Goal: Task Accomplishment & Management: Manage account settings

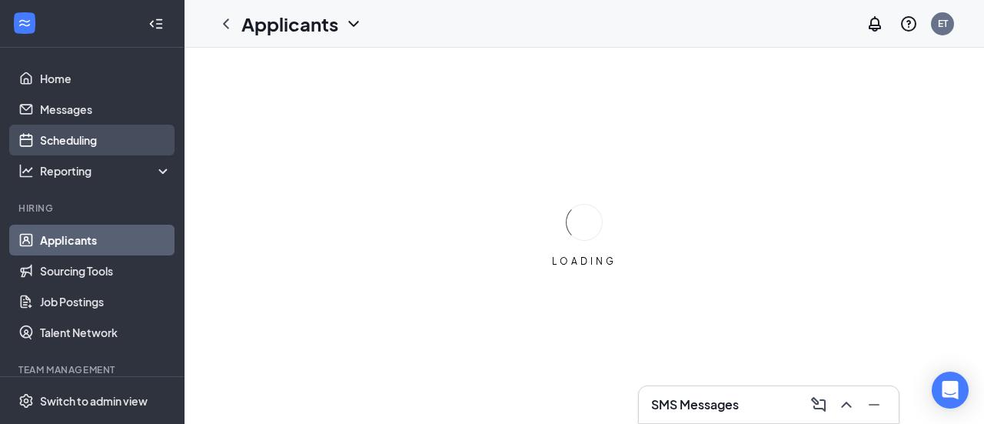
click at [88, 139] on link "Scheduling" at bounding box center [105, 140] width 131 height 31
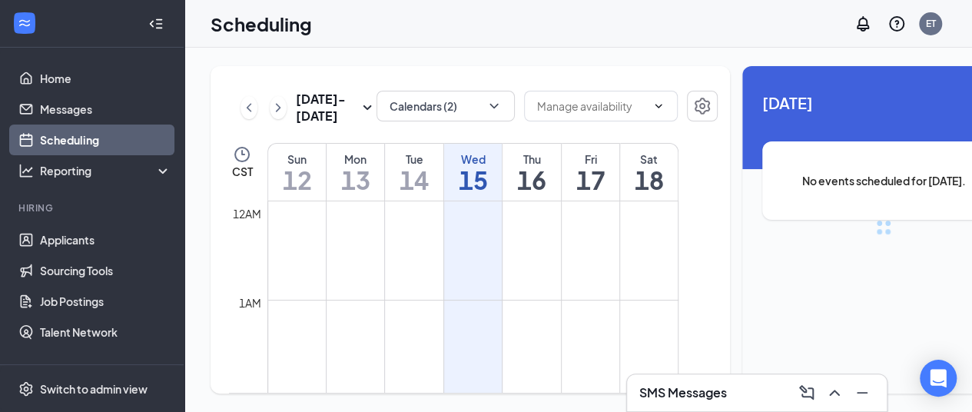
scroll to position [756, 0]
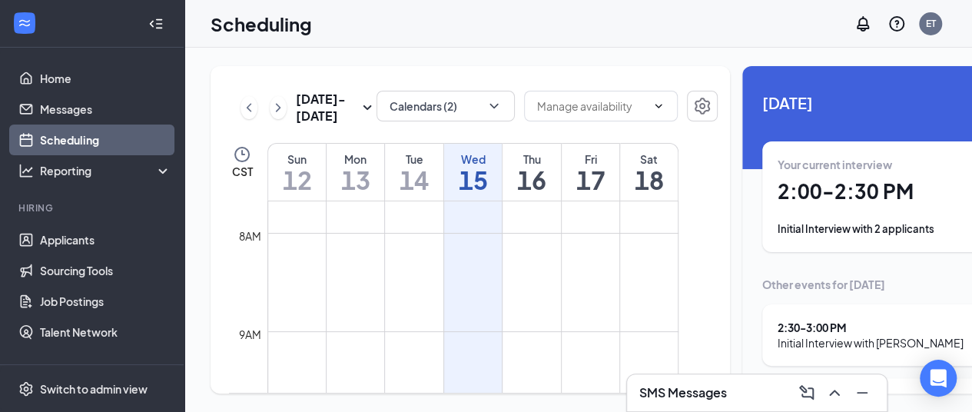
click at [794, 204] on h1 "2:00 - 2:30 PM" at bounding box center [884, 191] width 212 height 26
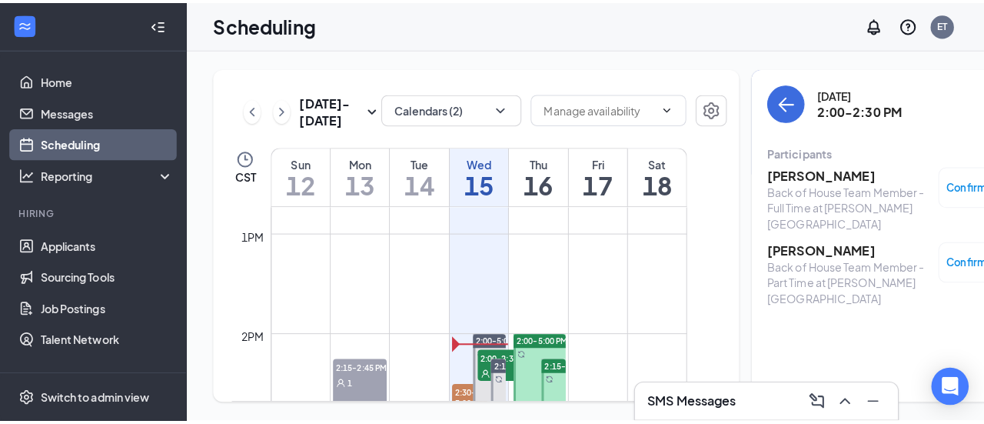
scroll to position [1430, 0]
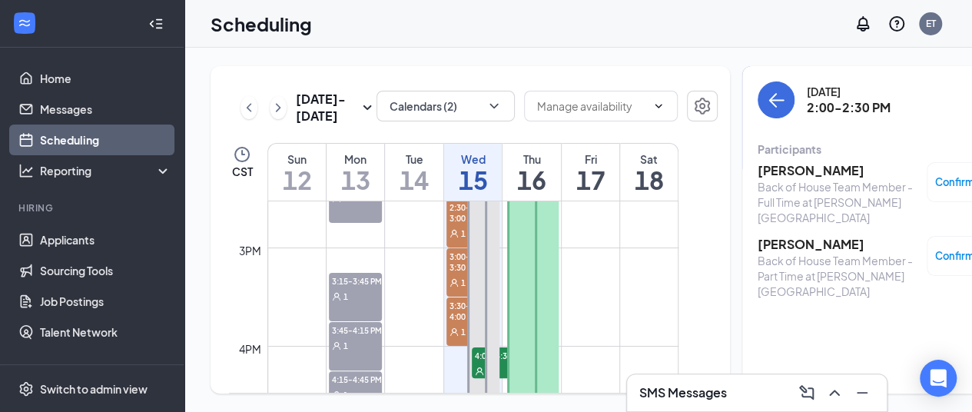
click at [770, 248] on h3 "[PERSON_NAME]" at bounding box center [838, 244] width 161 height 17
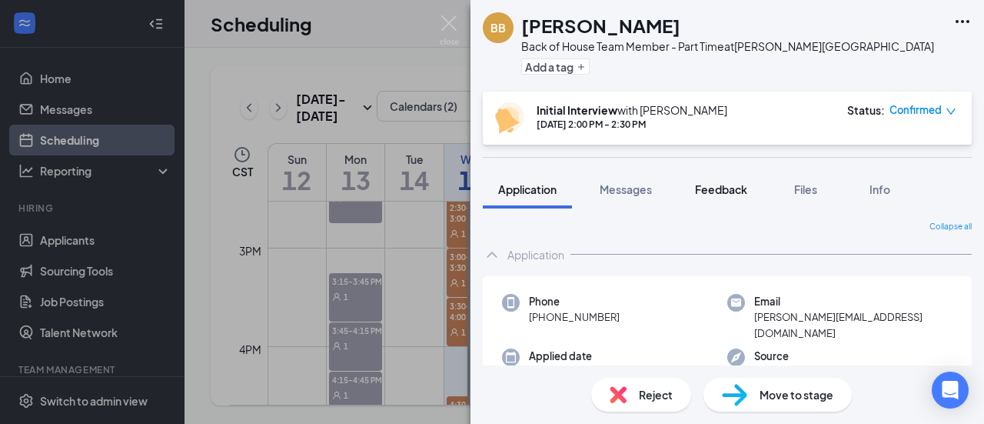
click at [716, 189] on span "Feedback" at bounding box center [721, 189] width 52 height 14
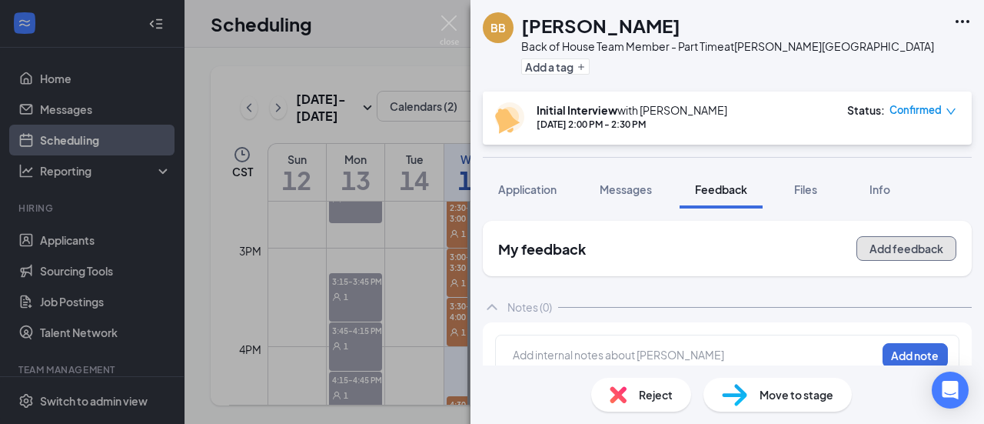
click at [881, 254] on button "Add feedback" at bounding box center [906, 248] width 100 height 25
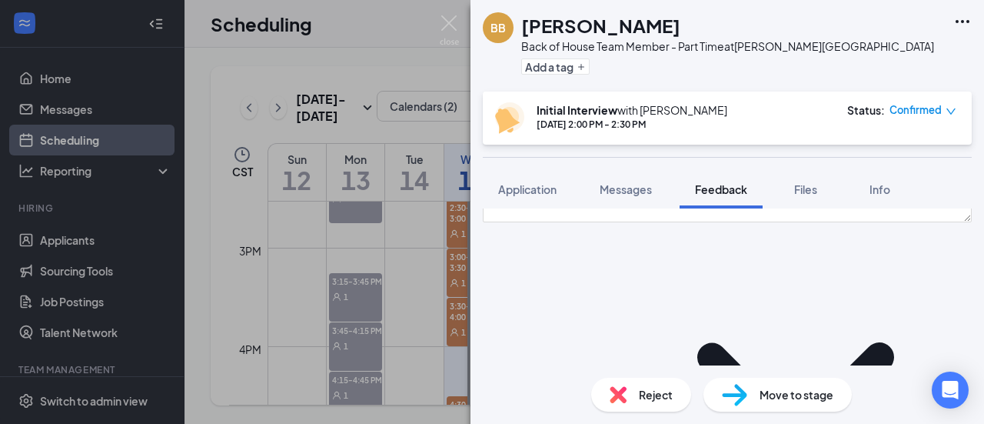
scroll to position [175, 0]
click at [686, 281] on icon "ChevronDown" at bounding box center [795, 384] width 353 height 353
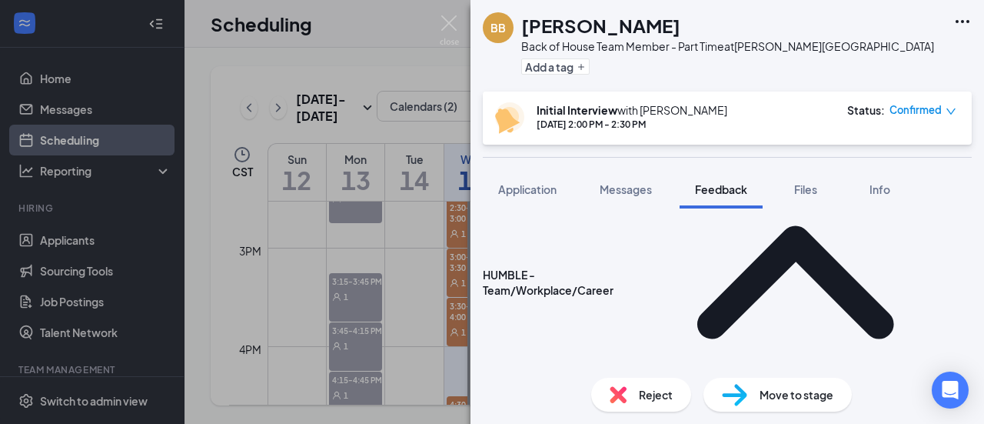
scroll to position [282, 0]
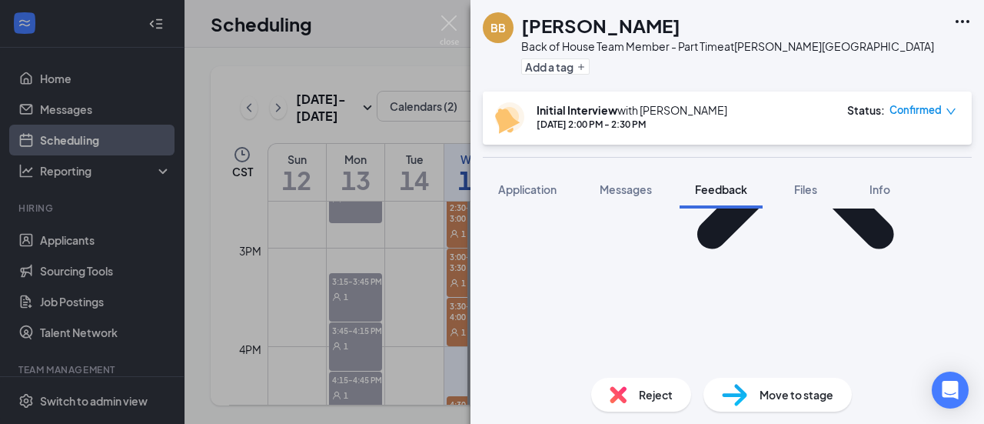
scroll to position [369, 0]
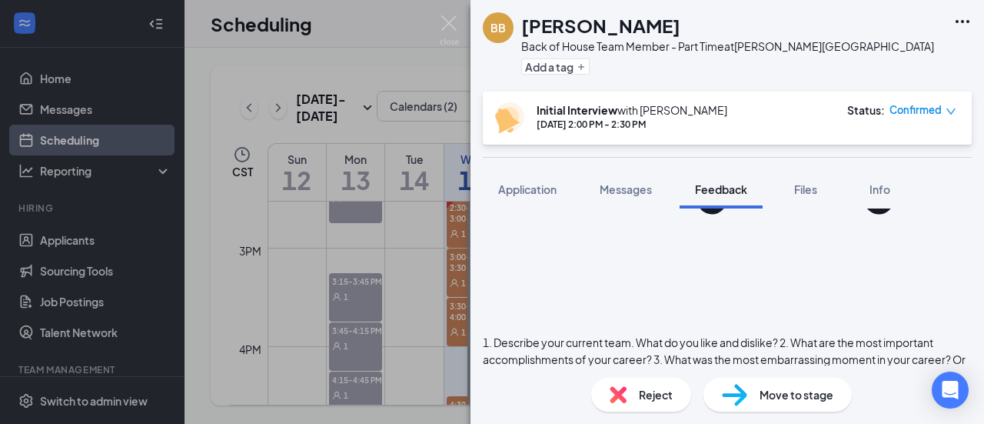
scroll to position [404, 0]
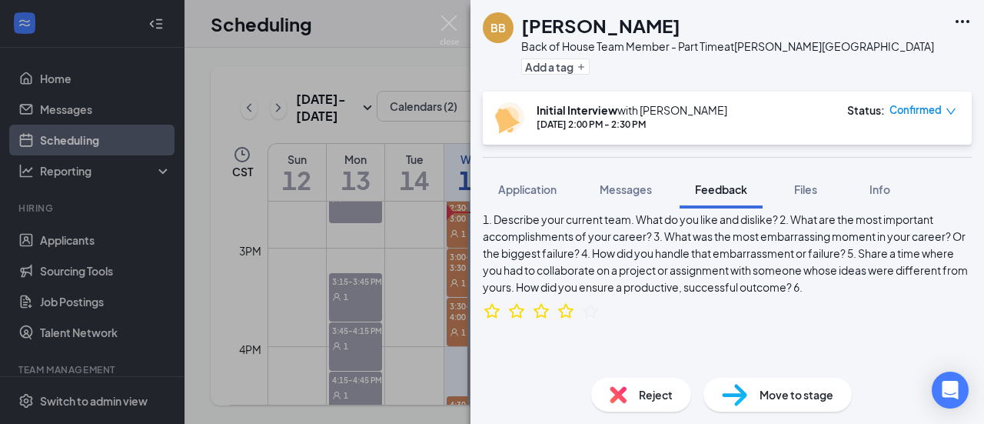
scroll to position [563, 0]
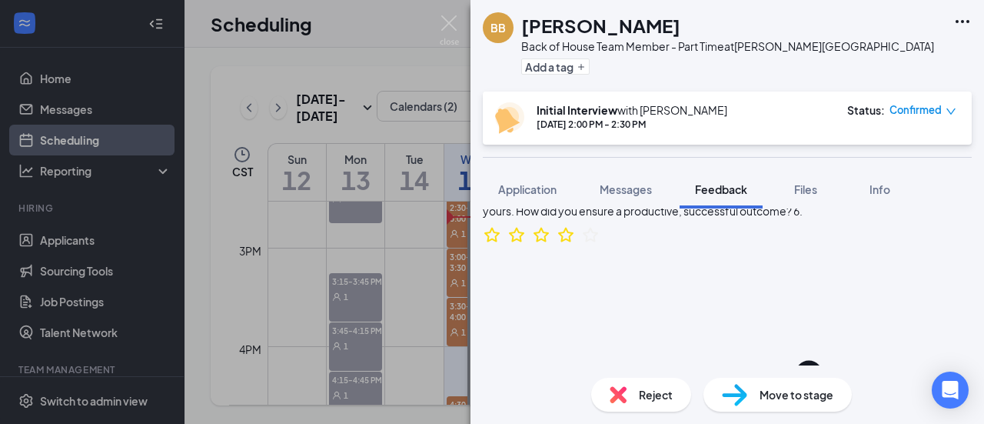
scroll to position [604, 0]
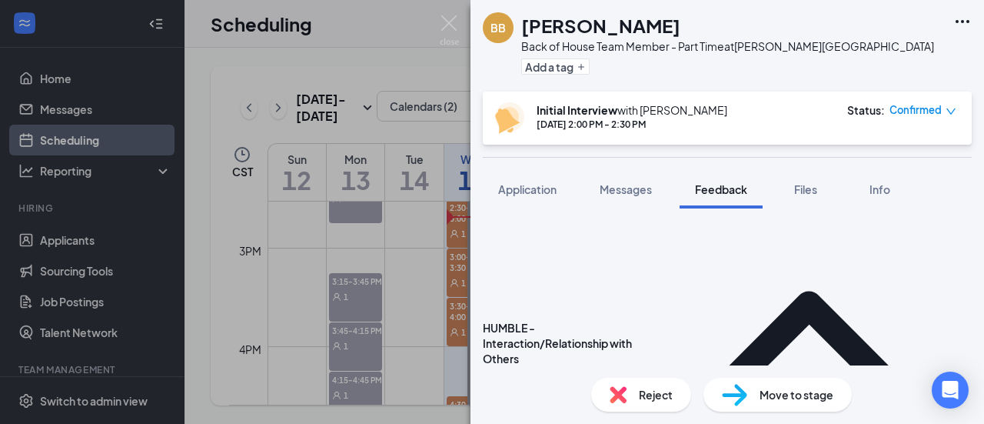
scroll to position [670, 0]
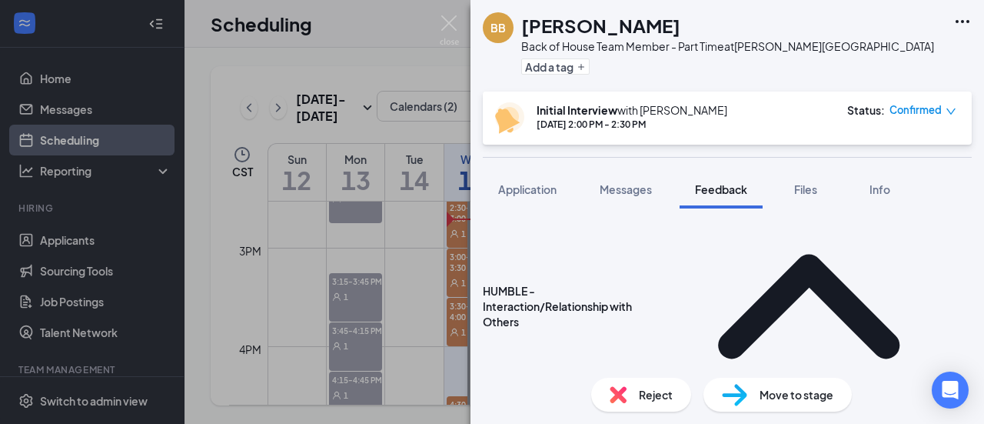
scroll to position [709, 0]
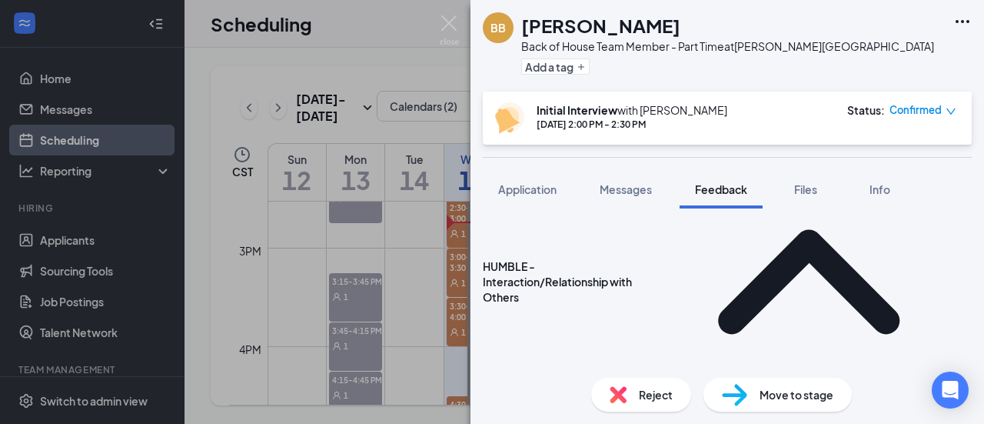
scroll to position [733, 0]
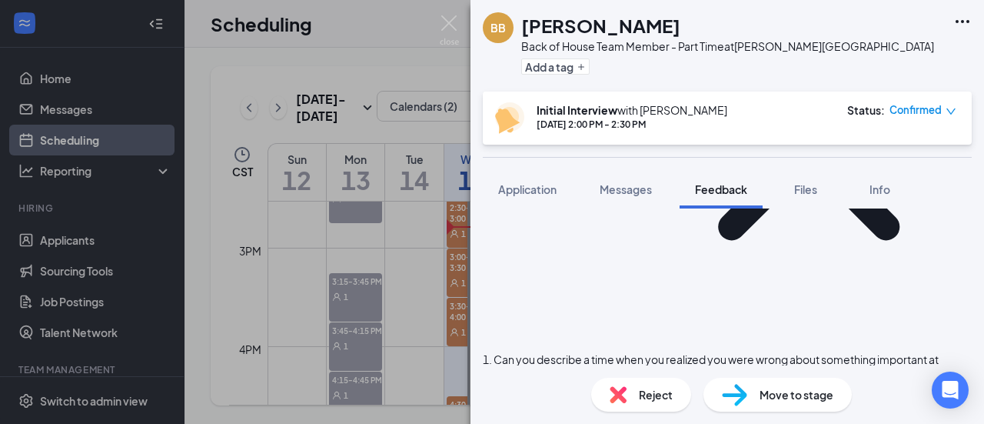
scroll to position [827, 0]
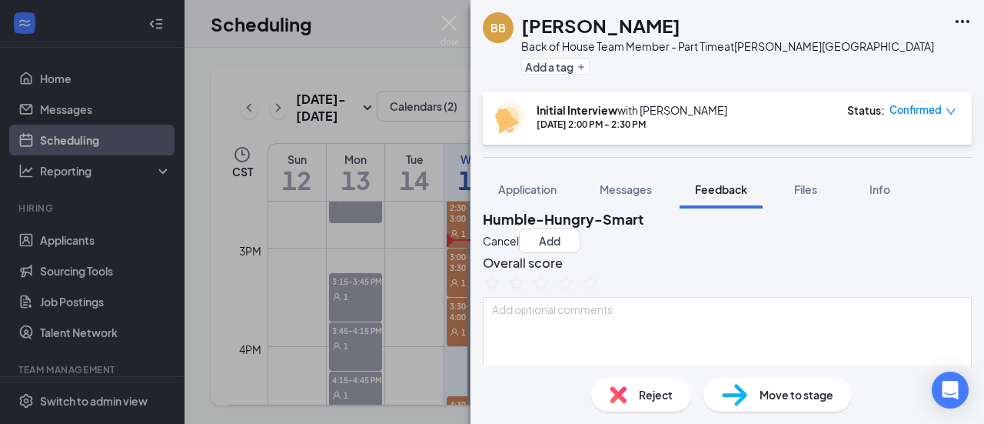
scroll to position [0, 0]
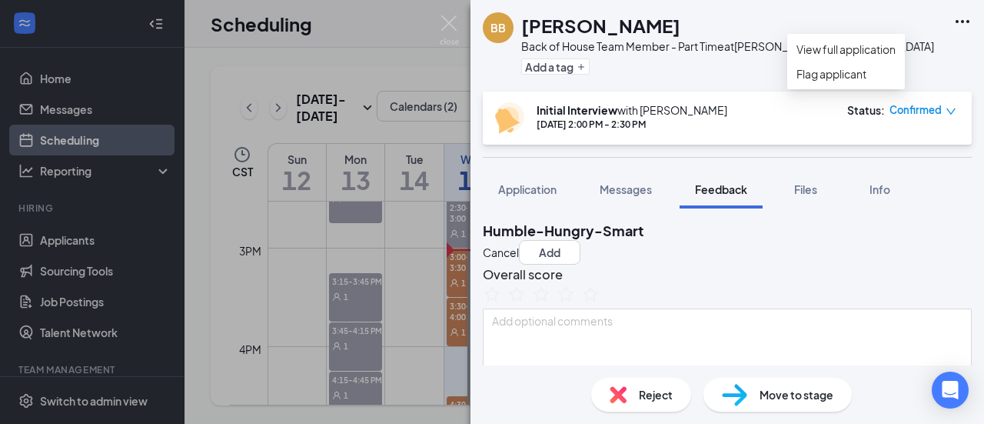
click at [962, 22] on icon "Ellipses" at bounding box center [962, 21] width 14 height 3
click at [801, 397] on span "Move to stage" at bounding box center [796, 394] width 74 height 17
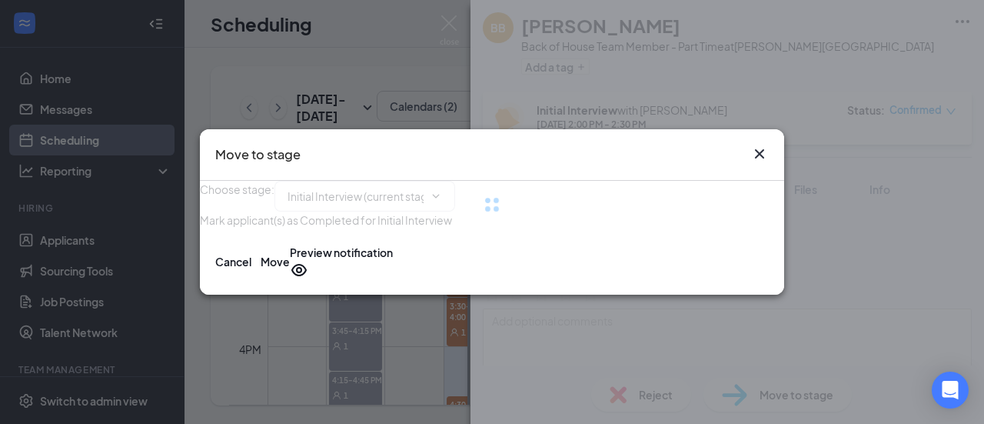
type input "Final Candidate Review Stage (next stage)"
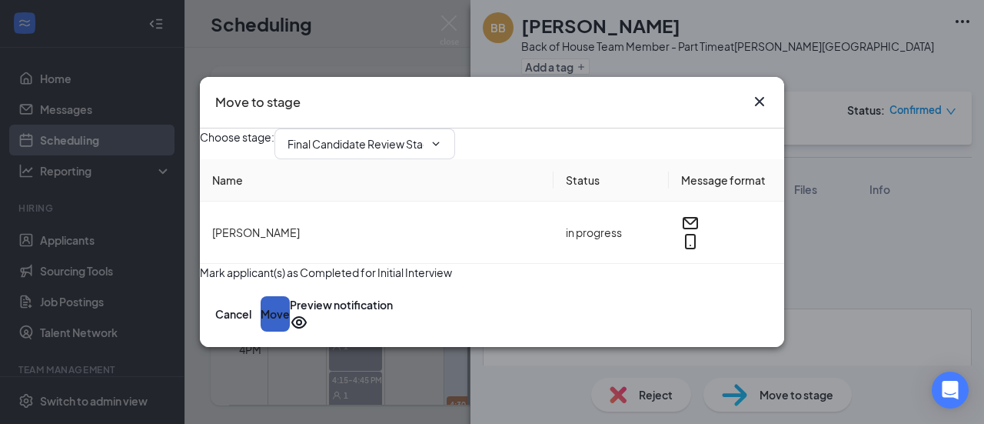
click at [290, 331] on button "Move" at bounding box center [275, 313] width 29 height 35
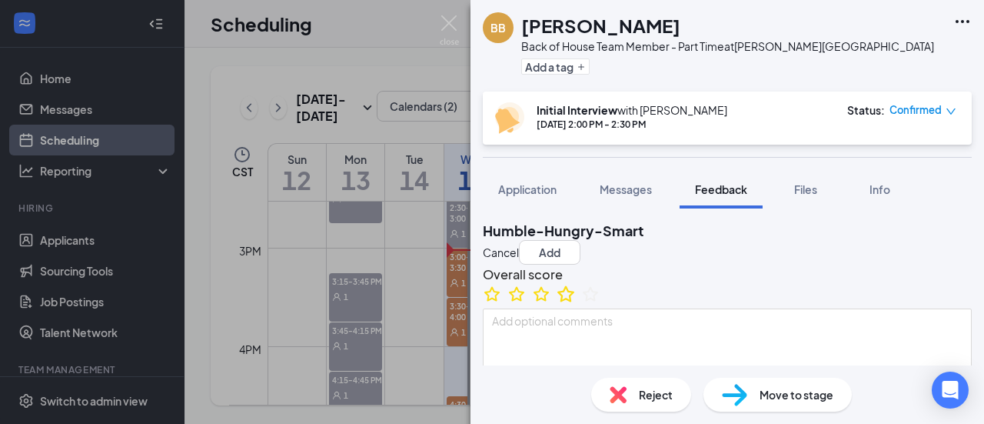
click at [574, 301] on icon "StarBorder" at bounding box center [565, 293] width 17 height 16
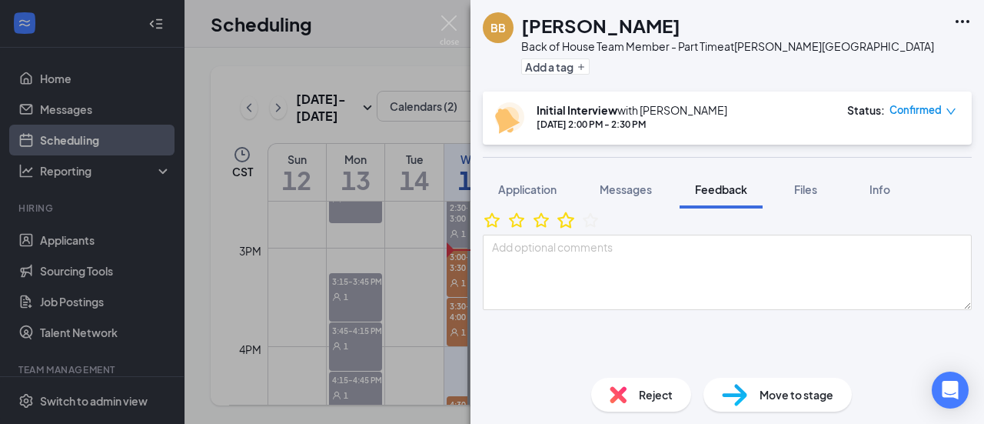
scroll to position [75, 0]
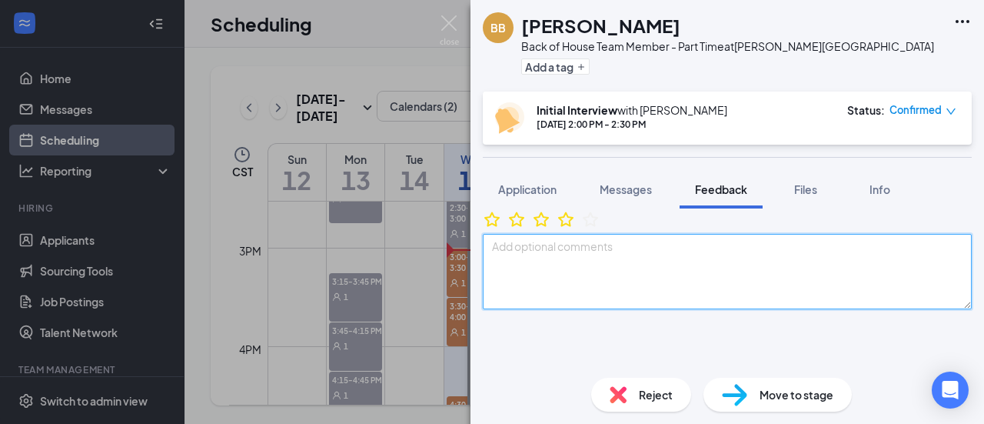
click at [587, 292] on textarea at bounding box center [727, 271] width 489 height 75
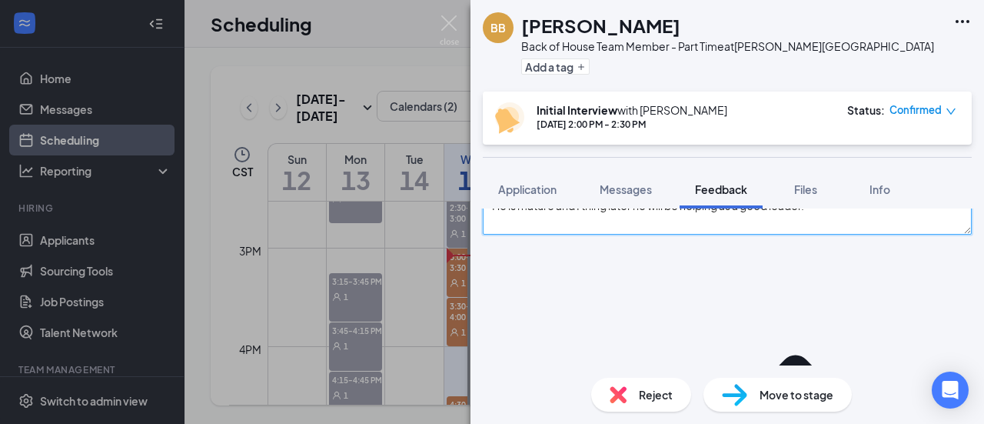
scroll to position [150, 0]
type textarea "He is [DEMOGRAPHIC_DATA], he got a lot of experinece working in kitchen, He und…"
click at [805, 400] on span "Move to stage" at bounding box center [796, 394] width 74 height 17
type input "Final Candidate Review Stage (next stage)"
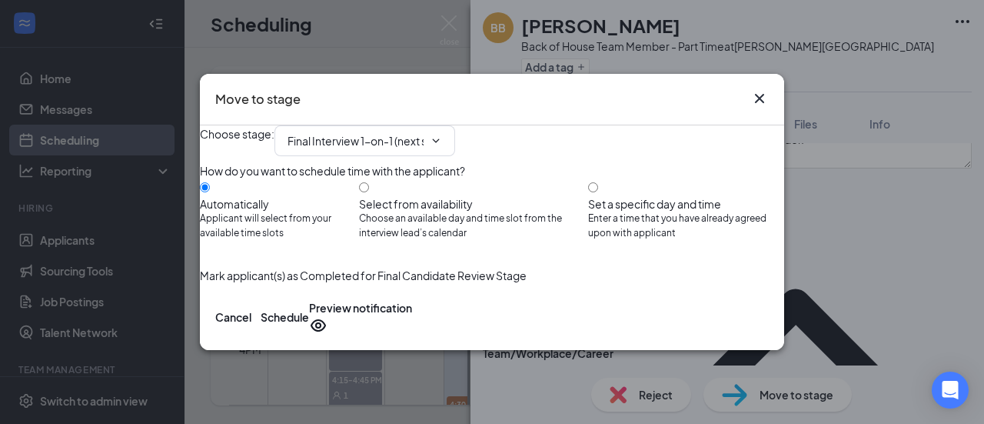
click at [764, 89] on icon "Cross" at bounding box center [759, 98] width 18 height 18
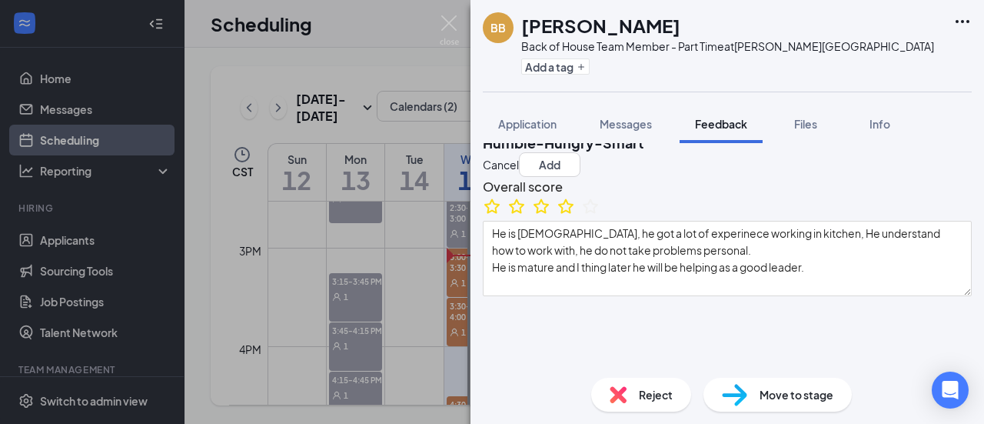
scroll to position [0, 0]
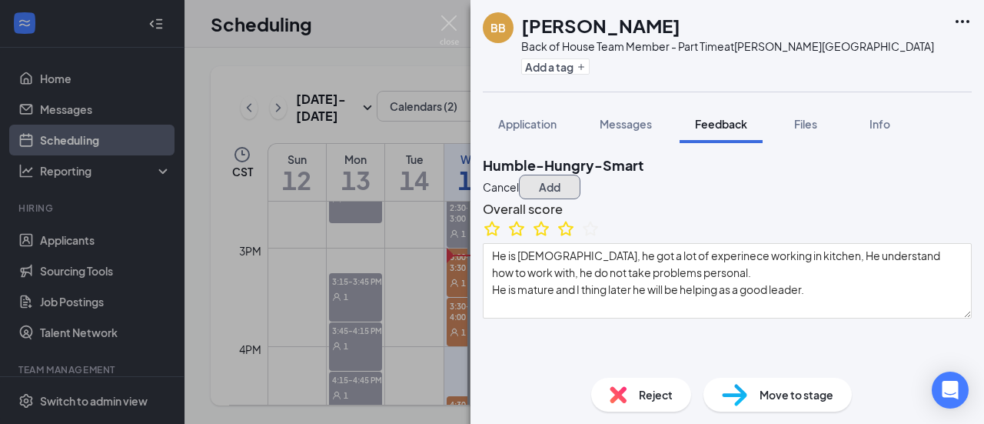
click at [580, 174] on button "Add" at bounding box center [549, 186] width 61 height 25
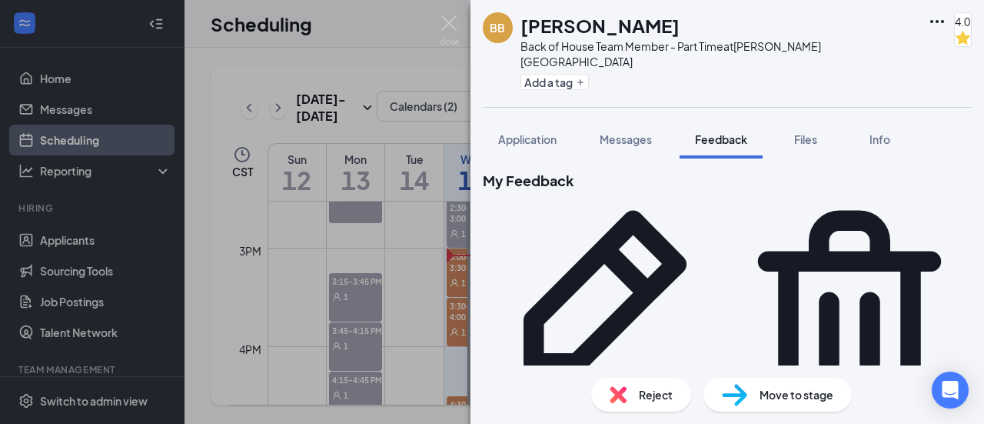
click at [746, 406] on div "Move to stage" at bounding box center [777, 394] width 148 height 34
type input "Final Interview 1-on-1 (next stage)"
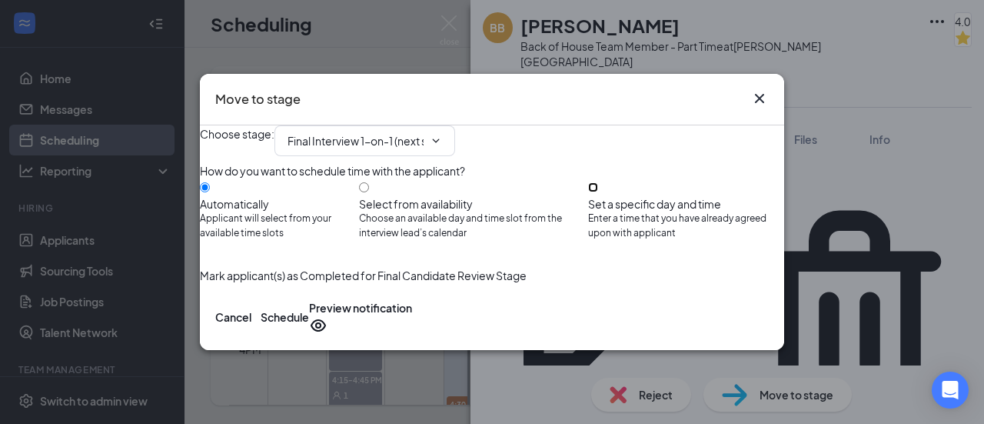
click at [598, 187] on input "Set a specific day and time Enter a time that you have already agreed upon with…" at bounding box center [593, 187] width 10 height 10
radio input "true"
radio input "false"
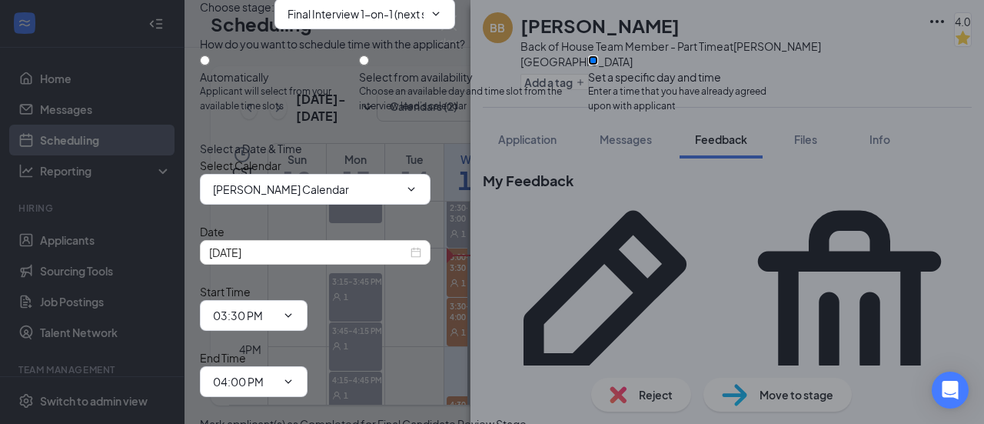
scroll to position [99, 0]
click at [421, 204] on span "[PERSON_NAME] Calendar" at bounding box center [315, 189] width 231 height 31
click at [417, 195] on icon "ChevronDown" at bounding box center [411, 189] width 12 height 12
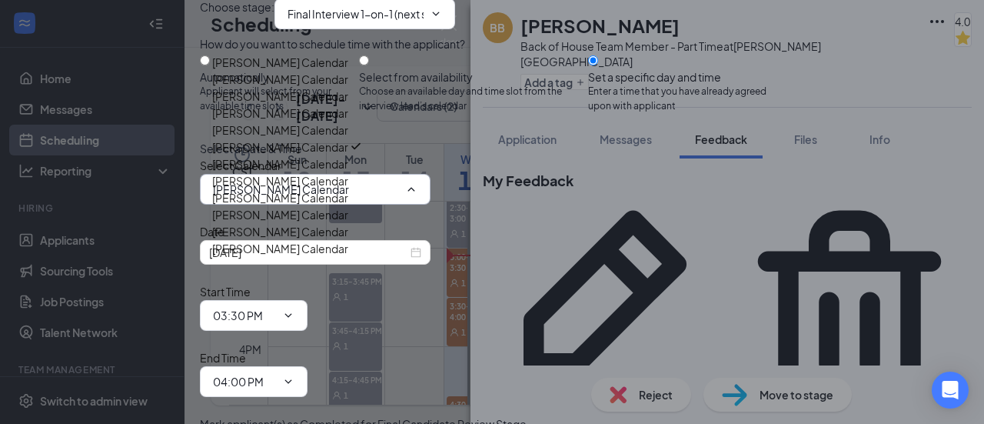
click at [351, 105] on div "[PERSON_NAME] Calendar" at bounding box center [305, 96] width 187 height 17
type input "[PERSON_NAME] Calendar"
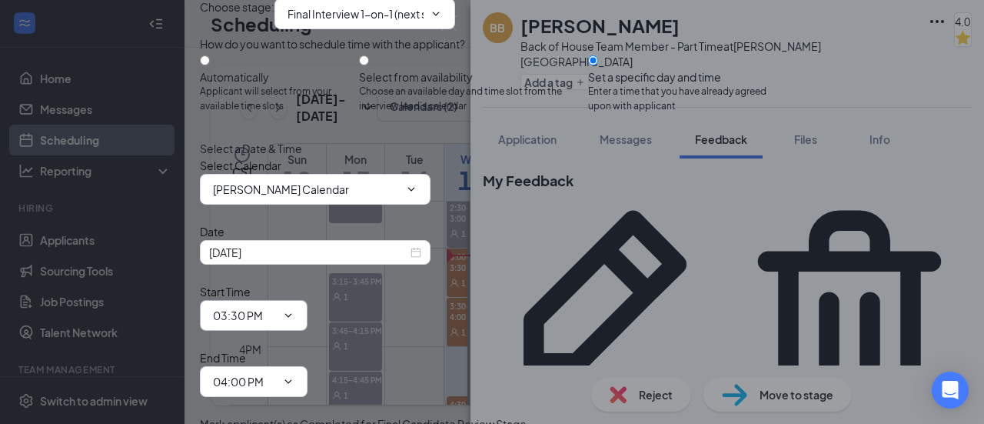
click at [276, 307] on input "03:30 PM" at bounding box center [244, 315] width 63 height 17
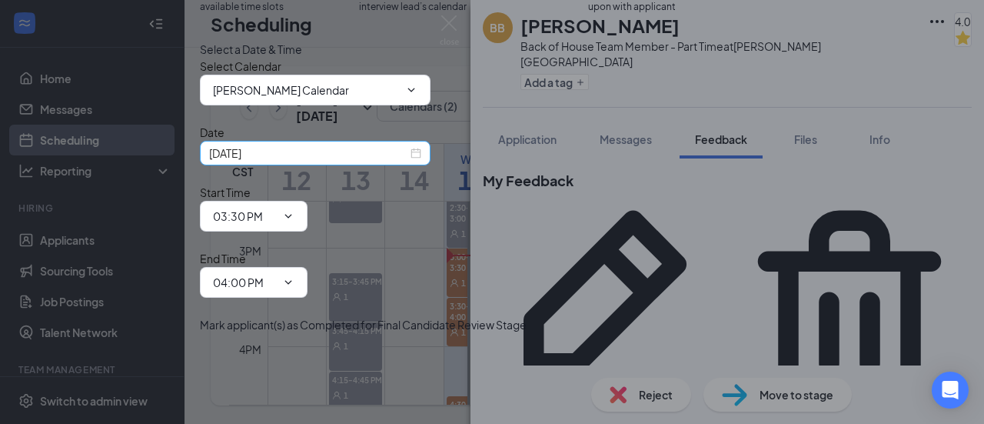
click at [421, 161] on div "[DATE]" at bounding box center [315, 153] width 212 height 17
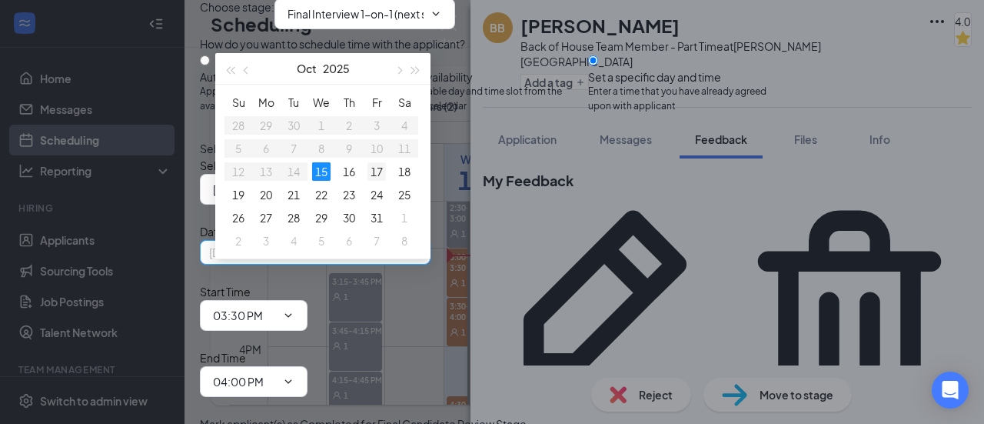
type input "[DATE]"
click at [380, 171] on div "17" at bounding box center [376, 171] width 18 height 18
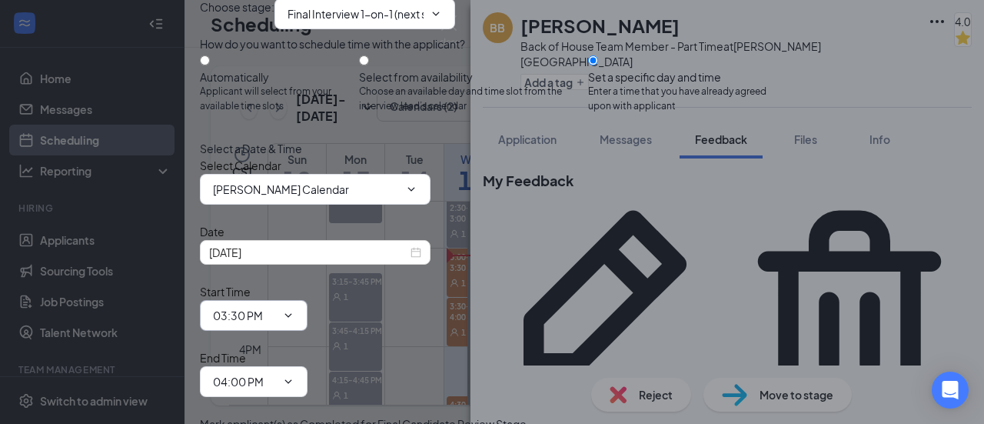
click at [276, 307] on input "03:30 PM" at bounding box center [244, 315] width 63 height 17
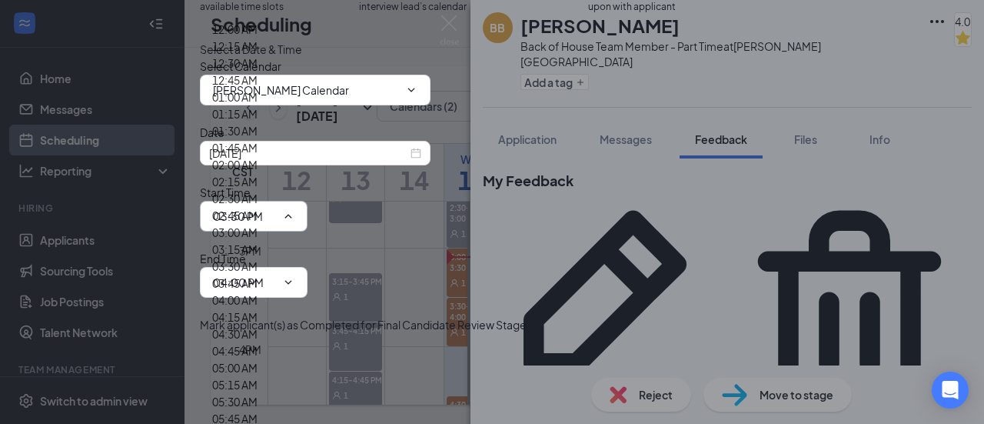
scroll to position [1793, 0]
type input "02:00 PM"
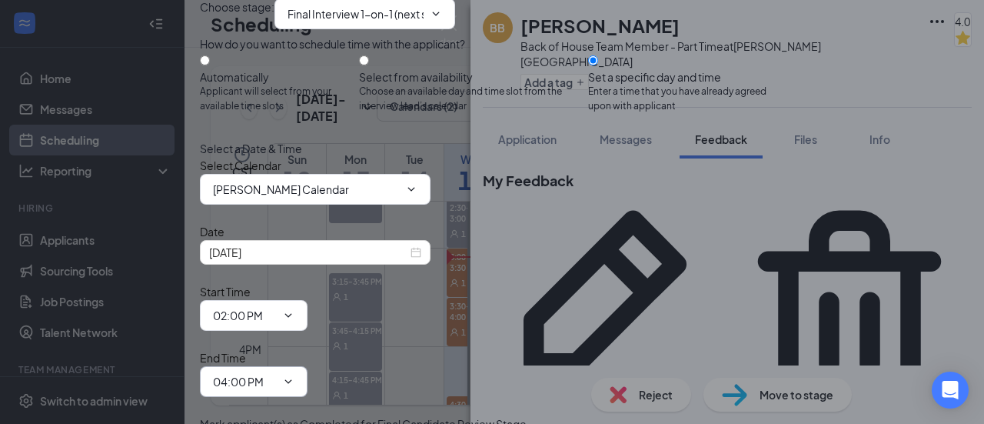
click at [276, 373] on input "04:00 PM" at bounding box center [244, 381] width 63 height 17
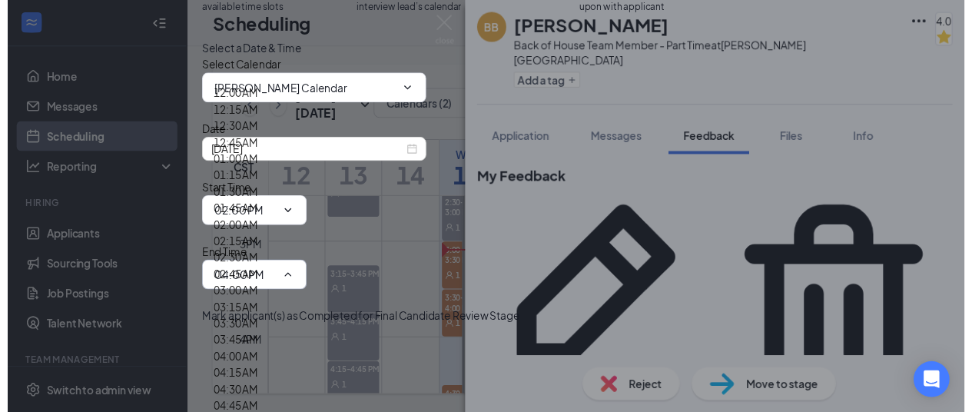
scroll to position [1911, 0]
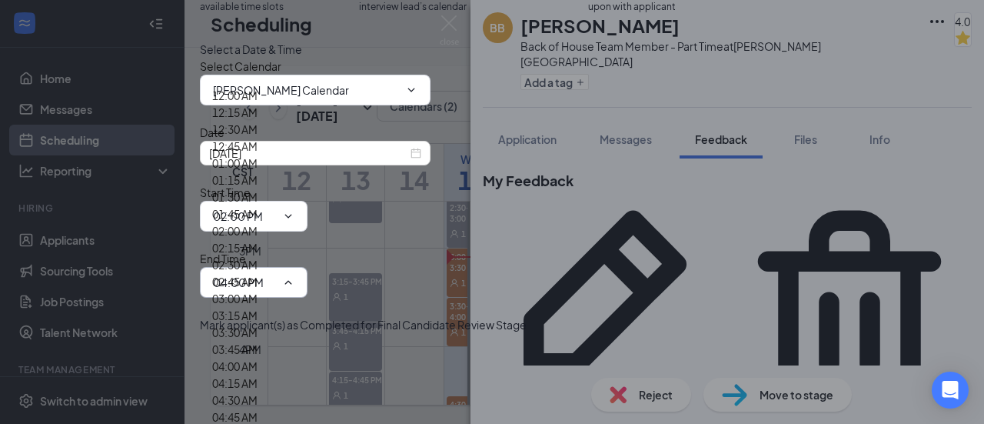
type input "02:30 PM"
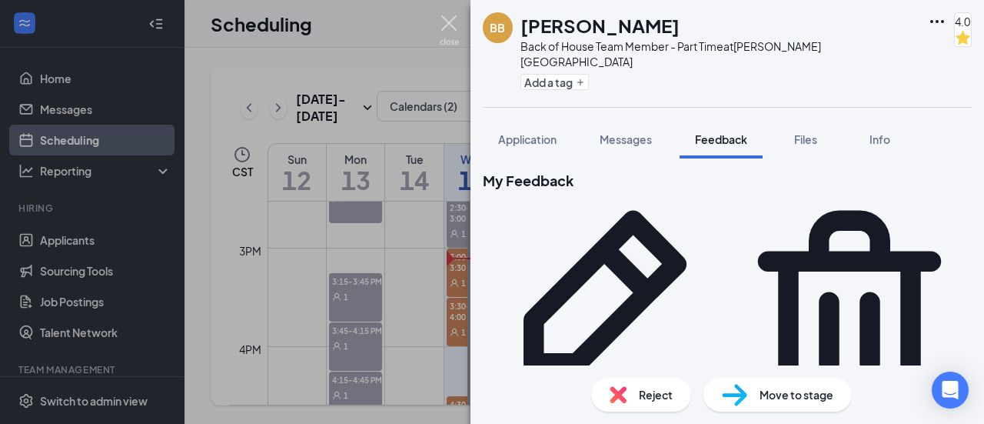
click at [440, 22] on img at bounding box center [449, 30] width 19 height 30
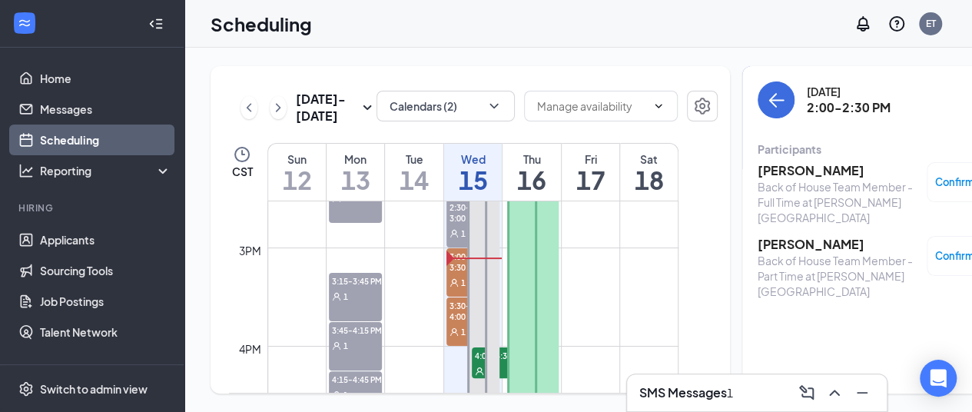
click at [459, 290] on div "1" at bounding box center [464, 281] width 35 height 15
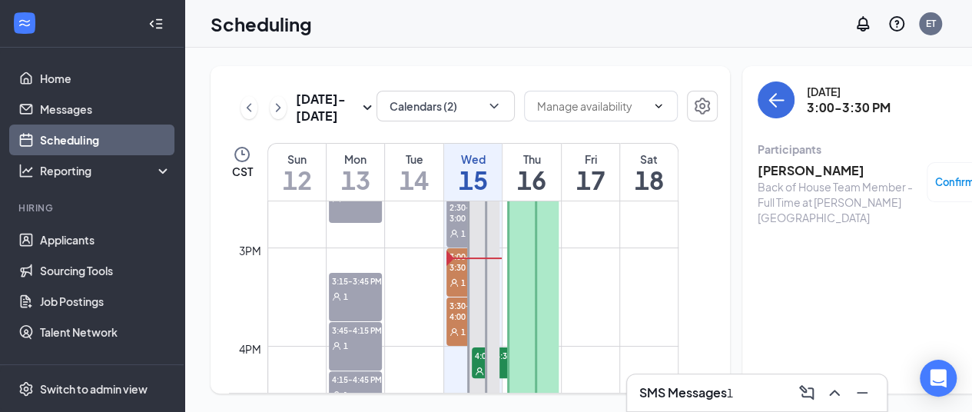
click at [457, 324] on span "3:30-4:00 PM" at bounding box center [464, 310] width 35 height 26
click at [457, 238] on icon "User" at bounding box center [454, 233] width 9 height 9
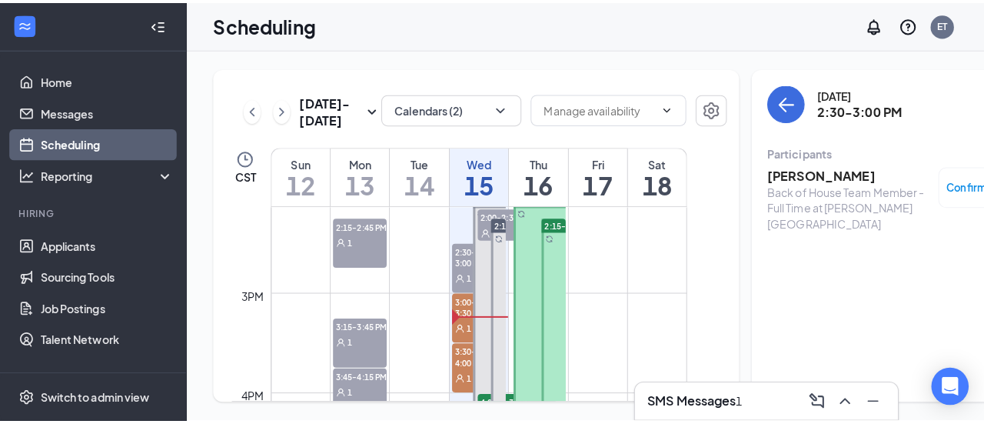
scroll to position [1392, 0]
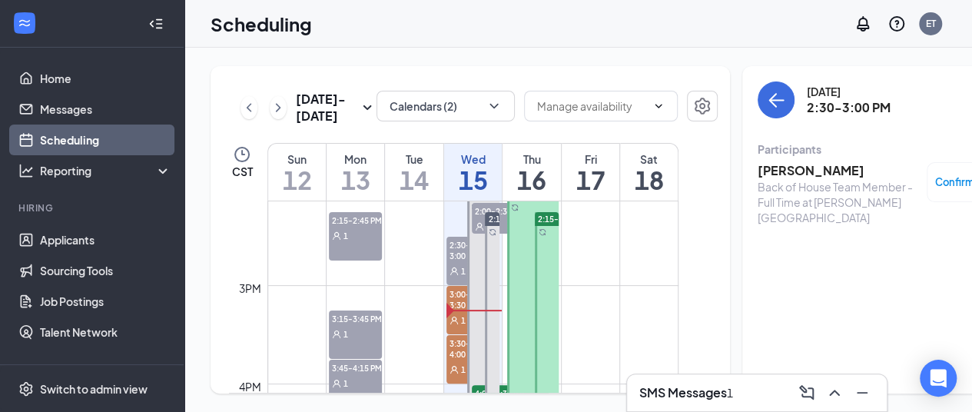
click at [776, 166] on h3 "[PERSON_NAME]" at bounding box center [838, 170] width 161 height 17
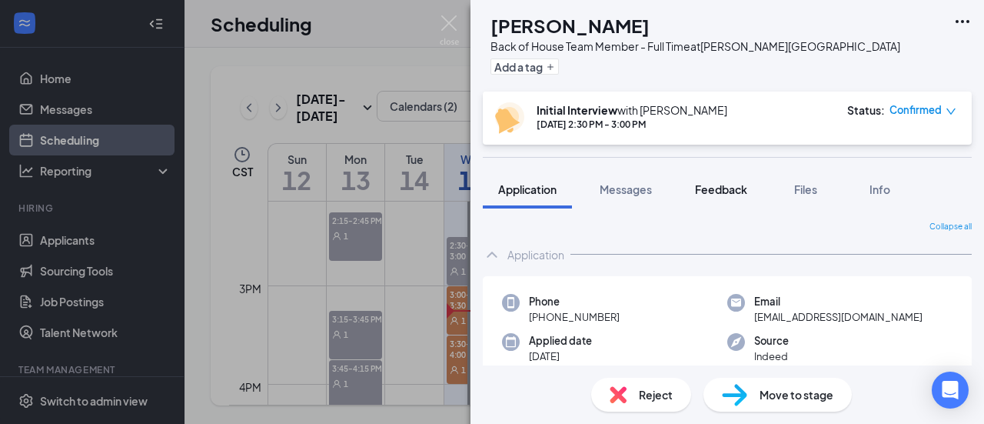
click at [739, 187] on span "Feedback" at bounding box center [721, 189] width 52 height 14
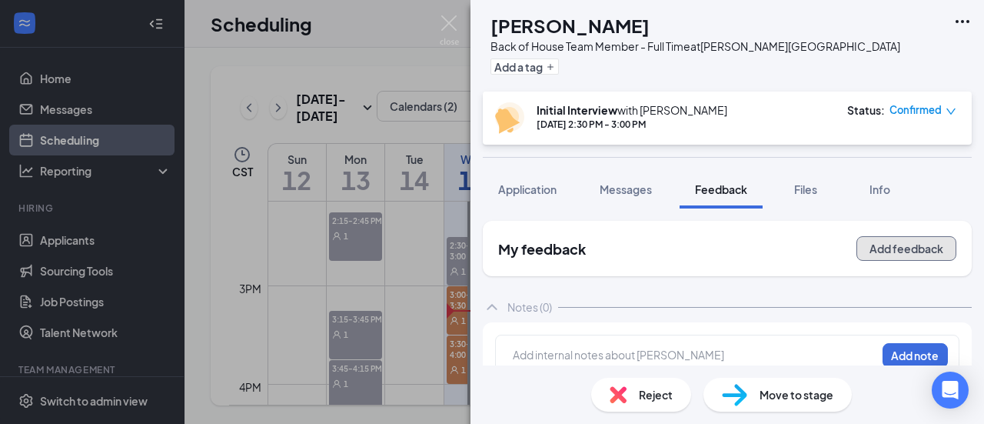
click at [862, 241] on button "Add feedback" at bounding box center [906, 248] width 100 height 25
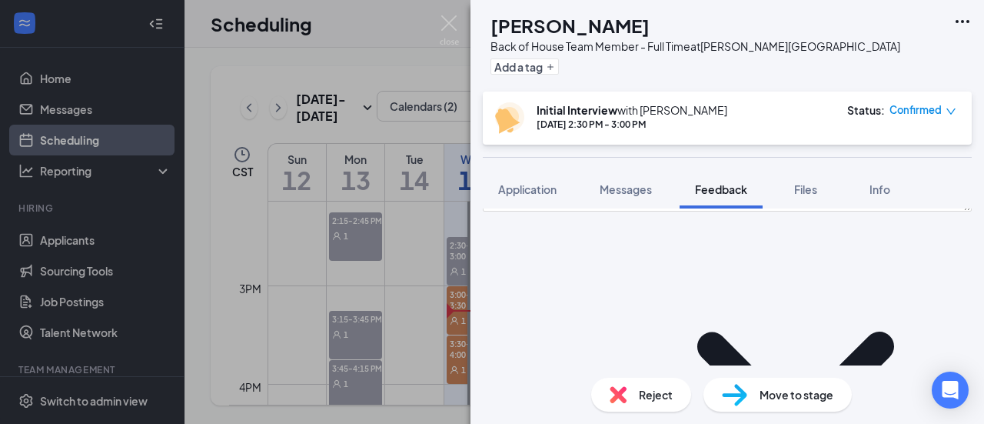
scroll to position [173, 0]
click at [690, 287] on icon "ChevronDown" at bounding box center [795, 387] width 353 height 353
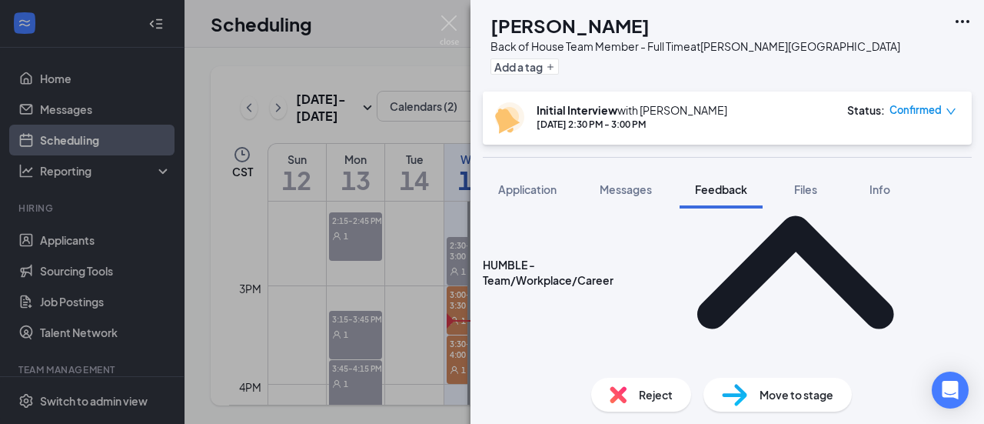
scroll to position [289, 0]
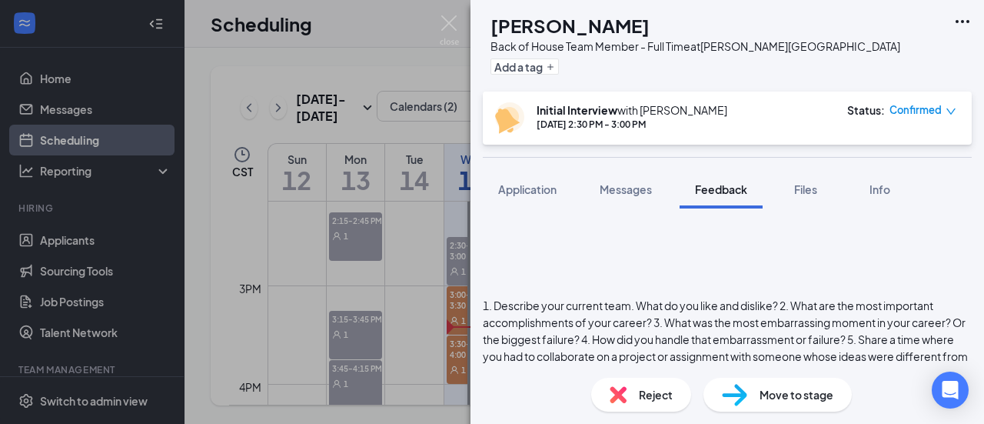
scroll to position [439, 0]
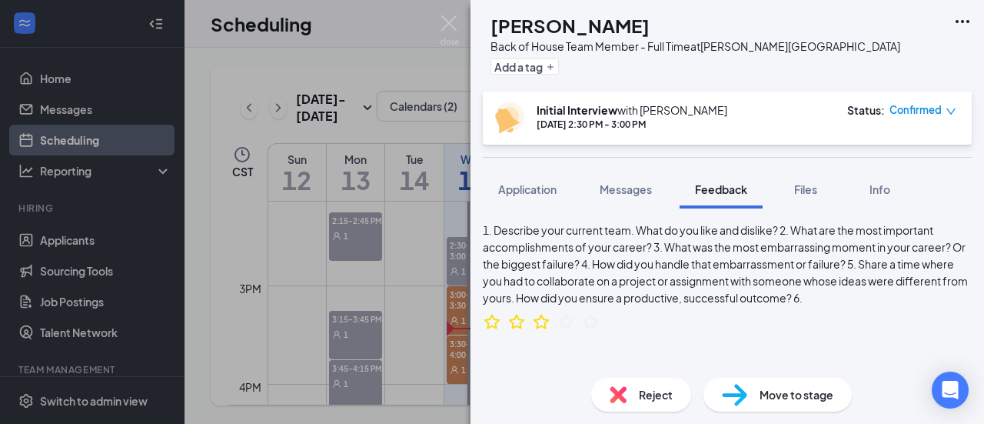
scroll to position [516, 0]
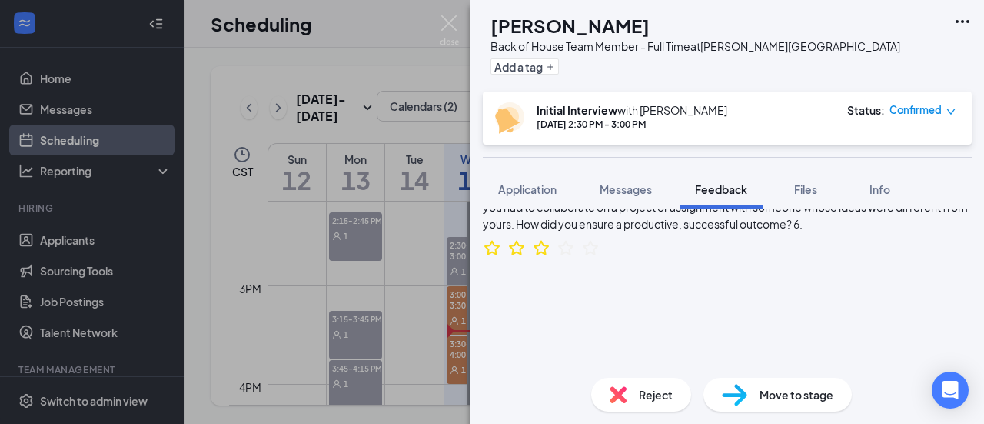
scroll to position [590, 0]
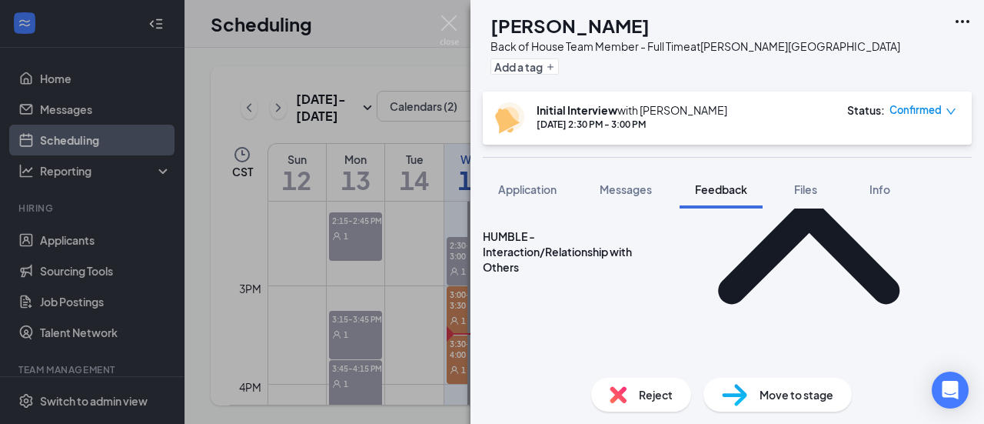
scroll to position [763, 0]
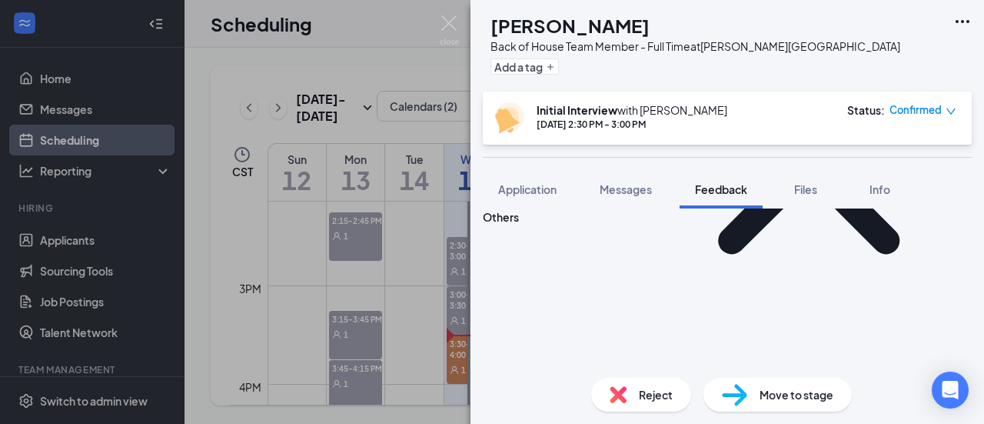
scroll to position [813, 0]
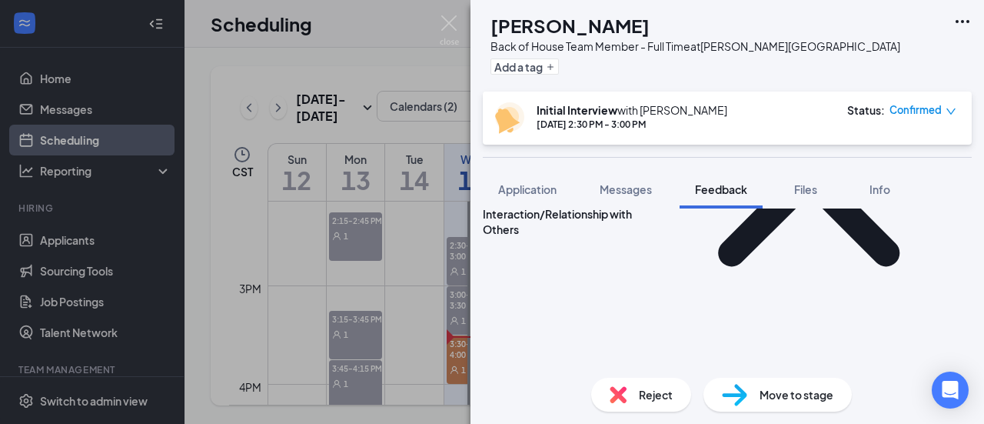
scroll to position [793, 0]
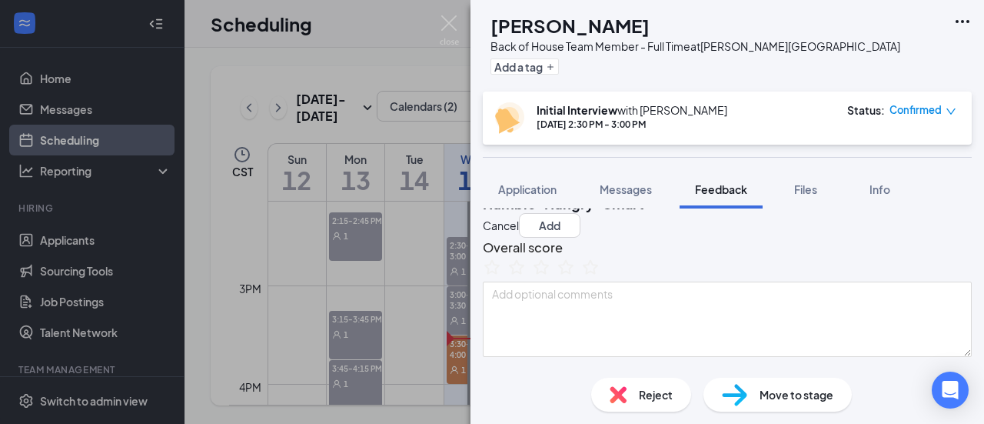
scroll to position [26, 0]
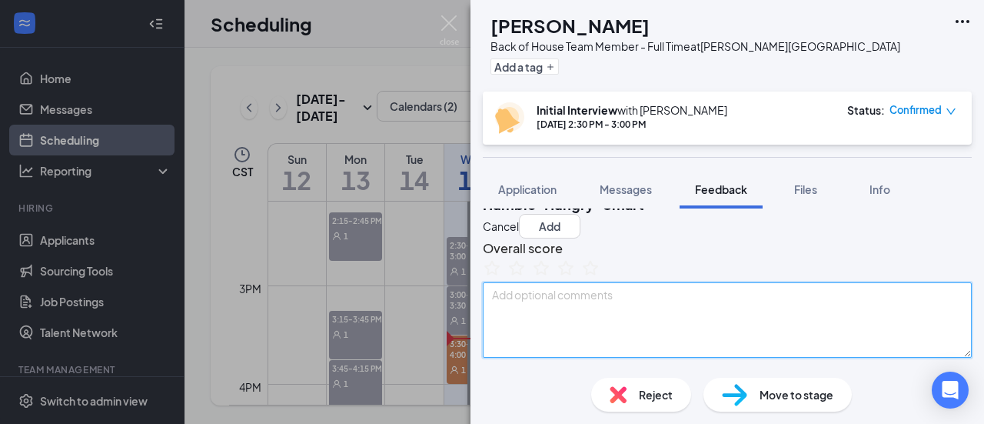
click at [619, 334] on textarea at bounding box center [727, 319] width 489 height 75
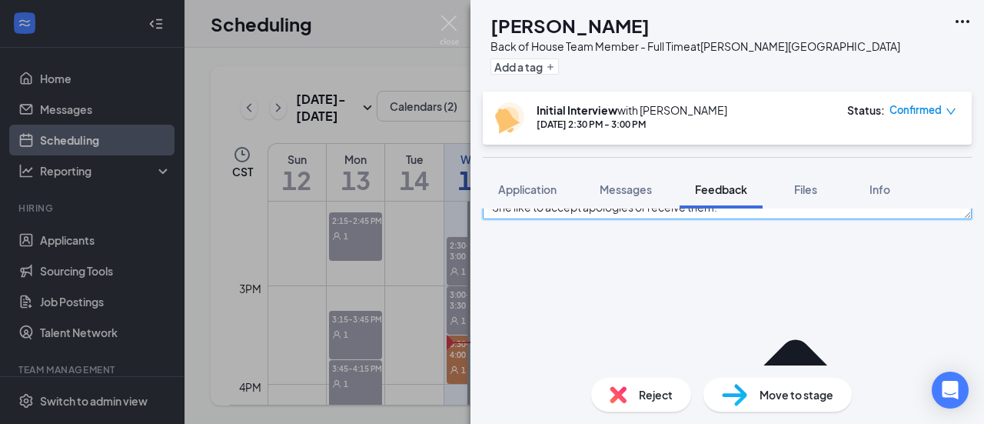
scroll to position [0, 0]
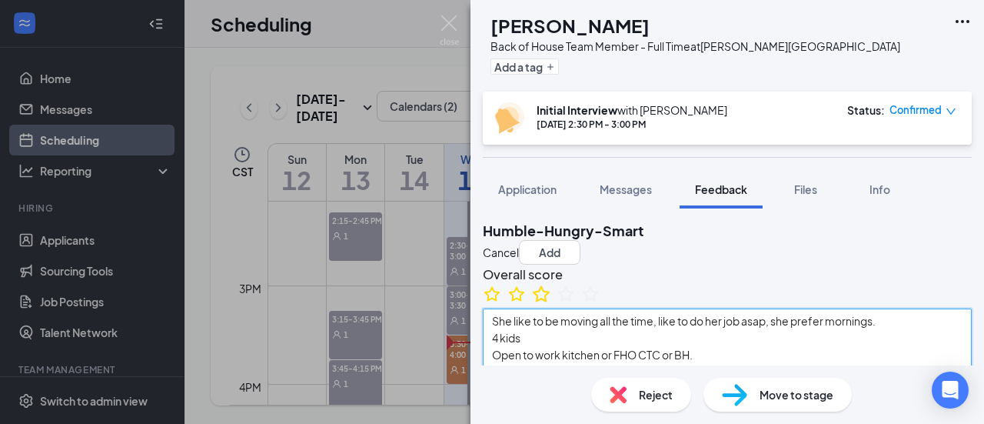
type textarea "She like to be moving all the time, like to do her job asap, she prefer morning…"
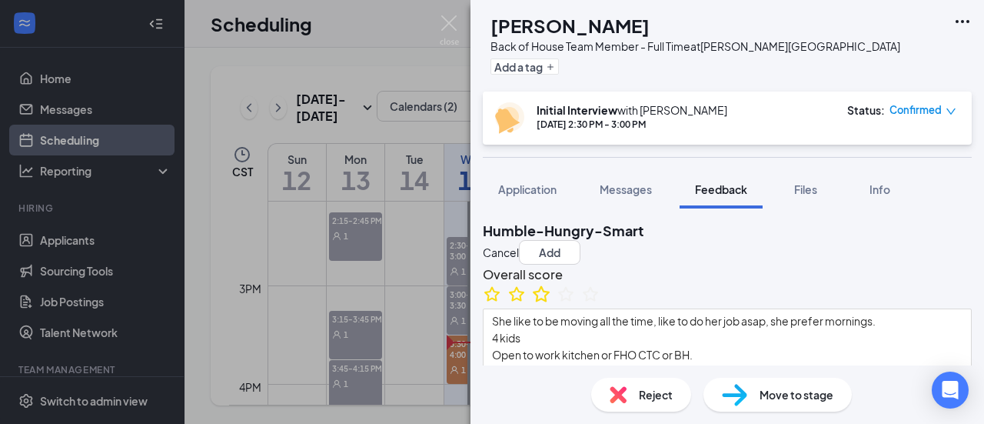
click at [551, 304] on icon "StarBorder" at bounding box center [541, 294] width 20 height 20
click at [580, 240] on button "Add" at bounding box center [549, 252] width 61 height 25
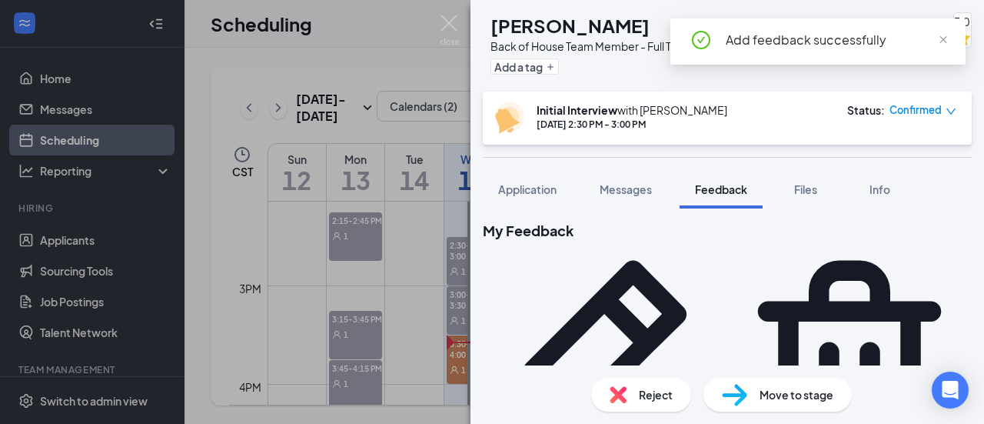
click at [782, 388] on span "Move to stage" at bounding box center [796, 394] width 74 height 17
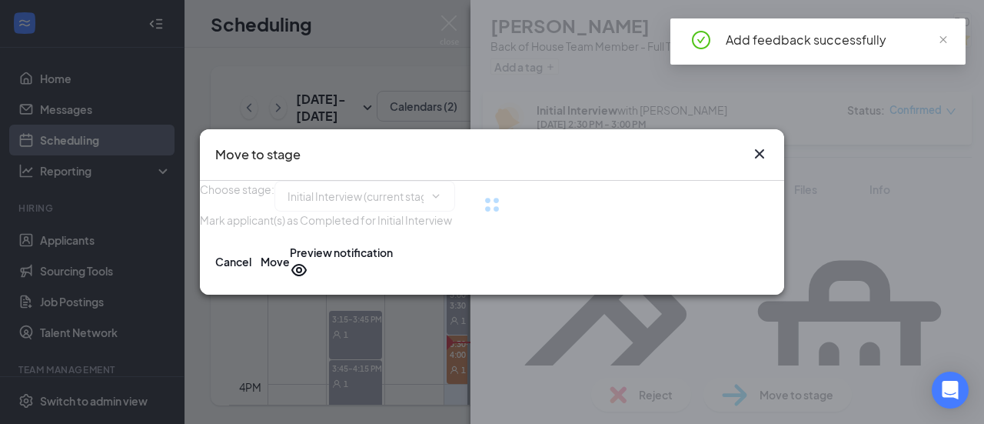
type input "Final Candidate Review Stage (next stage)"
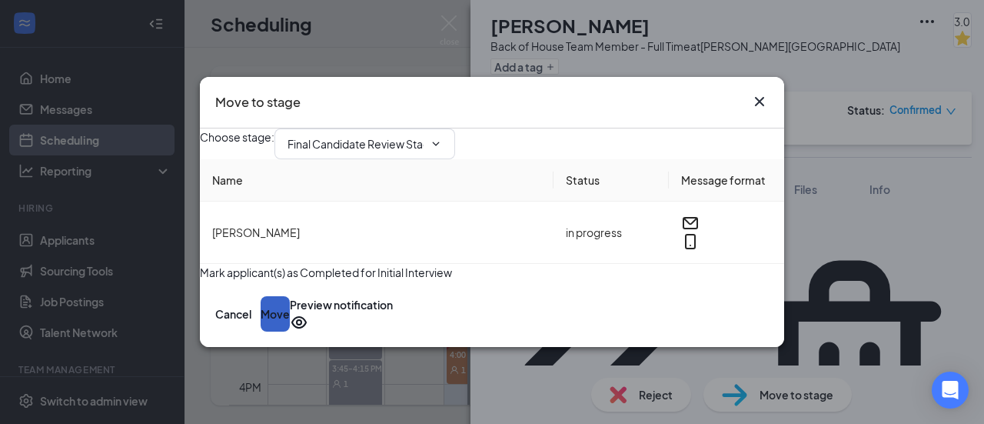
click at [290, 331] on button "Move" at bounding box center [275, 313] width 29 height 35
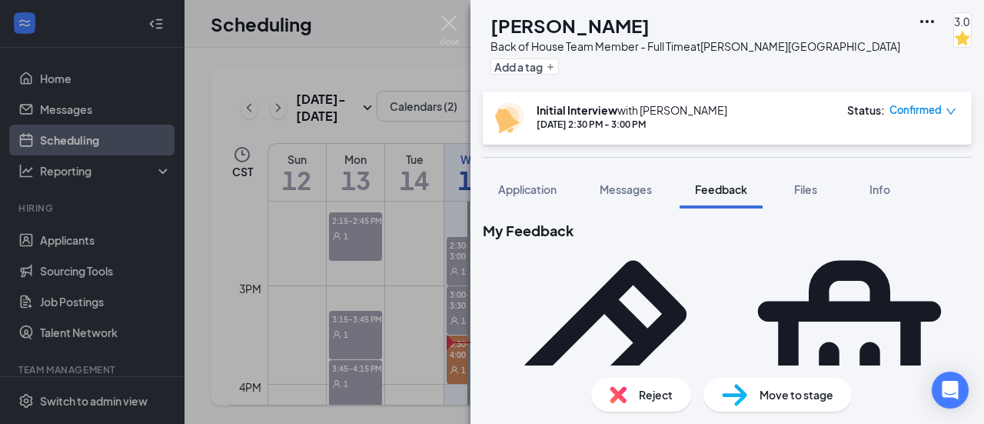
click at [792, 400] on span "Move to stage" at bounding box center [796, 394] width 74 height 17
type input "Final Candidate Review Stage (next stage)"
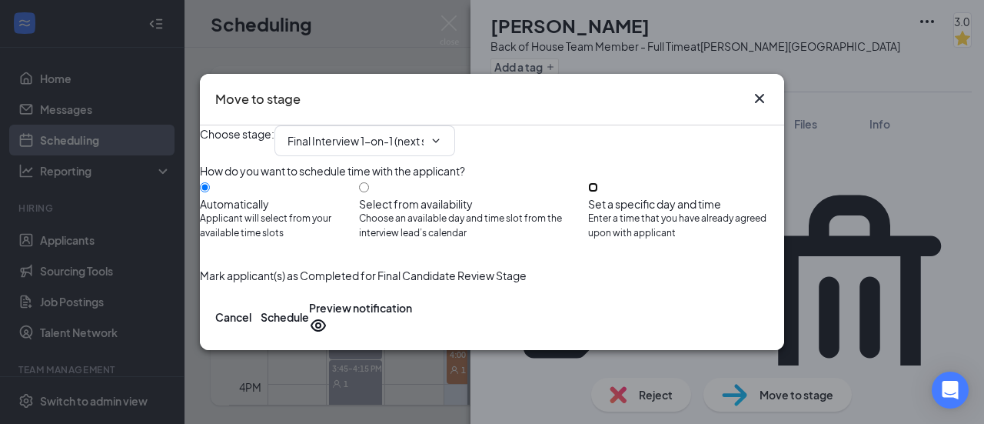
click at [598, 187] on input "Set a specific day and time Enter a time that you have already agreed upon with…" at bounding box center [593, 187] width 10 height 10
radio input "true"
radio input "false"
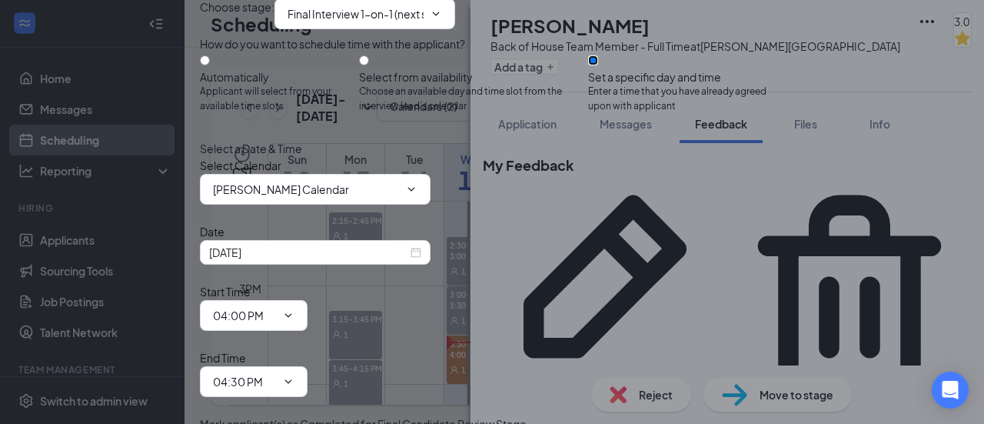
scroll to position [133, 0]
click at [421, 244] on div "[DATE]" at bounding box center [315, 252] width 212 height 17
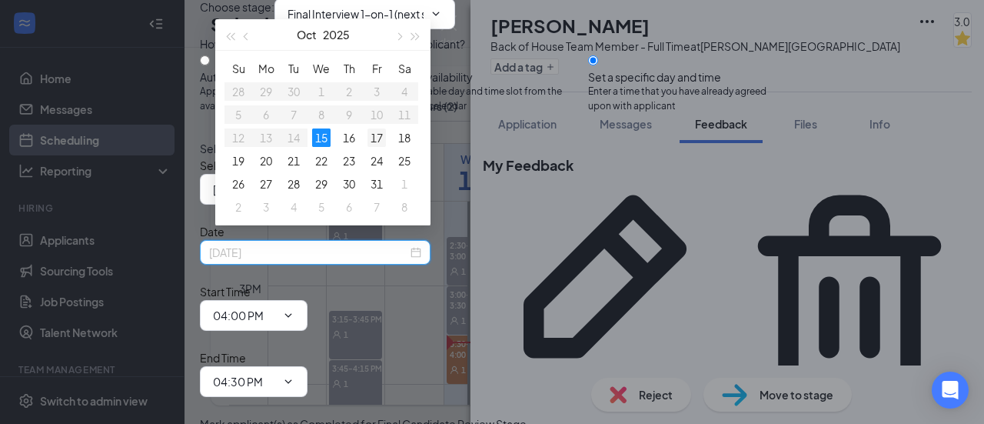
type input "[DATE]"
click at [376, 139] on div "17" at bounding box center [376, 137] width 18 height 18
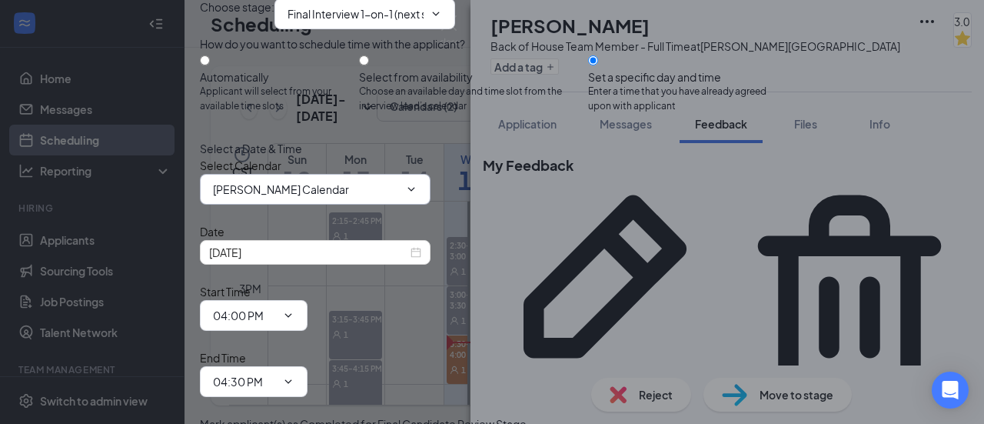
click at [415, 181] on span "[PERSON_NAME] Calendar" at bounding box center [315, 189] width 231 height 31
click at [430, 185] on span "[PERSON_NAME] Calendar" at bounding box center [315, 189] width 231 height 31
click at [417, 183] on icon "ChevronDown" at bounding box center [411, 189] width 12 height 12
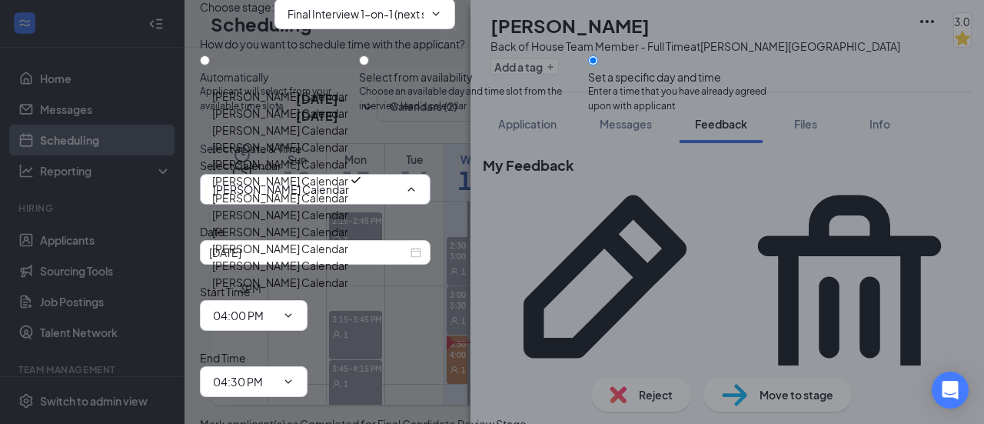
click at [399, 138] on div "[PERSON_NAME] Calendar" at bounding box center [305, 129] width 187 height 17
type input "[PERSON_NAME] Calendar"
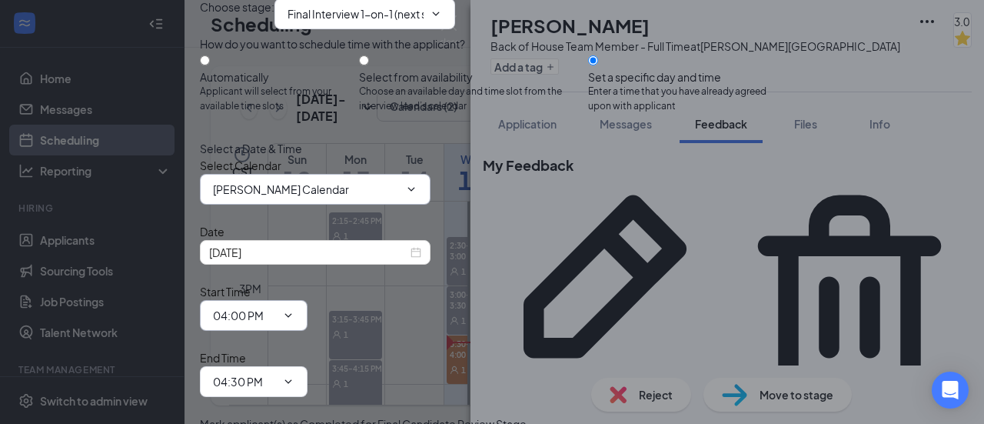
click at [276, 307] on input "04:00 PM" at bounding box center [244, 315] width 63 height 17
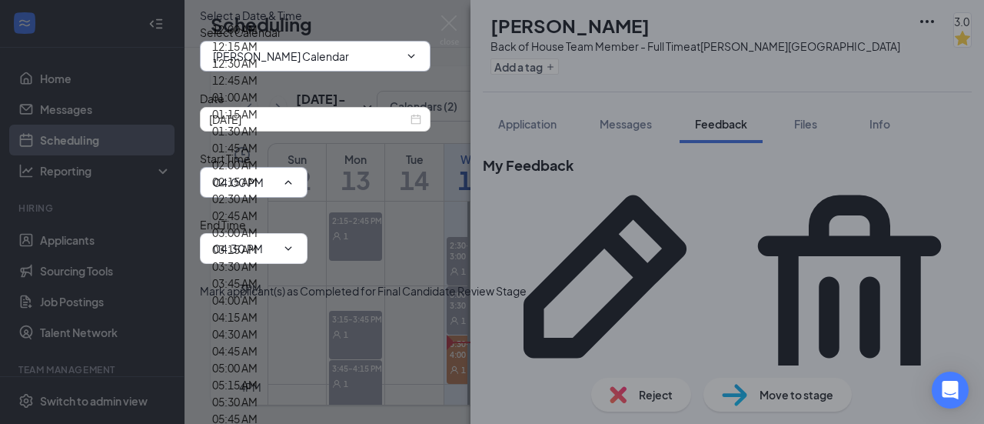
scroll to position [2065, 0]
type input "03:00 PM"
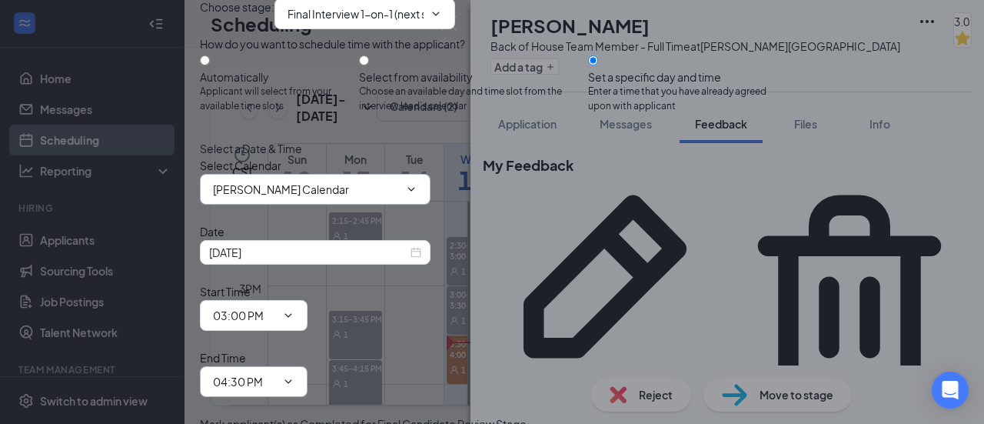
click at [276, 373] on input "04:30 PM" at bounding box center [244, 381] width 63 height 17
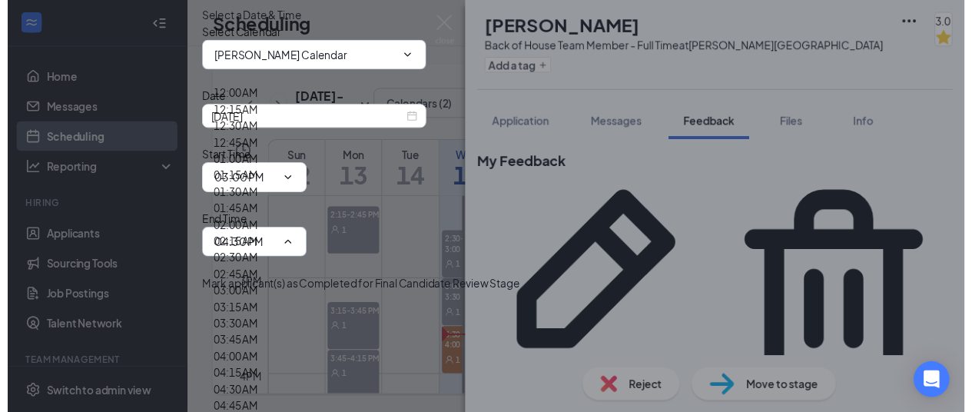
scroll to position [2151, 0]
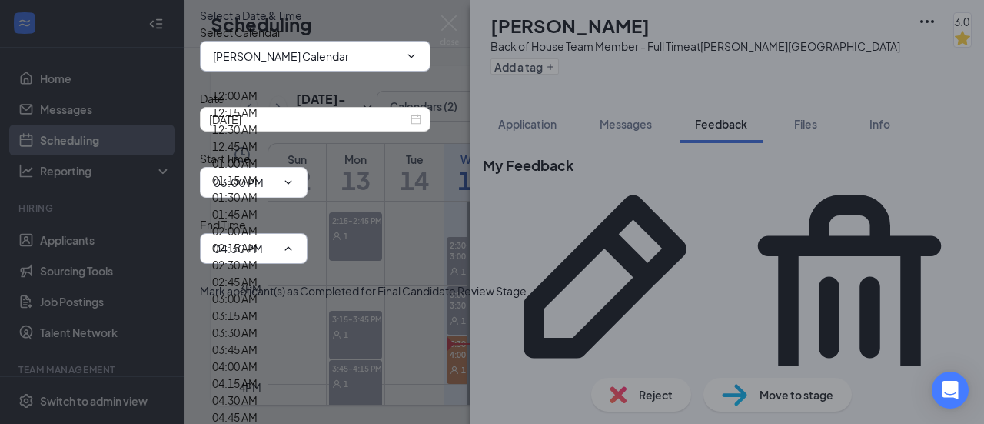
type input "03:30 PM"
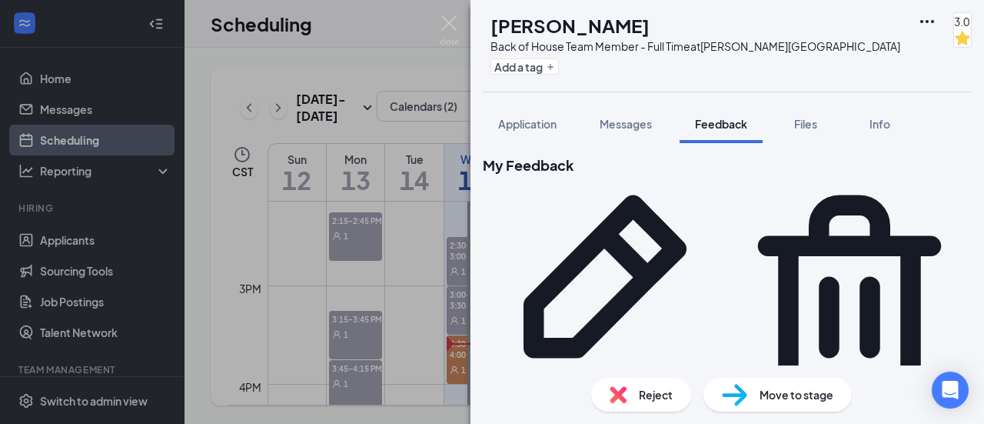
click at [788, 394] on span "Move to stage" at bounding box center [796, 394] width 74 height 17
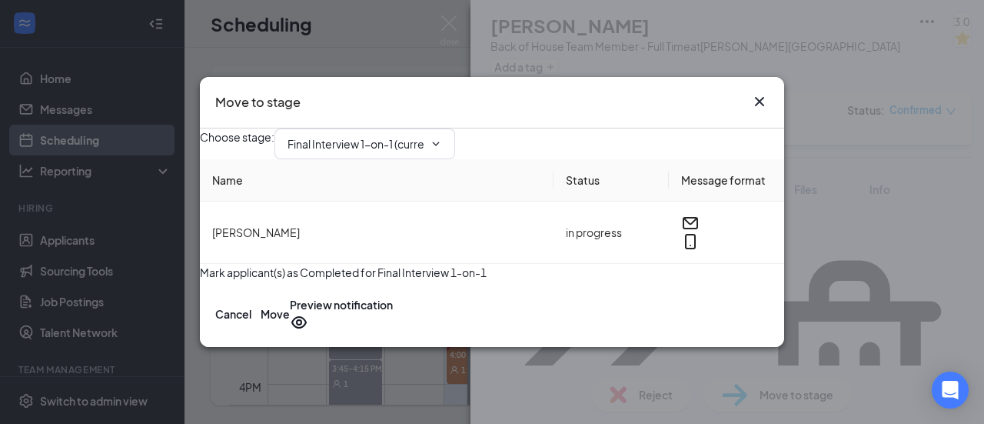
type input "Awaiting Job Offer (next stage)"
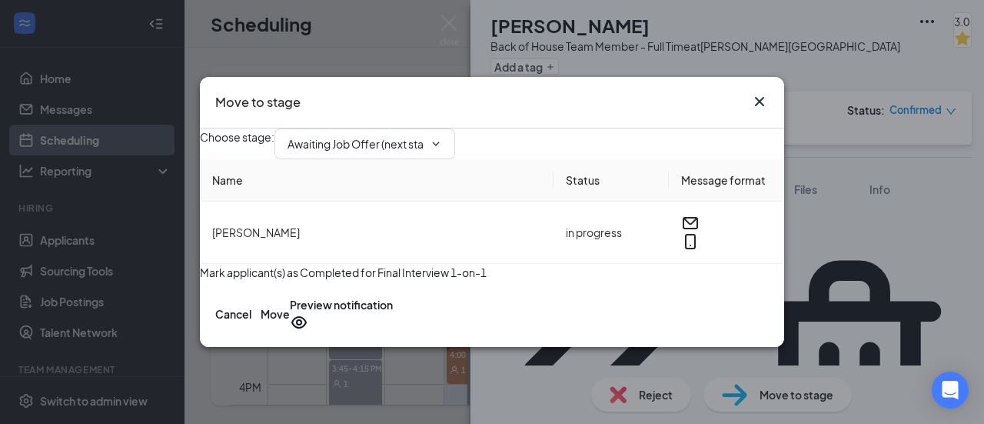
click at [761, 97] on icon "Cross" at bounding box center [759, 101] width 9 height 9
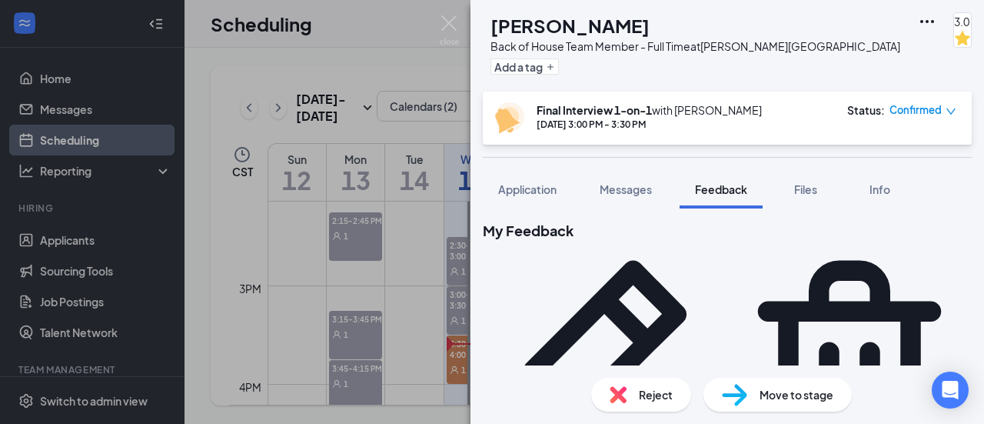
click at [454, 10] on div "JR [PERSON_NAME] Back of House Team Member - Full Time at [PERSON_NAME][GEOGRAP…" at bounding box center [492, 212] width 984 height 424
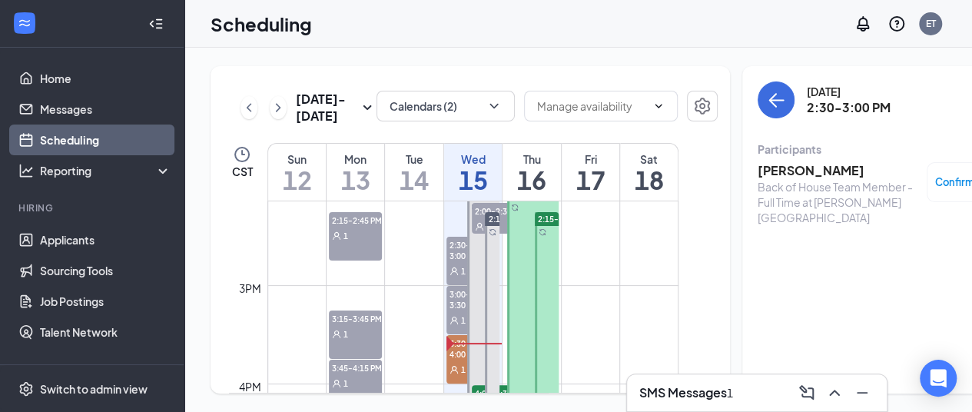
click at [758, 178] on h3 "[PERSON_NAME]" at bounding box center [838, 170] width 161 height 17
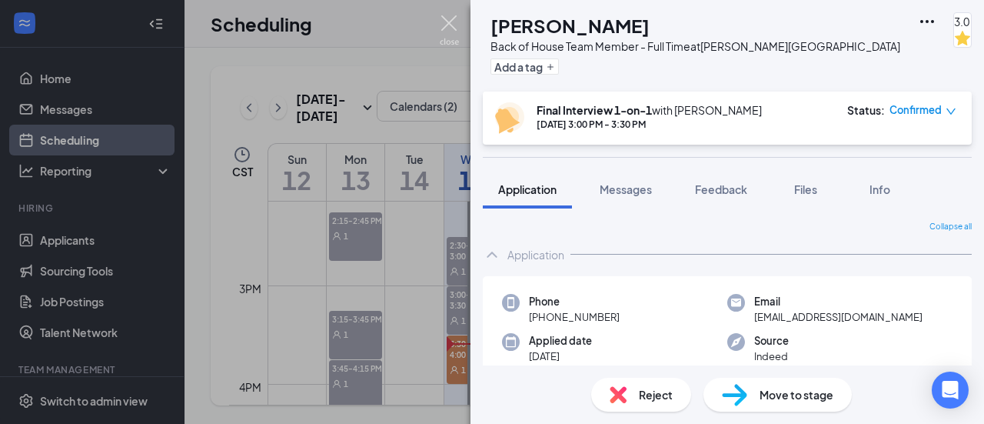
click at [452, 24] on img at bounding box center [449, 30] width 19 height 30
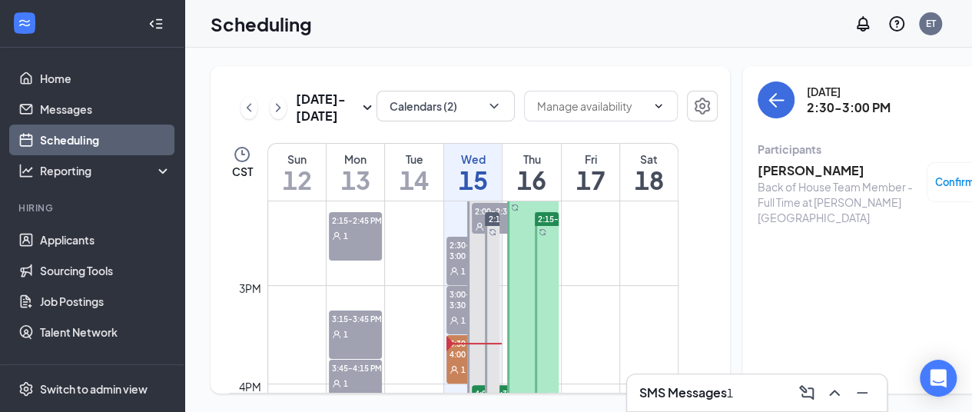
click at [541, 301] on div at bounding box center [547, 347] width 24 height 270
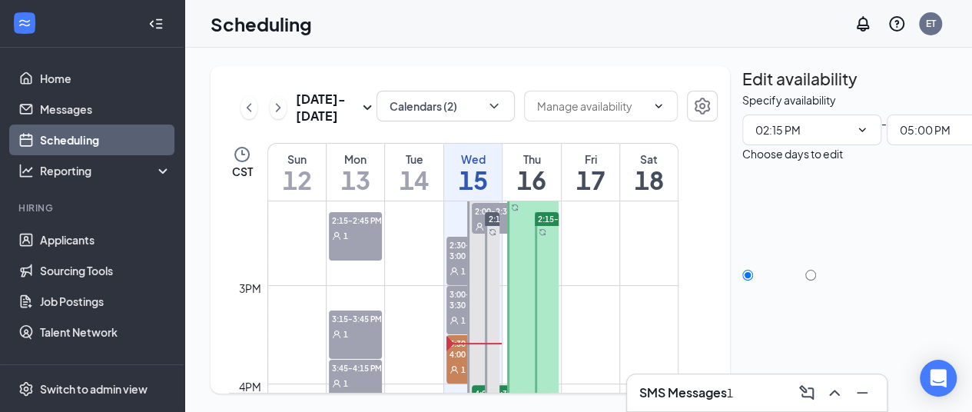
click at [530, 307] on div at bounding box center [533, 335] width 52 height 294
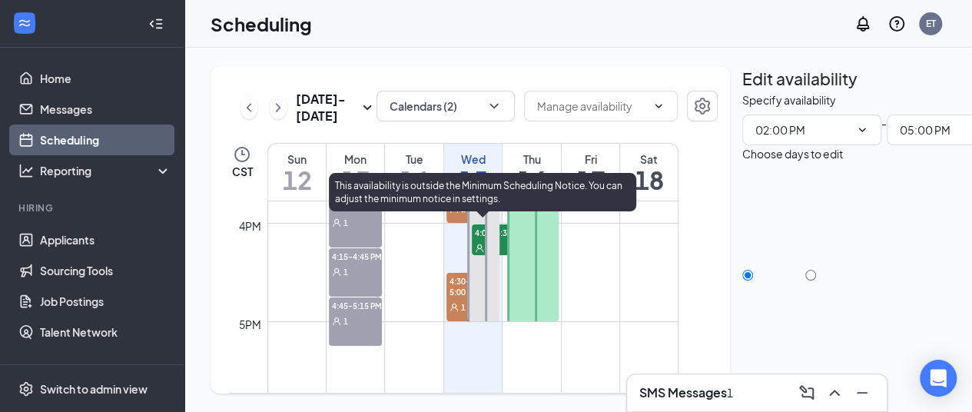
scroll to position [1560, 0]
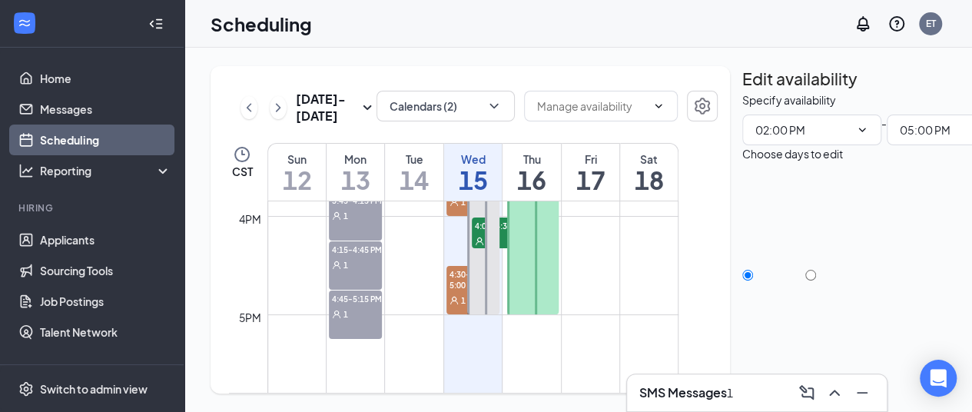
click at [457, 307] on div "1" at bounding box center [464, 299] width 35 height 15
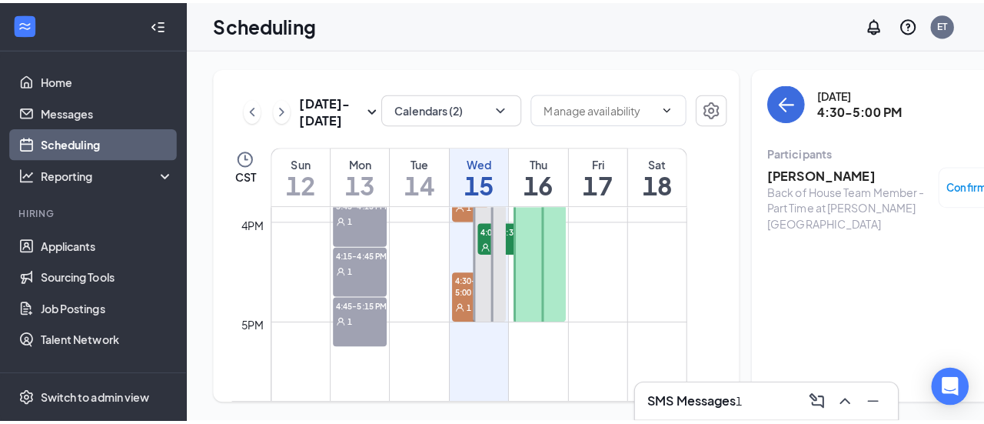
scroll to position [1499, 0]
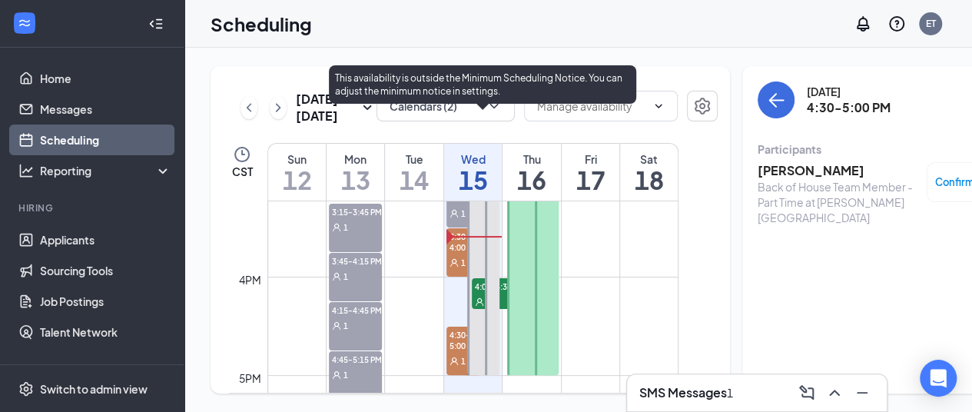
click at [480, 307] on icon "User" at bounding box center [479, 301] width 9 height 9
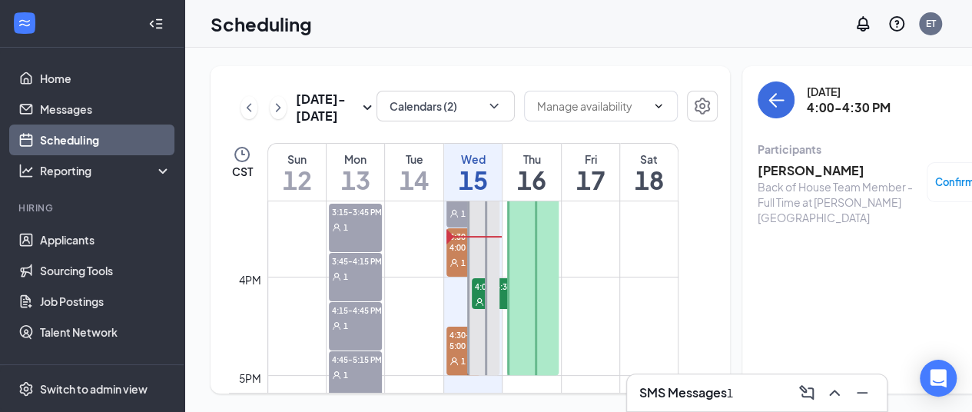
click at [457, 267] on icon "User" at bounding box center [454, 262] width 9 height 9
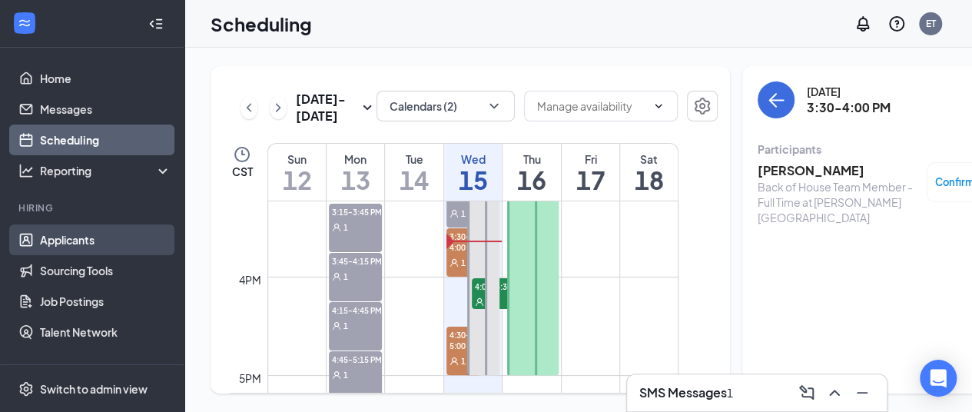
click at [92, 241] on link "Applicants" at bounding box center [105, 239] width 131 height 31
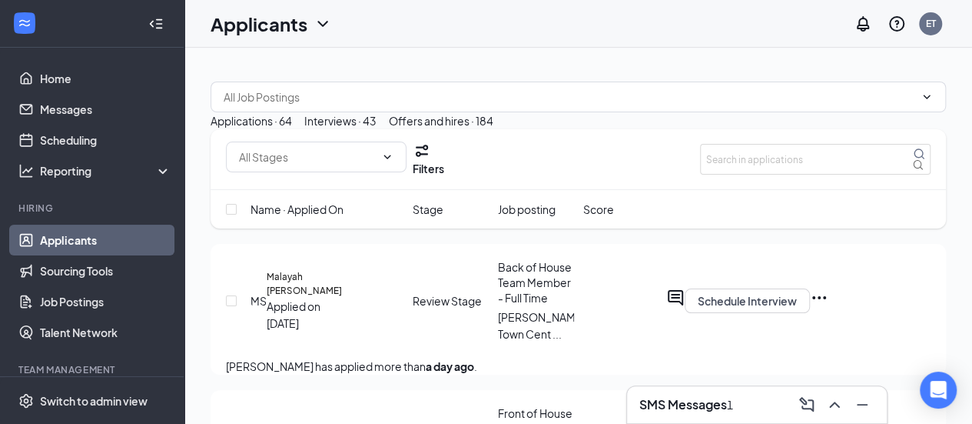
click at [377, 129] on div "Interviews · 43" at bounding box center [340, 120] width 72 height 17
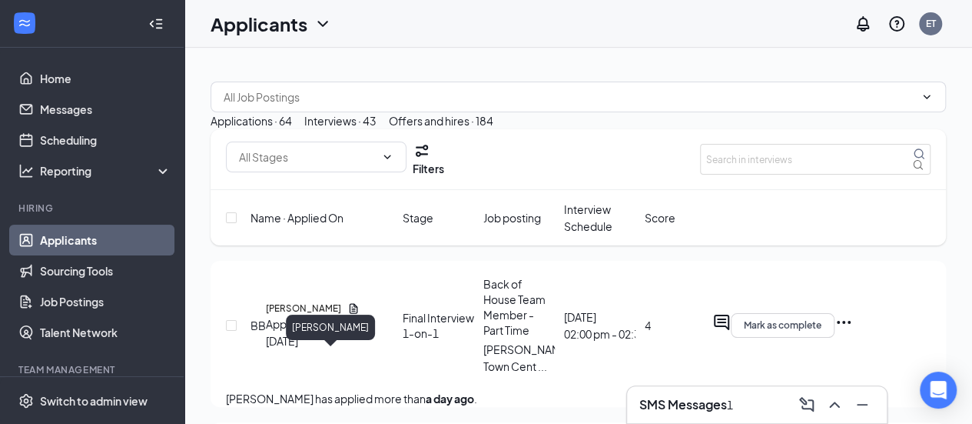
click at [317, 315] on h5 "[PERSON_NAME]" at bounding box center [303, 308] width 75 height 14
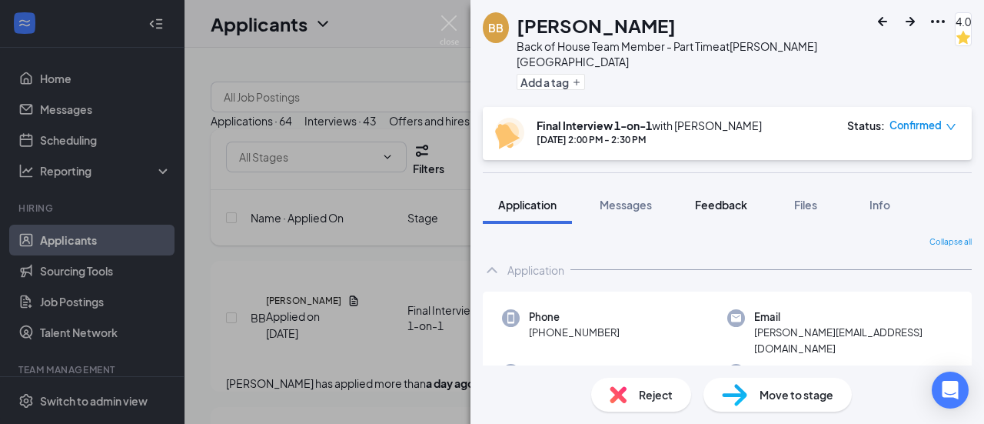
click at [734, 205] on span "Feedback" at bounding box center [721, 205] width 52 height 14
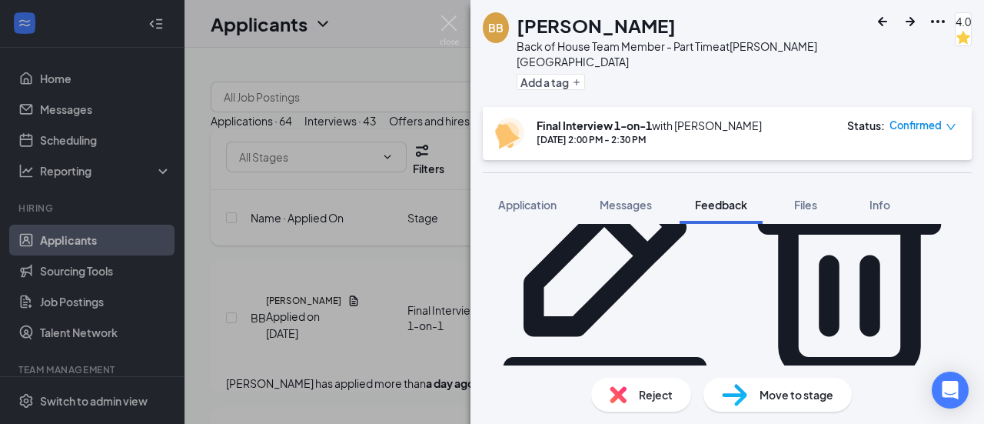
scroll to position [123, 0]
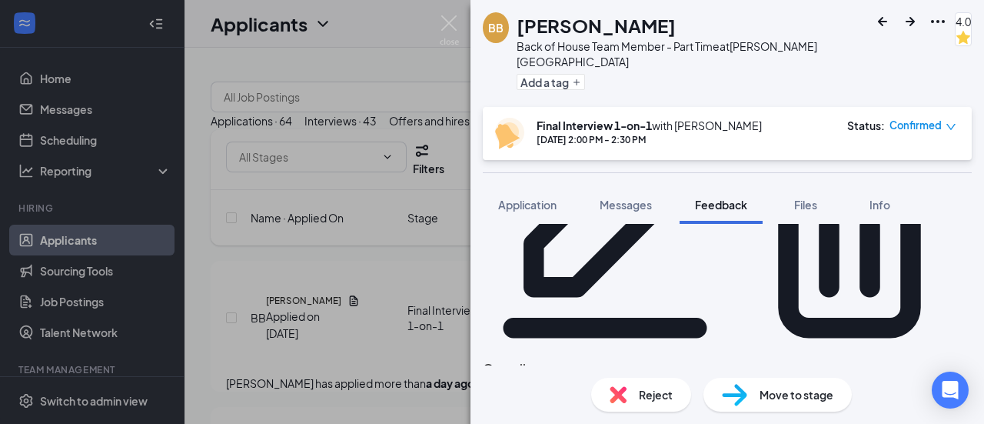
scroll to position [138, 0]
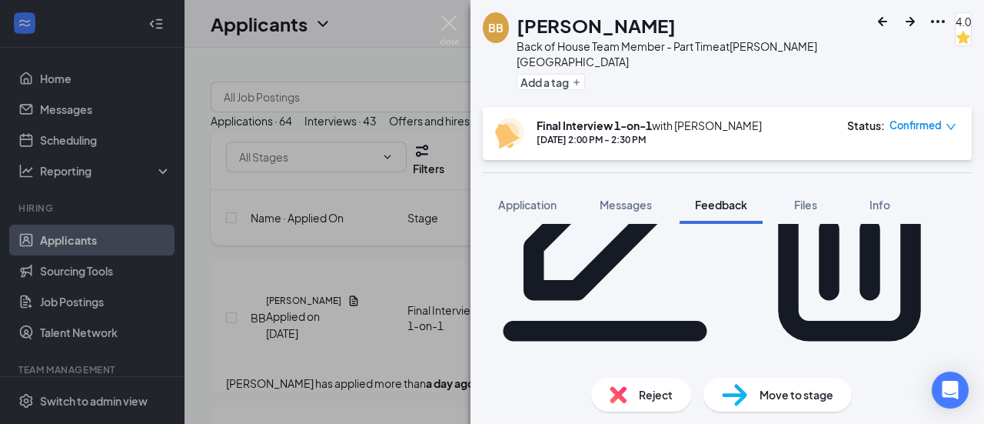
click at [624, 405] on span "He is [DEMOGRAPHIC_DATA], he got a lot of experinece working in kitchen, He und…" at bounding box center [755, 430] width 434 height 51
click at [729, 208] on span "Feedback" at bounding box center [721, 205] width 52 height 14
click at [615, 405] on span "He is [DEMOGRAPHIC_DATA], he got a lot of experinece working in kitchen, He und…" at bounding box center [755, 430] width 434 height 51
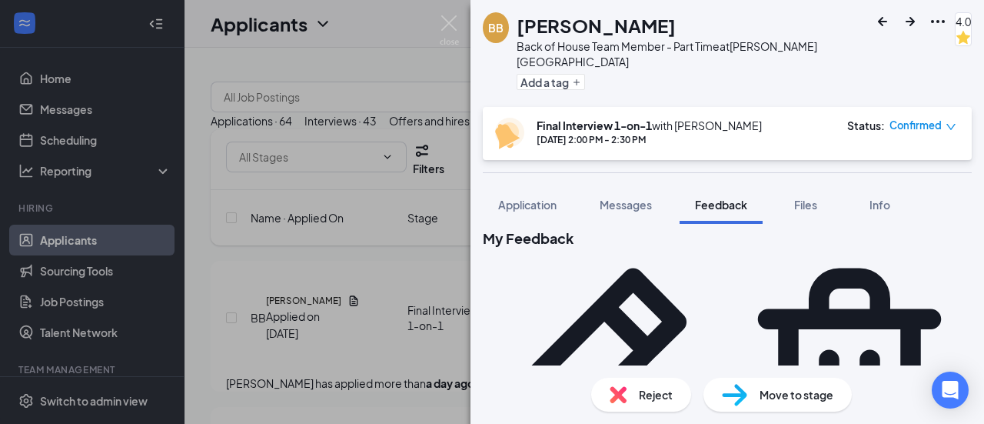
scroll to position [0, 0]
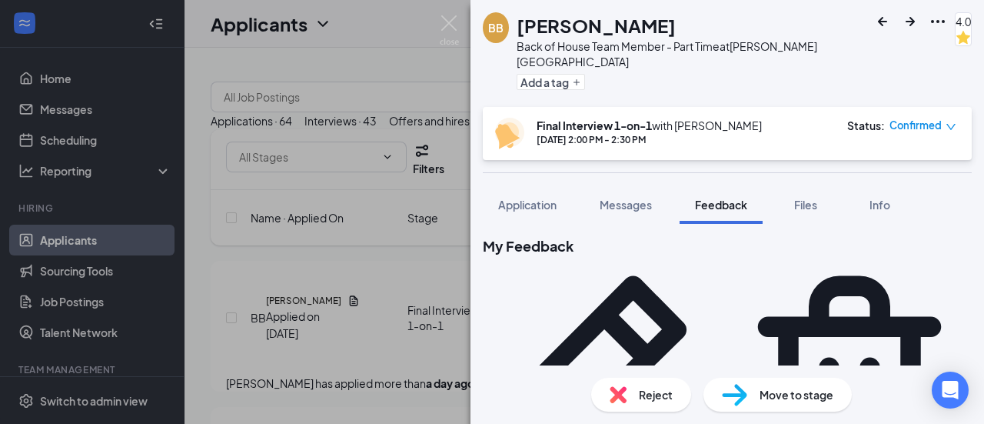
click at [707, 275] on icon "Pencil" at bounding box center [605, 377] width 204 height 204
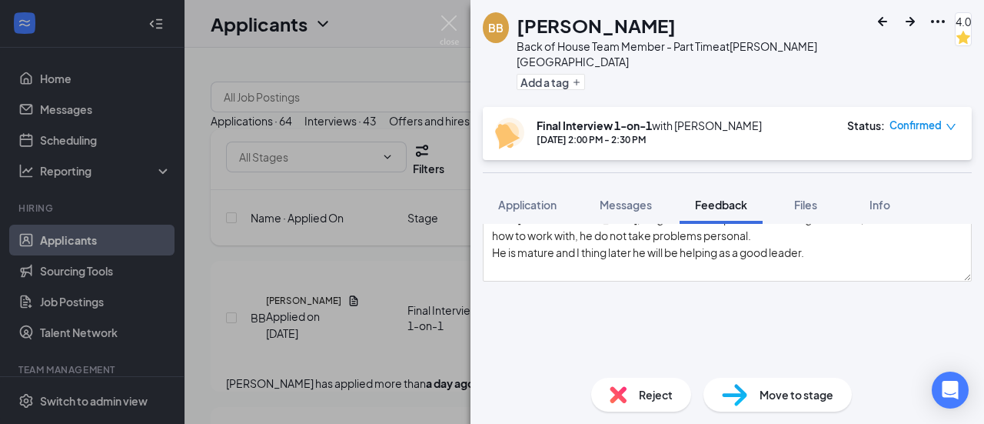
scroll to position [115, 0]
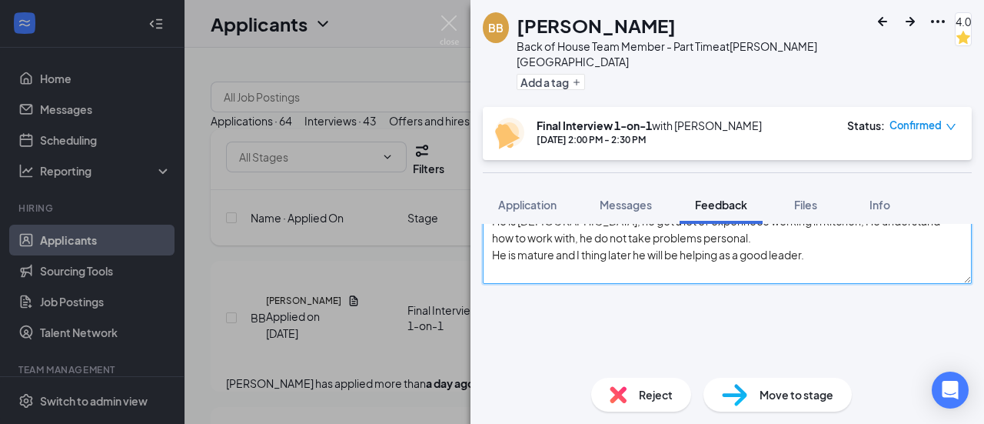
click at [833, 284] on textarea "He is [DEMOGRAPHIC_DATA], he got a lot of experinece working in kitchen, He und…" at bounding box center [727, 245] width 489 height 75
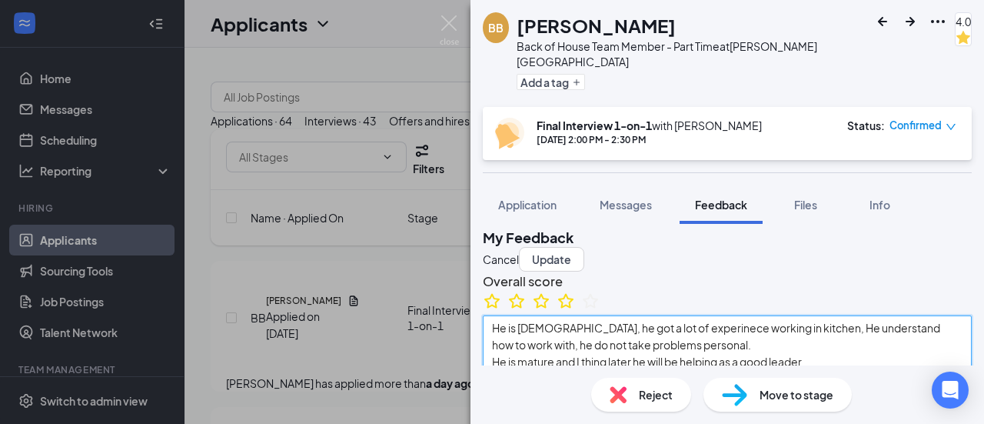
scroll to position [0, 0]
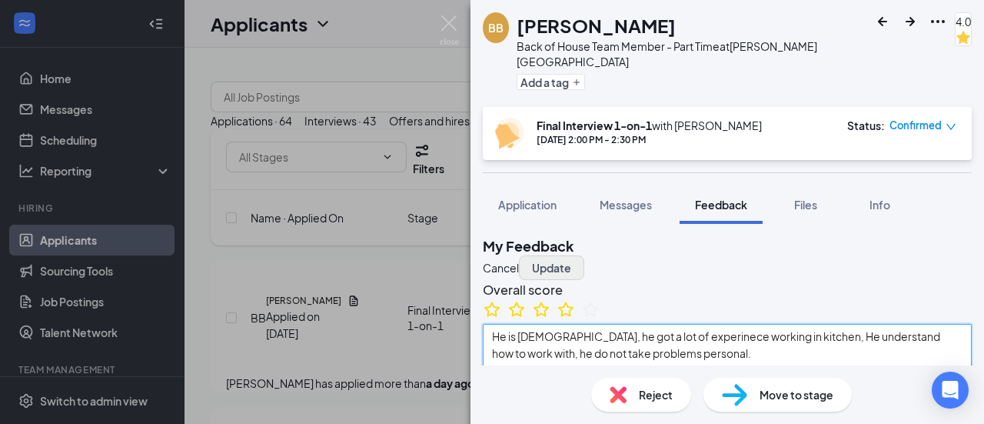
type textarea "He is [DEMOGRAPHIC_DATA], he got a lot of experinece working in kitchen, He und…"
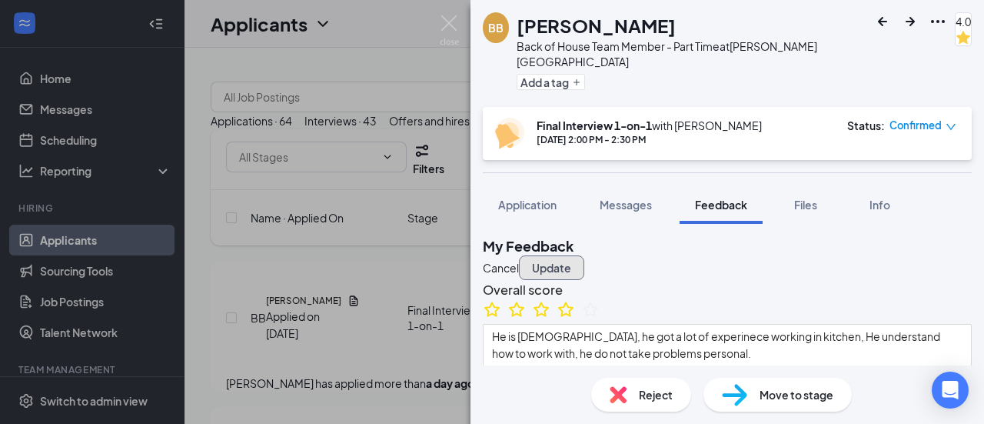
click at [584, 259] on button "Update" at bounding box center [551, 267] width 65 height 25
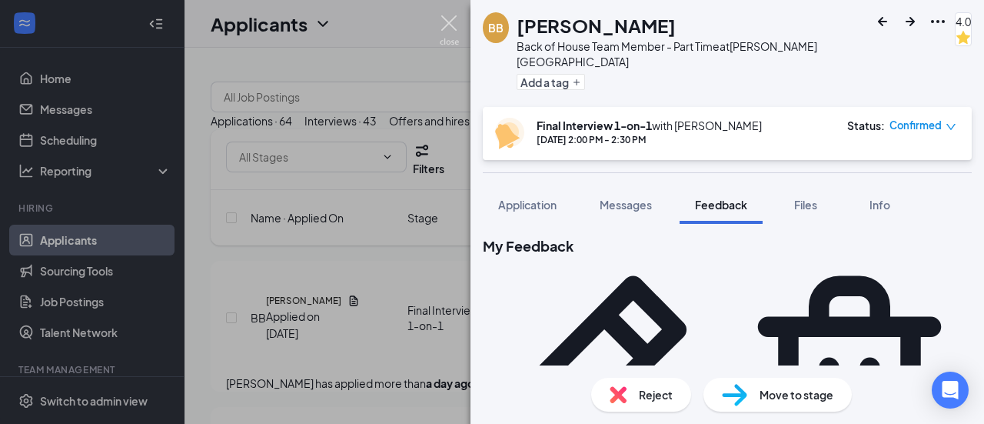
click at [447, 25] on img at bounding box center [449, 30] width 19 height 30
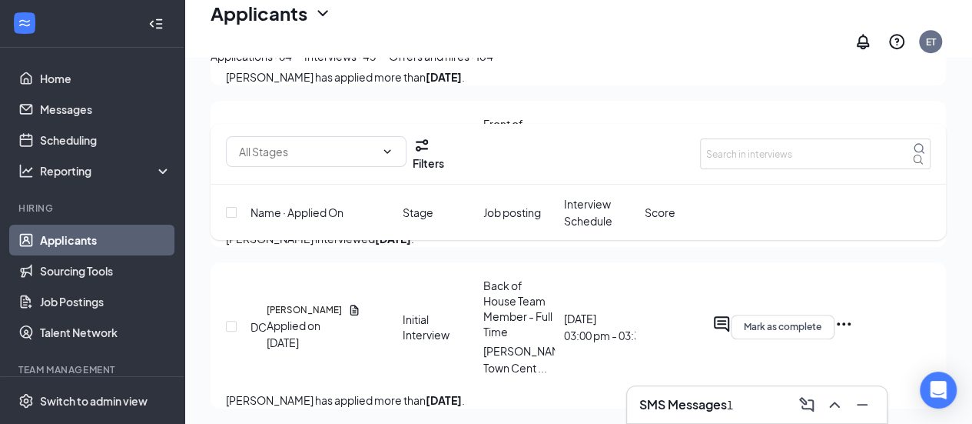
scroll to position [545, 0]
click at [712, 400] on h3 "SMS Messages" at bounding box center [684, 404] width 88 height 17
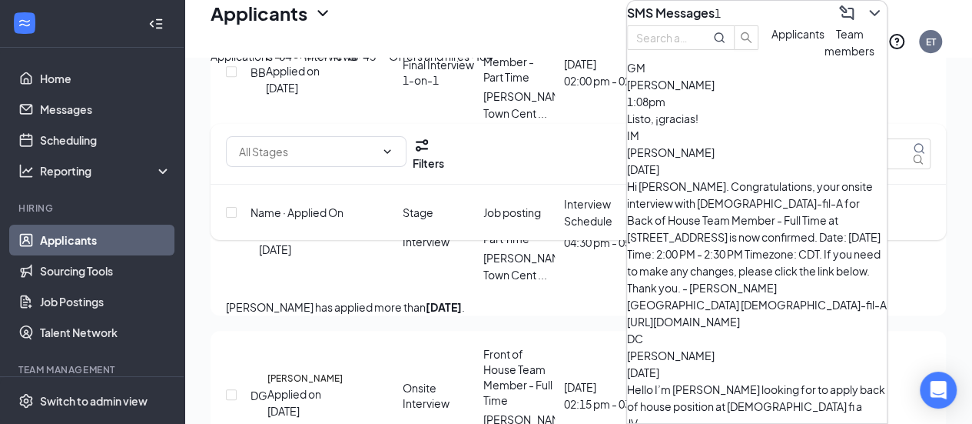
scroll to position [315, 0]
click at [784, 211] on div "Hi [PERSON_NAME]. Congratulations, your onsite interview with [DEMOGRAPHIC_DATA…" at bounding box center [757, 254] width 260 height 152
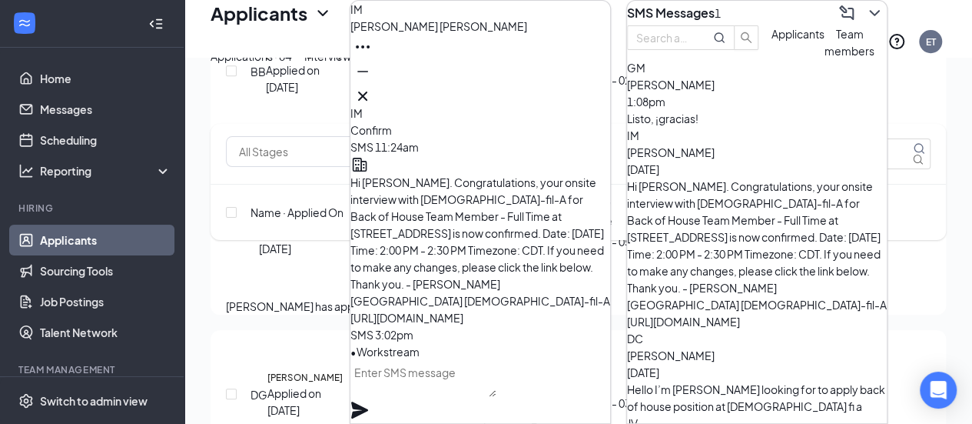
click at [583, 236] on div "Hi [PERSON_NAME]. Congratulations, your onsite interview with [DEMOGRAPHIC_DATA…" at bounding box center [481, 240] width 260 height 171
click at [375, 98] on button at bounding box center [363, 96] width 25 height 25
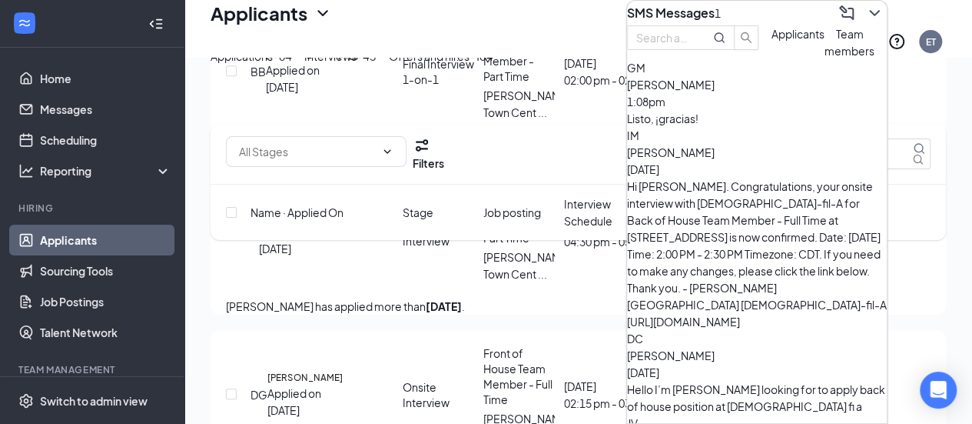
click at [916, 65] on div "Applications · 64 Interviews · 43 Offers and hires · 184" at bounding box center [579, 56] width 736 height 17
click at [721, 22] on div "SMS Messages 1" at bounding box center [674, 13] width 94 height 17
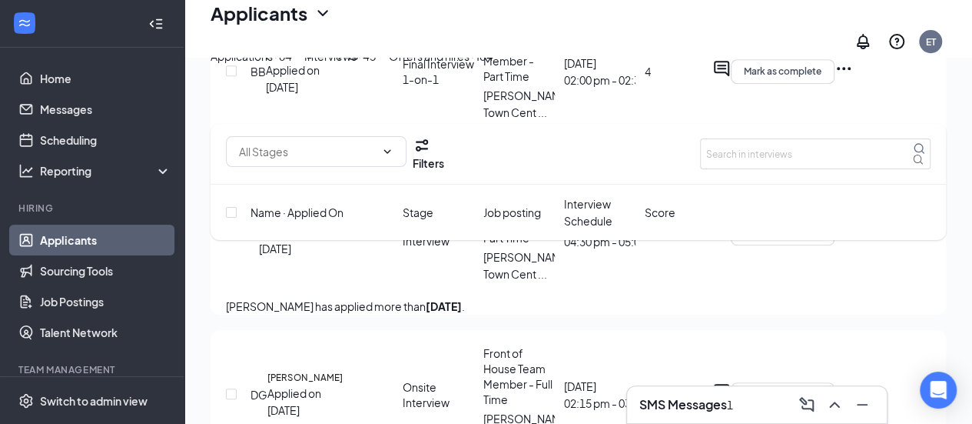
click at [718, 408] on h3 "SMS Messages" at bounding box center [684, 404] width 88 height 17
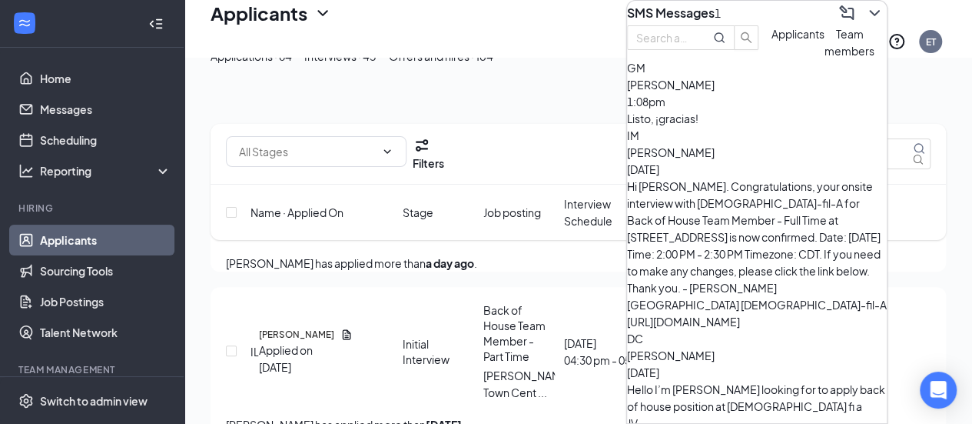
scroll to position [199, 0]
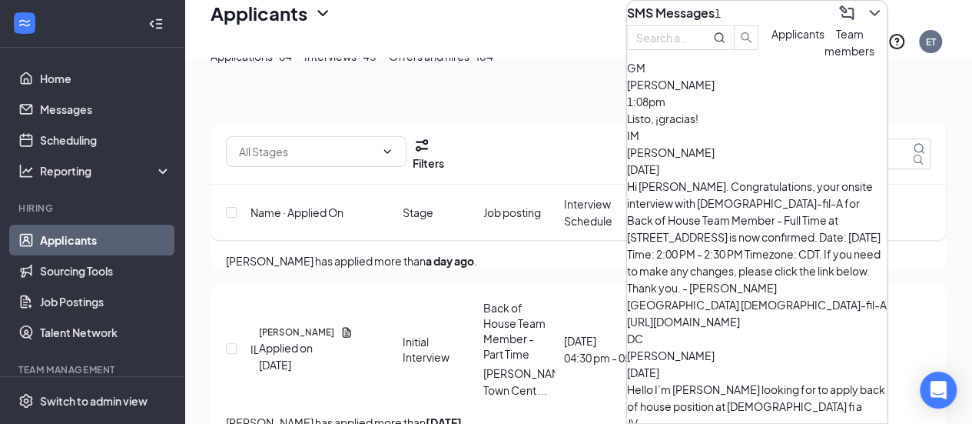
click at [866, 17] on icon "ChevronDown" at bounding box center [875, 13] width 18 height 18
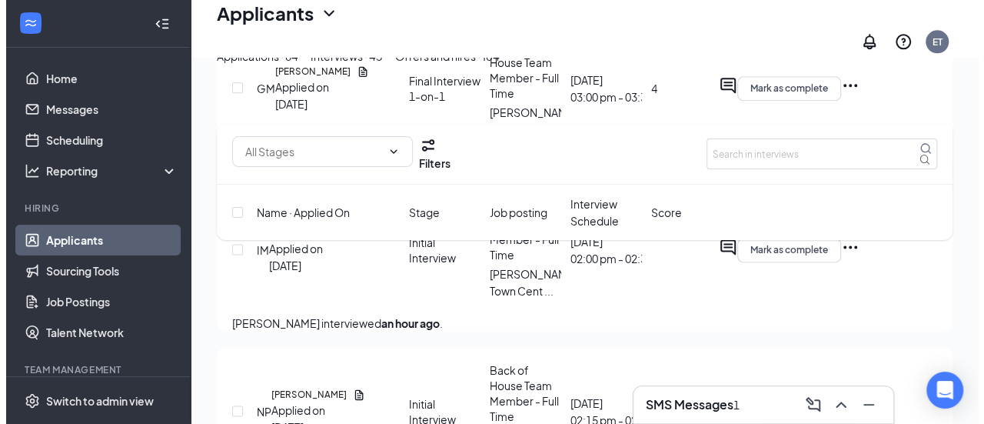
scroll to position [946, 0]
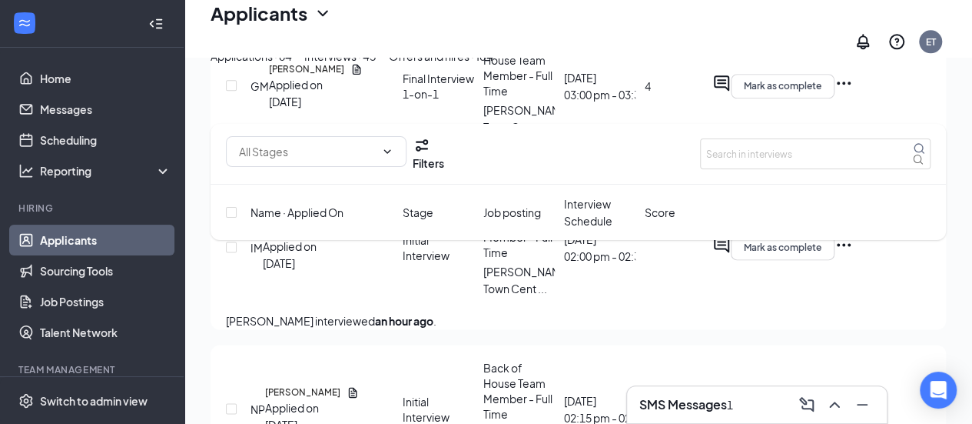
click at [853, 254] on icon "Ellipses" at bounding box center [844, 244] width 18 height 18
click at [306, 238] on h5 "[PERSON_NAME]" at bounding box center [300, 231] width 75 height 14
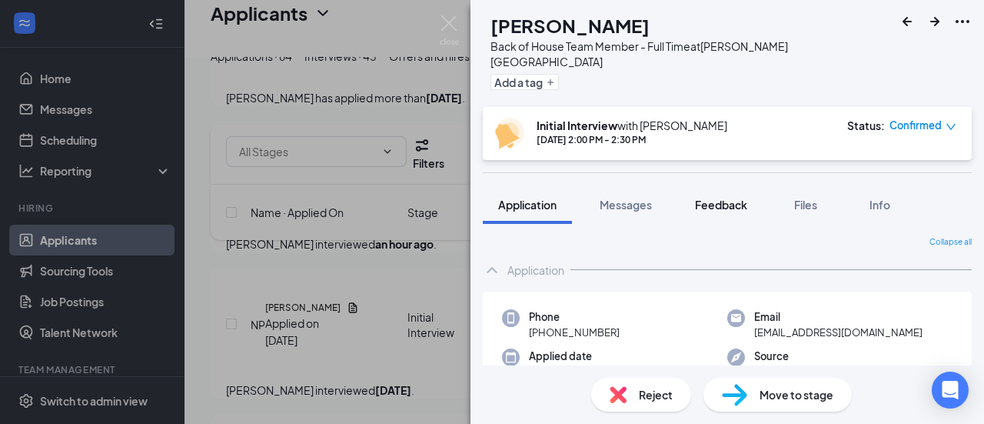
click at [724, 201] on button "Feedback" at bounding box center [720, 204] width 83 height 38
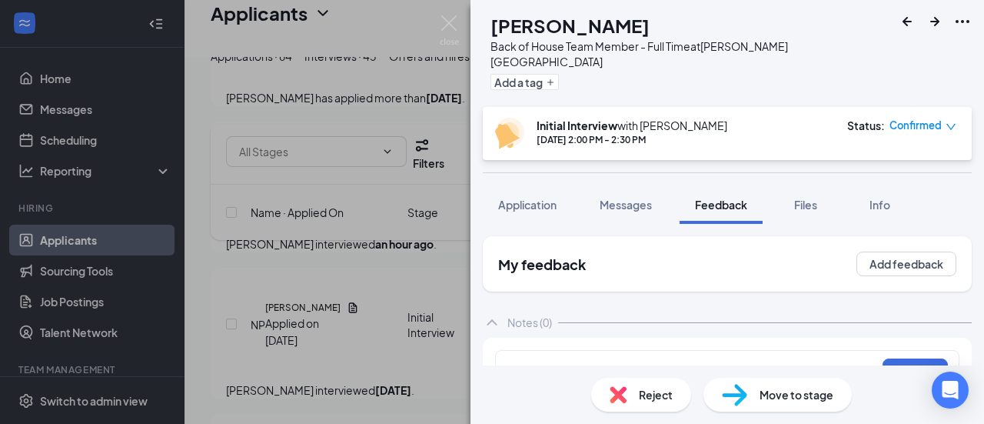
scroll to position [22, 0]
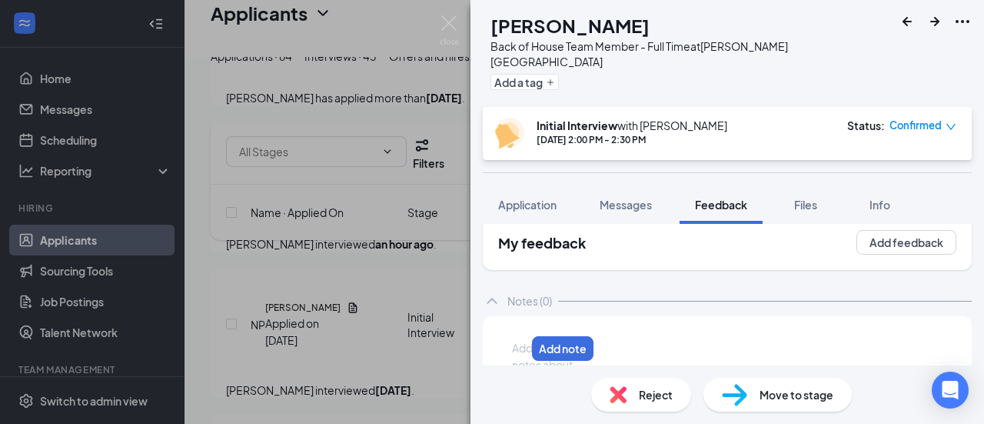
click at [525, 340] on div at bounding box center [519, 348] width 12 height 16
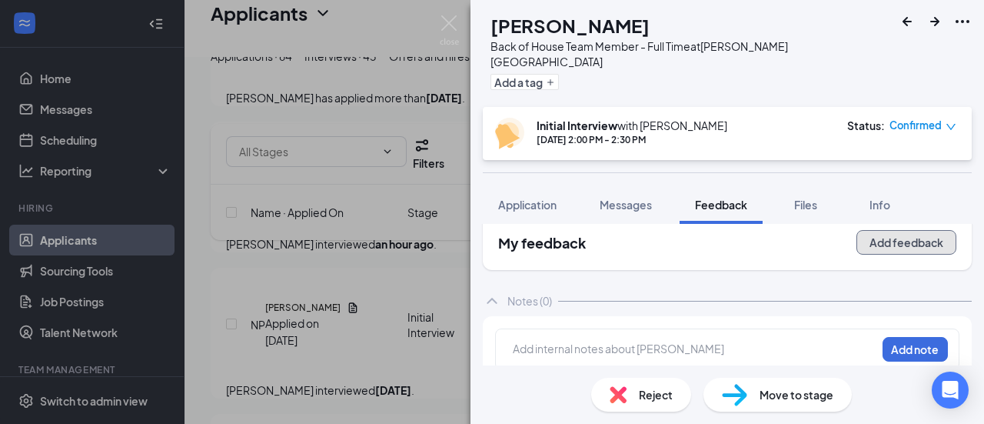
click at [878, 232] on button "Add feedback" at bounding box center [906, 242] width 100 height 25
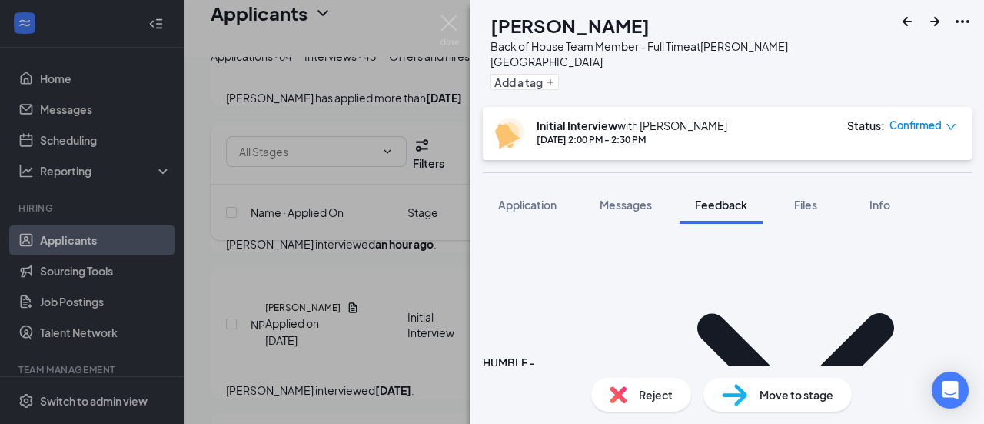
scroll to position [208, 0]
click at [692, 255] on icon "ChevronDown" at bounding box center [795, 367] width 353 height 353
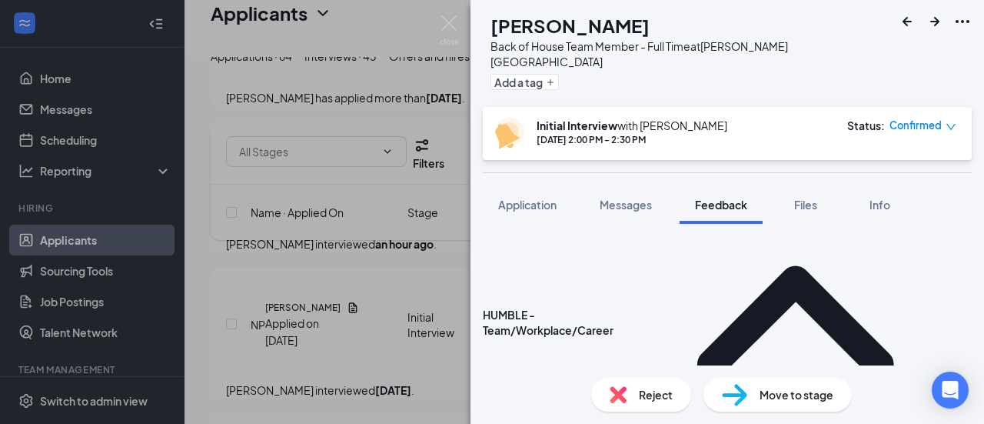
scroll to position [254, 0]
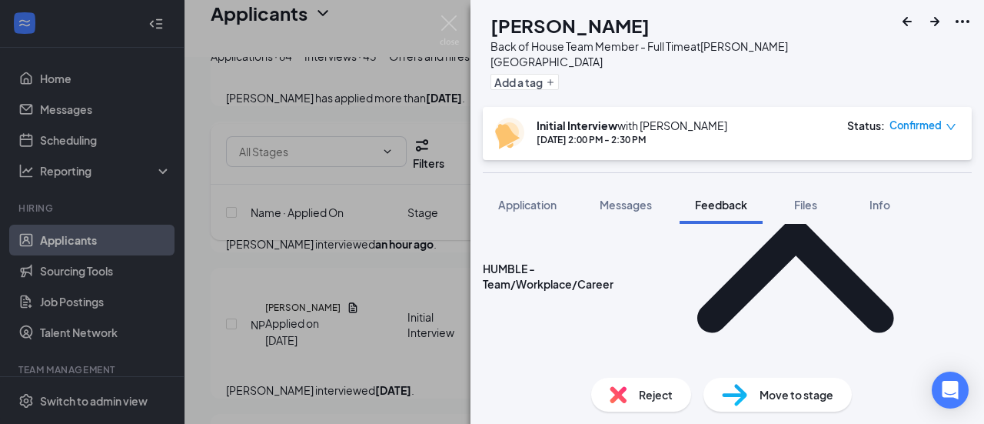
scroll to position [301, 0]
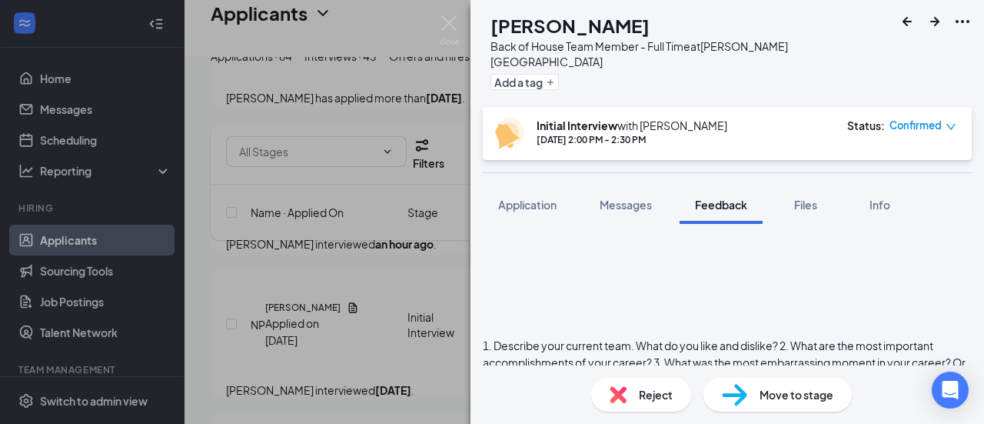
scroll to position [415, 0]
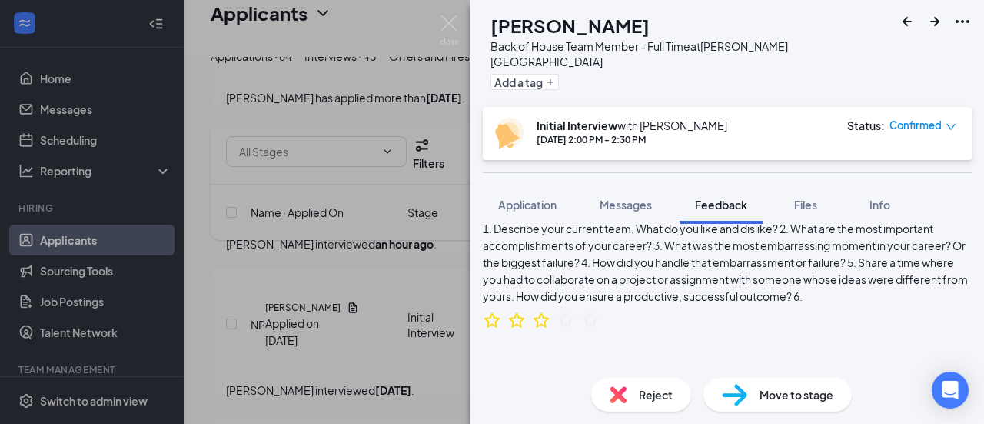
scroll to position [532, 0]
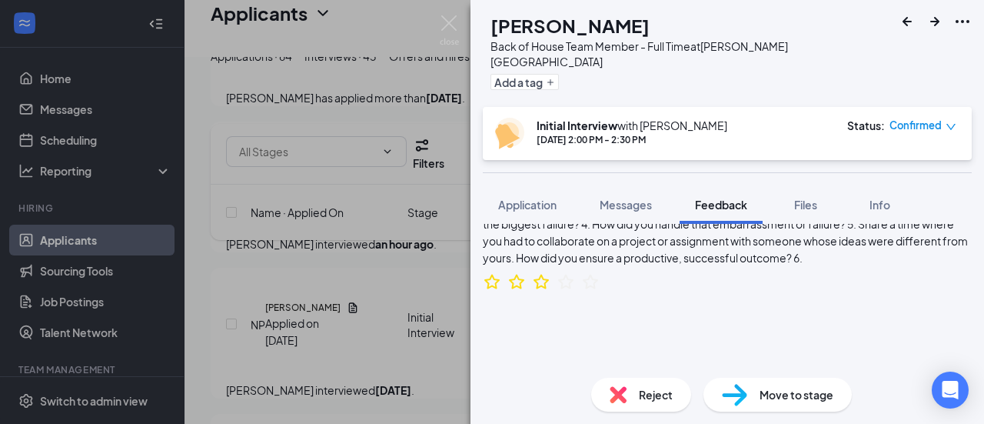
scroll to position [578, 0]
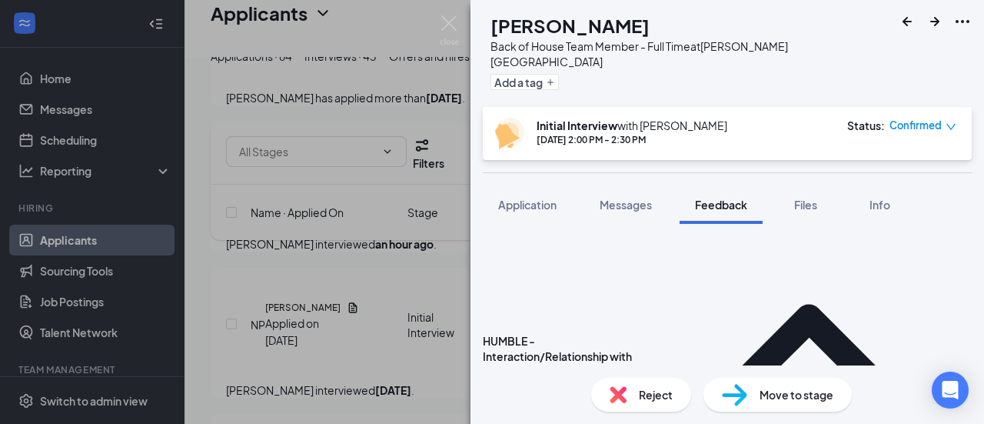
scroll to position [673, 0]
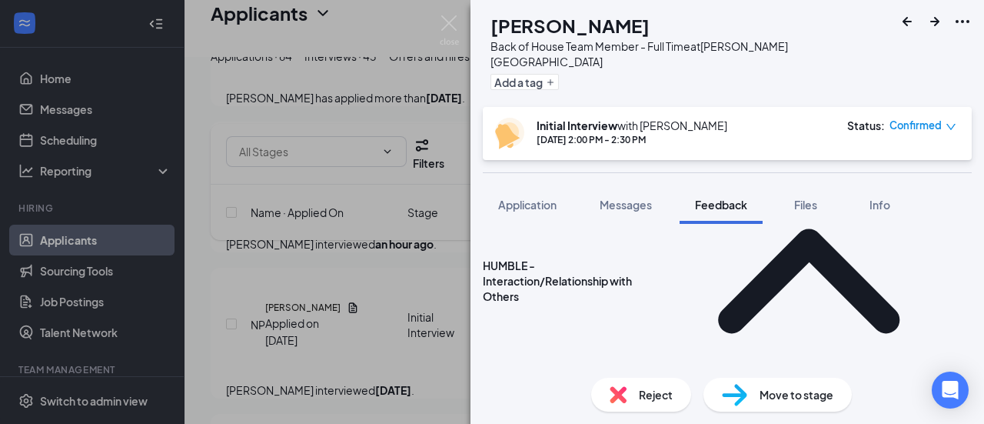
scroll to position [750, 0]
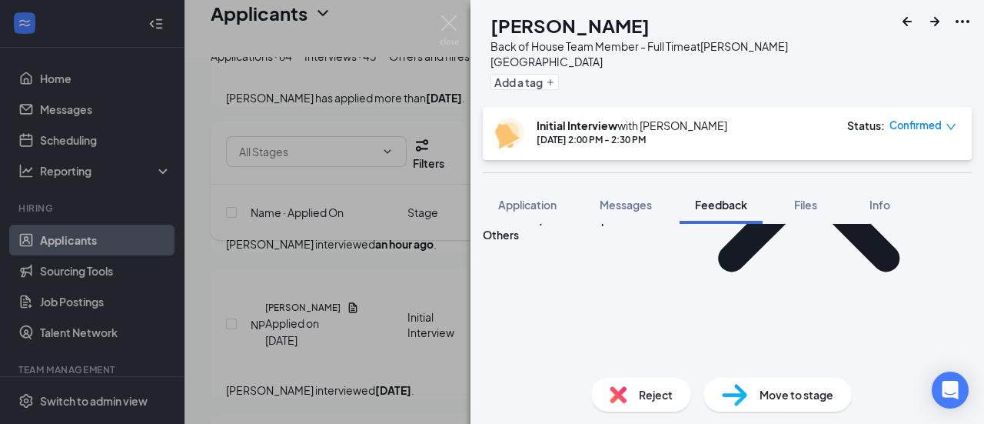
scroll to position [809, 0]
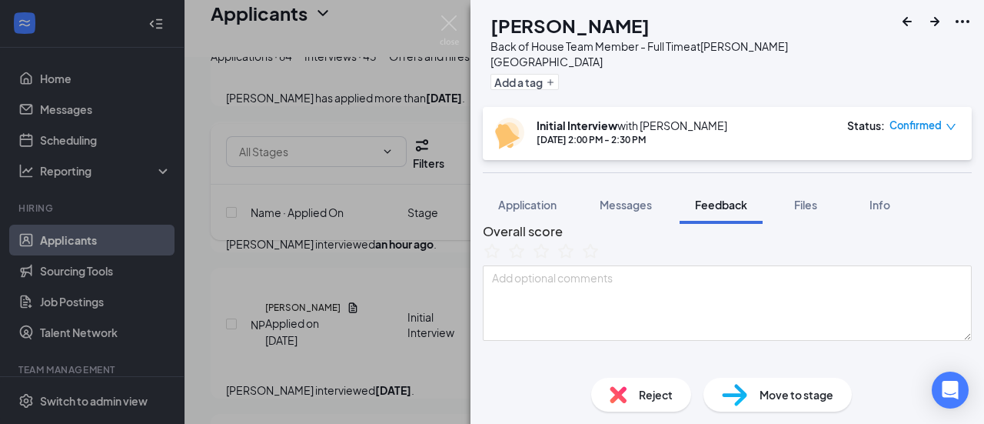
scroll to position [72, 0]
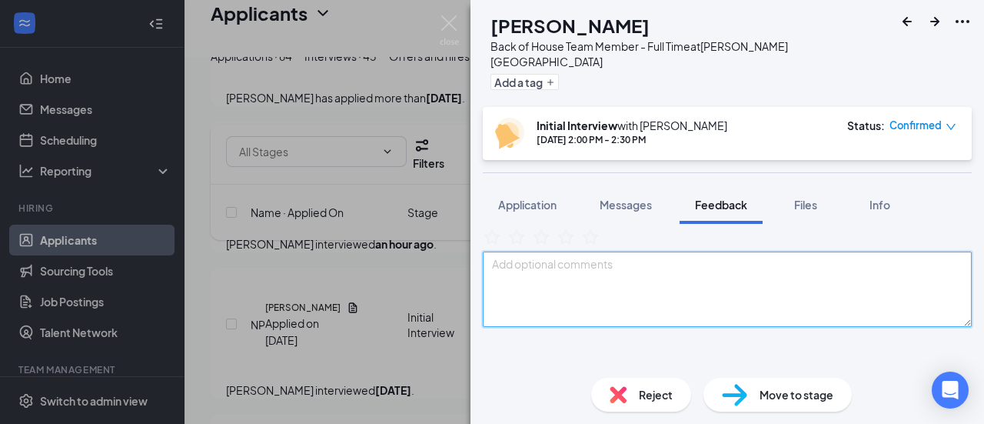
click at [576, 290] on textarea at bounding box center [727, 288] width 489 height 75
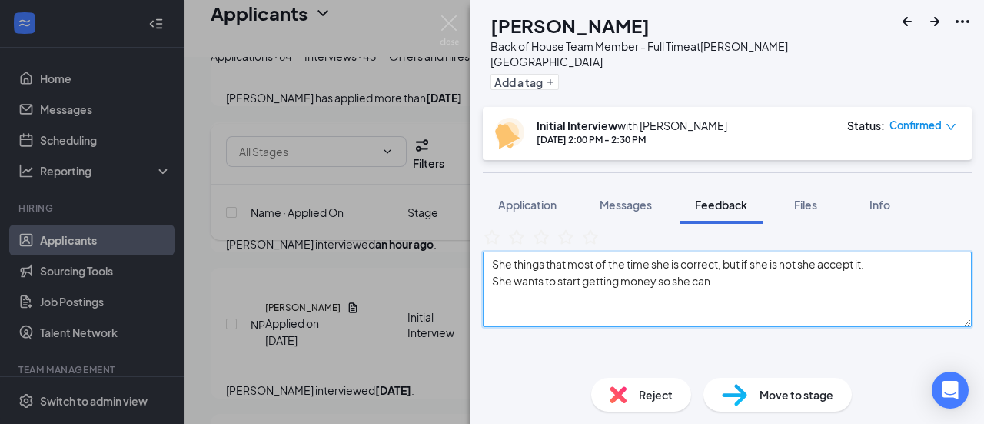
click at [573, 290] on textarea "She things that most of the time she is correct, but if she is not she accept i…" at bounding box center [727, 288] width 489 height 75
click at [732, 304] on textarea "She things that most of the time she is correct, but if she is not she accept i…" at bounding box center [727, 288] width 489 height 75
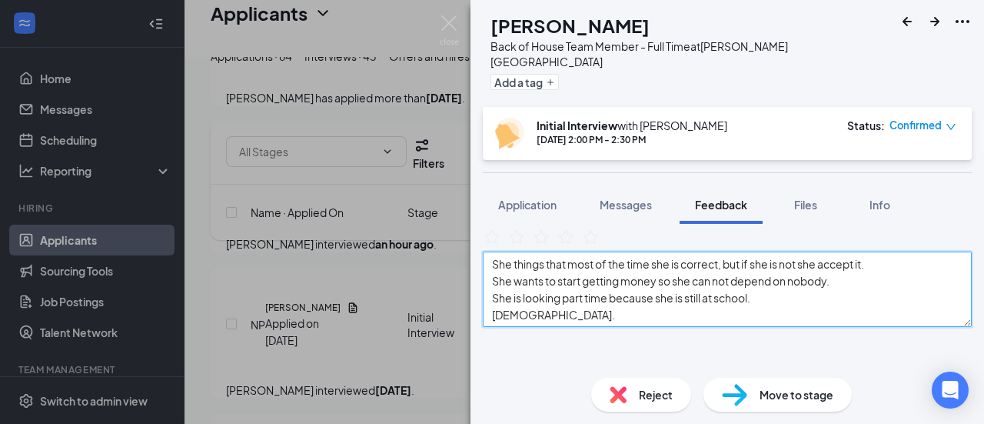
click at [555, 288] on textarea "She things that most of the time she is correct, but if she is not she accept i…" at bounding box center [727, 288] width 489 height 75
click at [817, 286] on textarea "She thinks that most of the time she is correct, but if she is not she accept i…" at bounding box center [727, 288] width 489 height 75
click at [839, 284] on textarea "She thinks that most of the time she is correct, but if she is not,she accept i…" at bounding box center [727, 288] width 489 height 75
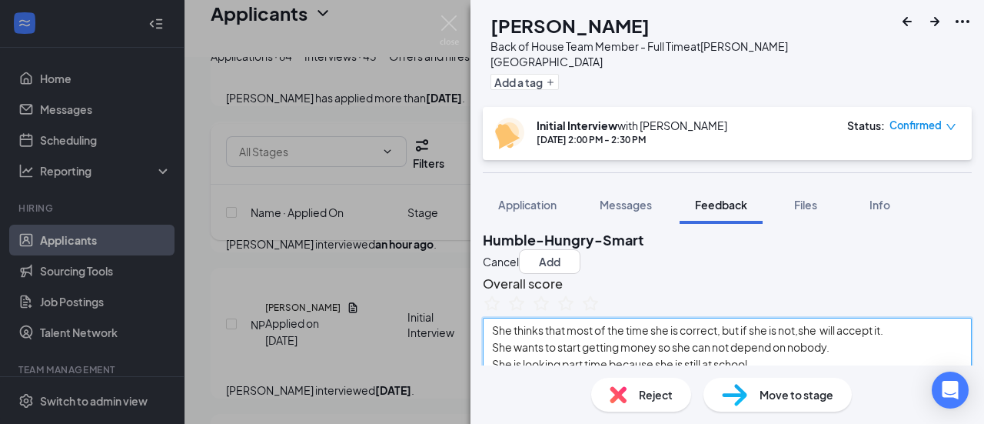
scroll to position [5, 0]
type textarea "She thinks that most of the time she is correct, but if she is not,she will acc…"
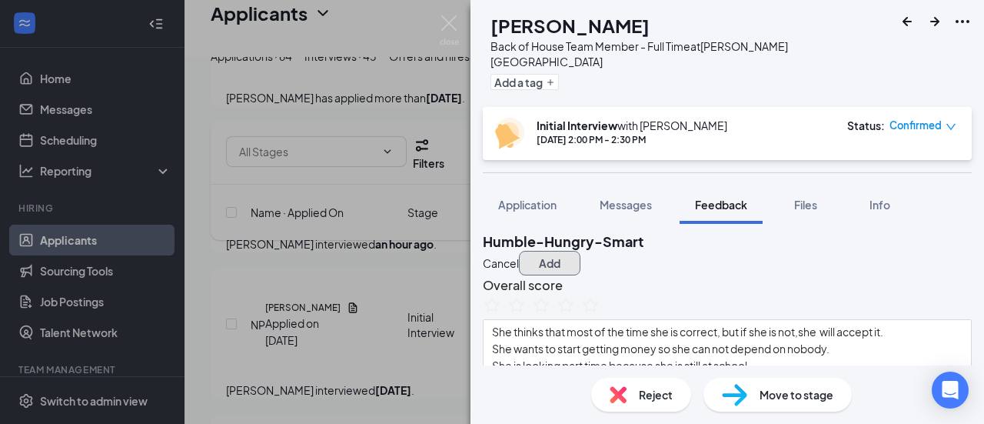
click at [580, 251] on button "Add" at bounding box center [549, 263] width 61 height 25
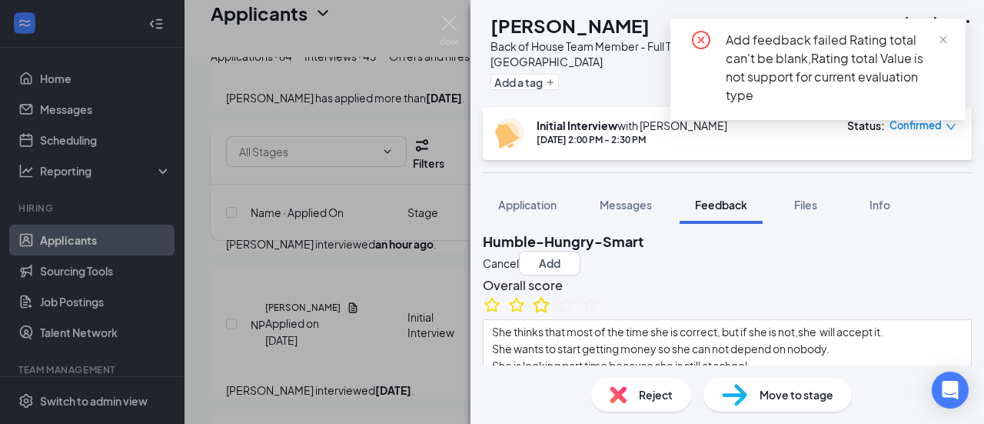
click at [551, 314] on icon "StarBorder" at bounding box center [541, 304] width 20 height 20
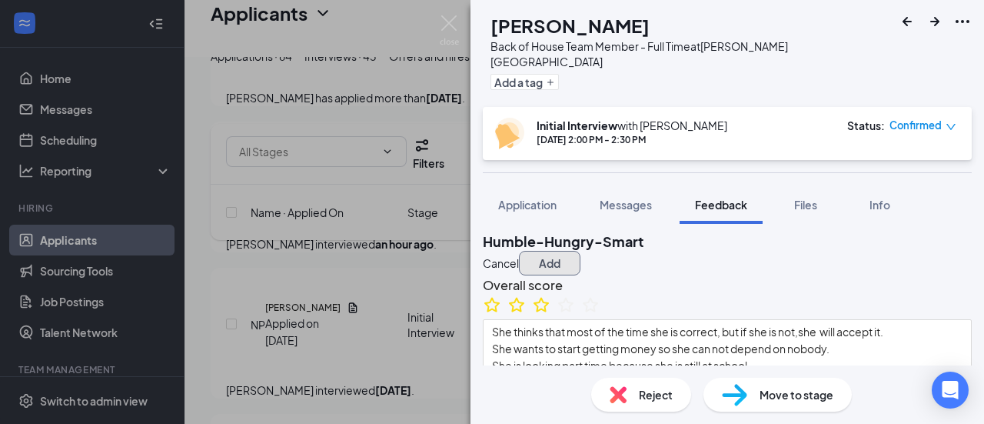
click at [580, 251] on button "Add" at bounding box center [549, 263] width 61 height 25
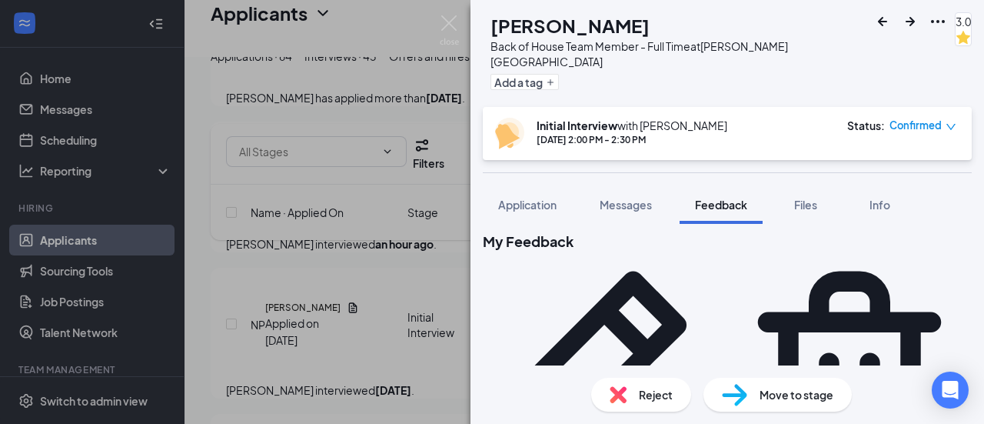
click at [786, 395] on span "Move to stage" at bounding box center [796, 394] width 74 height 17
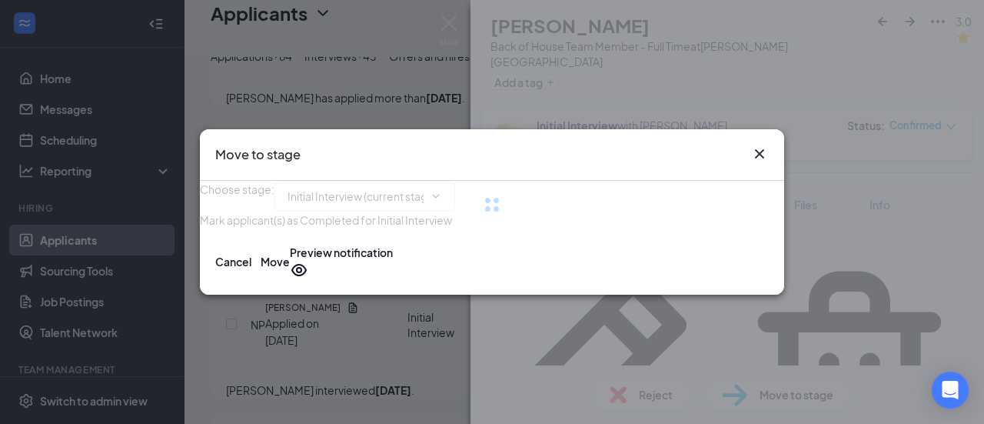
type input "Final Candidate Review Stage (next stage)"
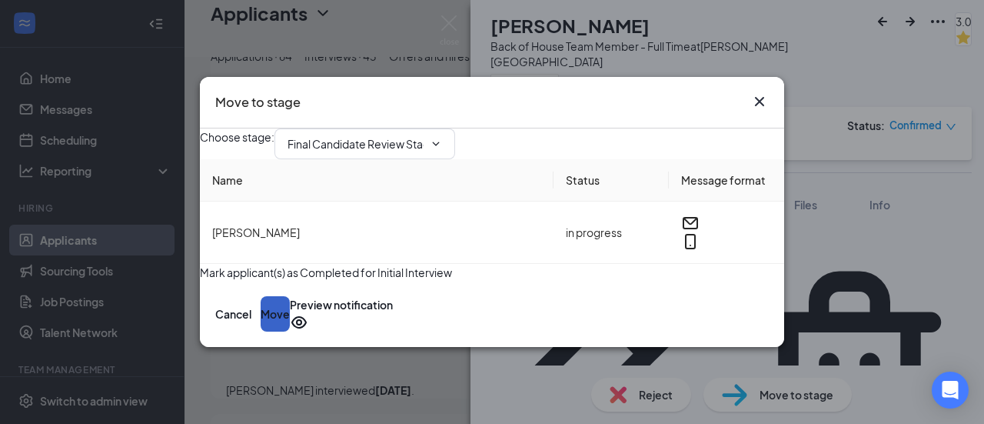
click at [290, 331] on button "Move" at bounding box center [275, 313] width 29 height 35
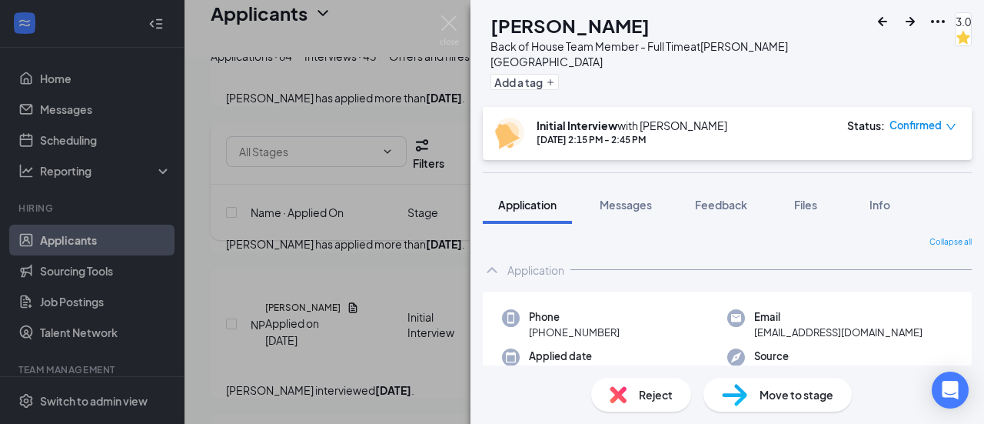
click at [758, 388] on div "Move to stage" at bounding box center [777, 394] width 148 height 34
type input "Final Candidate Review Stage (next stage)"
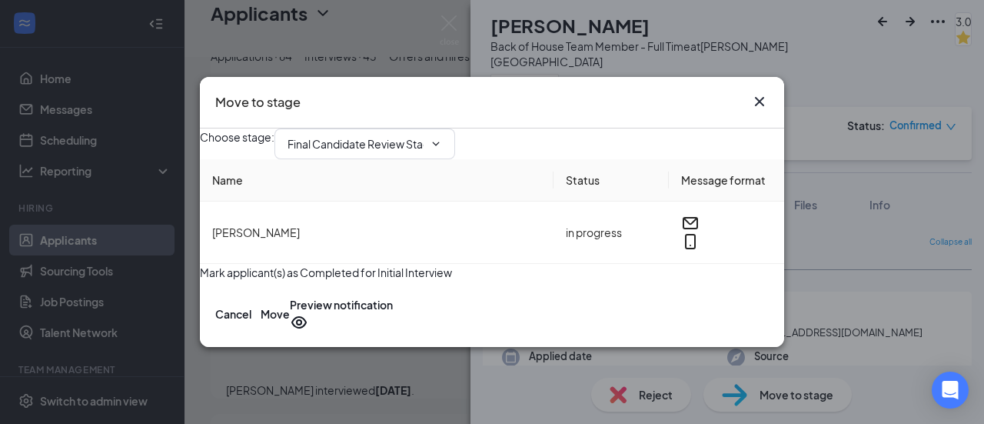
click at [763, 97] on icon "Cross" at bounding box center [759, 101] width 9 height 9
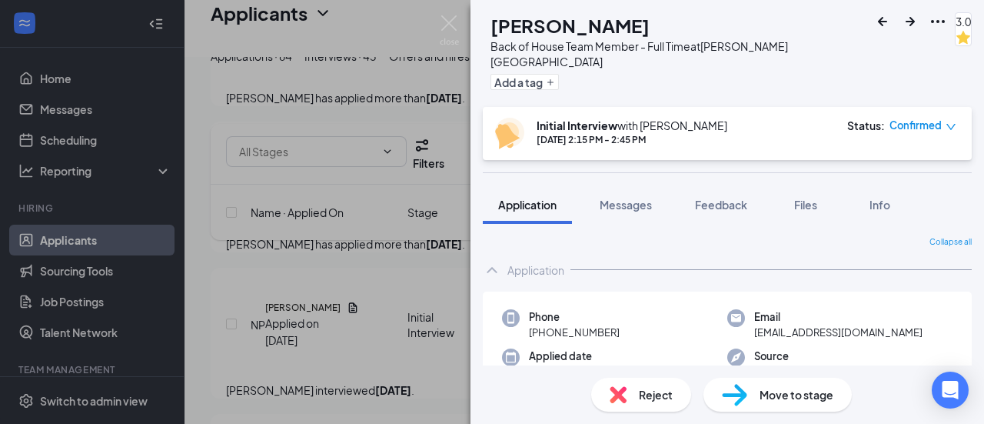
click at [414, 307] on div "NP [PERSON_NAME] Back of House Team Member - Full Time at [PERSON_NAME][GEOGRAP…" at bounding box center [492, 212] width 984 height 424
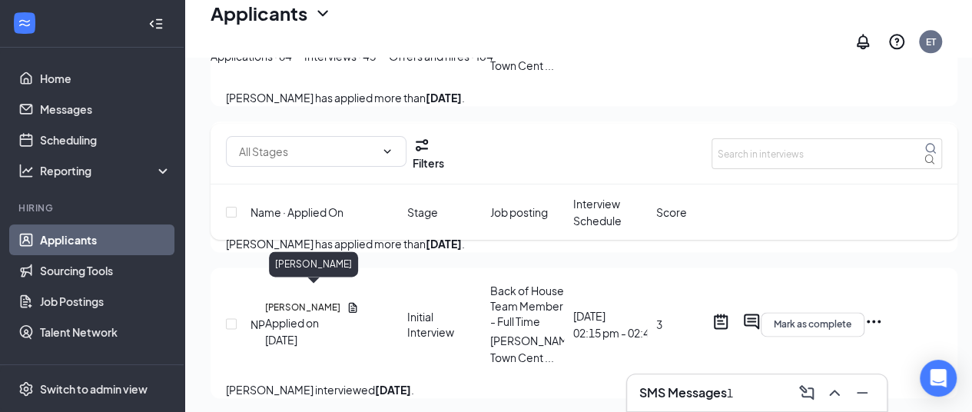
click at [297, 168] on h5 "[PERSON_NAME]" at bounding box center [300, 162] width 75 height 14
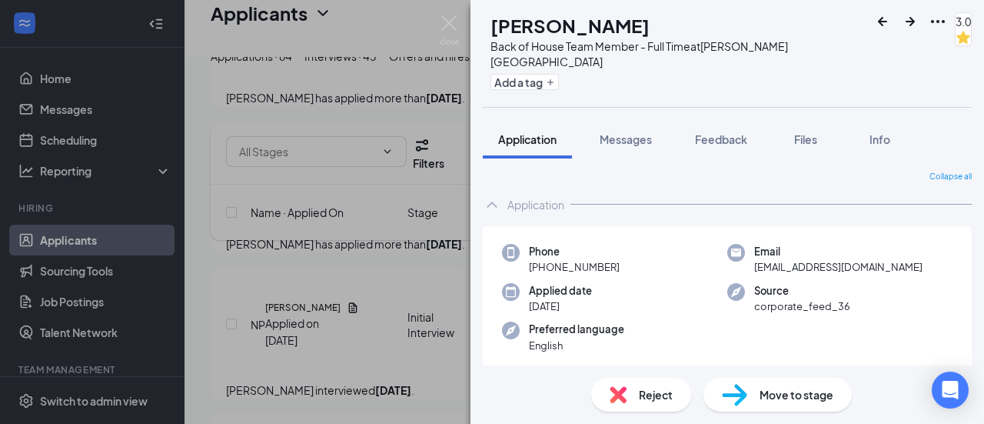
click at [779, 396] on span "Move to stage" at bounding box center [796, 394] width 74 height 17
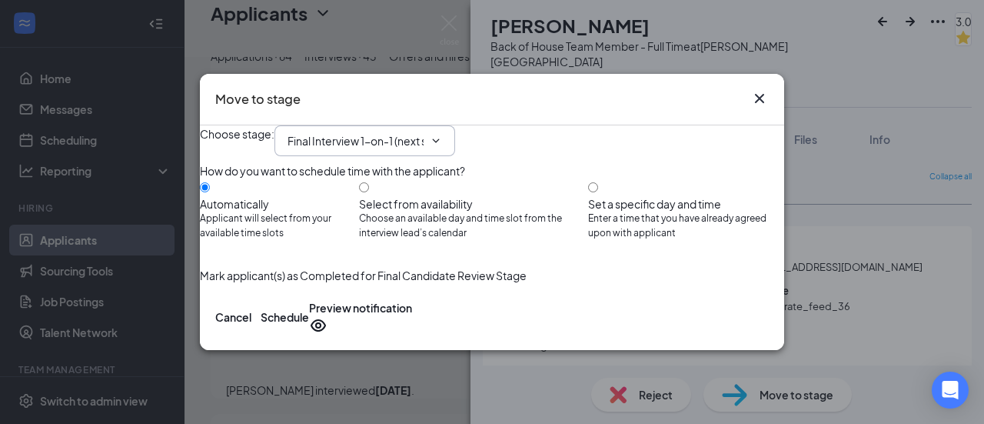
click at [424, 132] on input "Final Interview 1-on-1 (next stage)" at bounding box center [355, 140] width 136 height 17
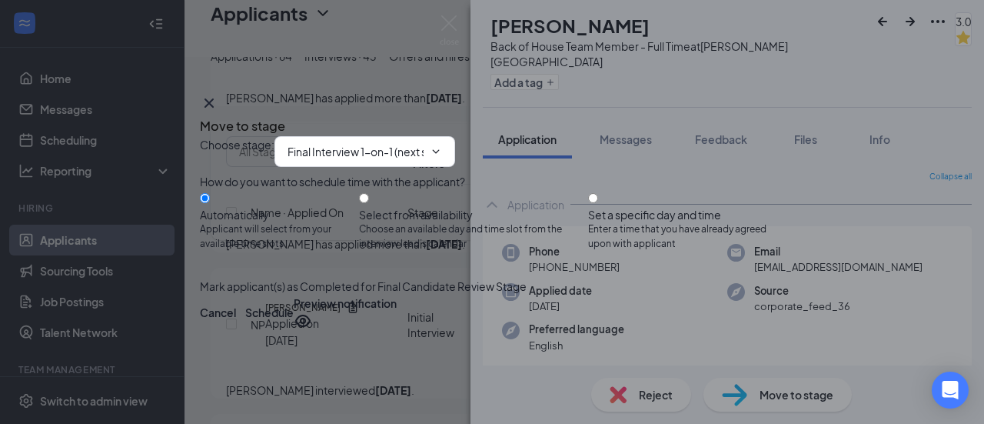
click at [586, 136] on div "Choose stage : Final Interview 1-on-1 (next stage) Application Availability Rev…" at bounding box center [492, 151] width 584 height 31
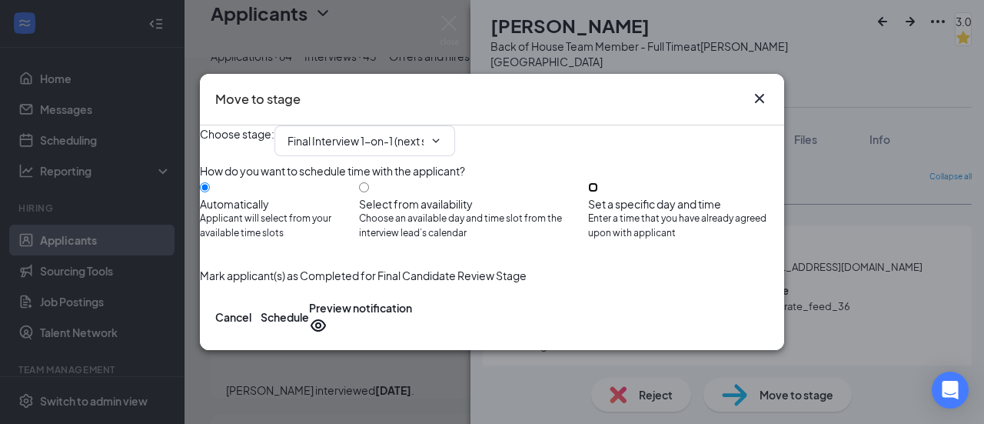
click at [598, 187] on input "Set a specific day and time Enter a time that you have already agreed upon with…" at bounding box center [593, 187] width 10 height 10
radio input "true"
radio input "false"
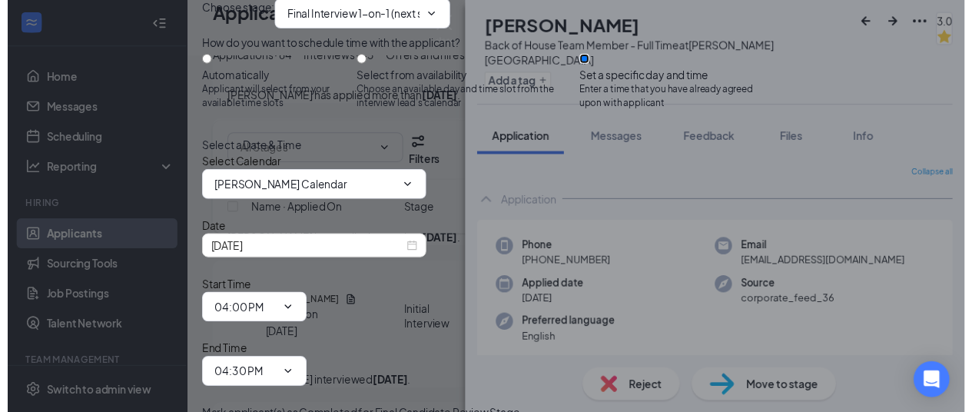
scroll to position [77, 0]
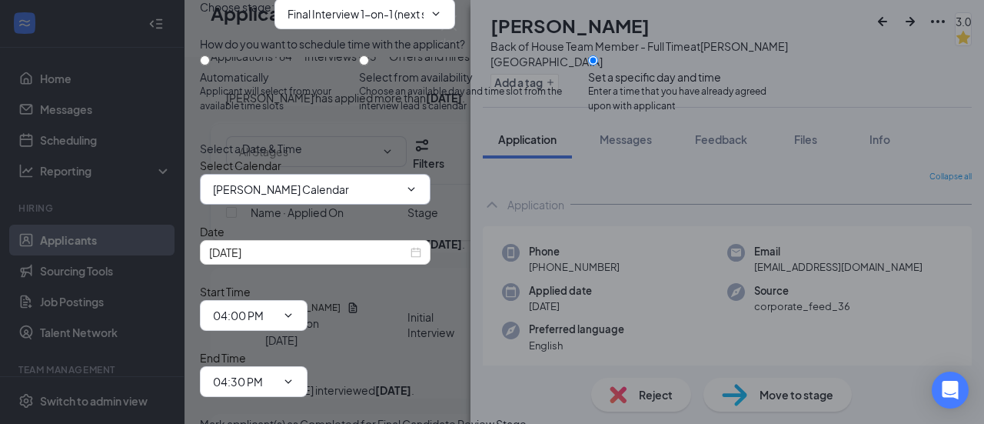
click at [415, 191] on icon "ChevronDown" at bounding box center [411, 189] width 7 height 4
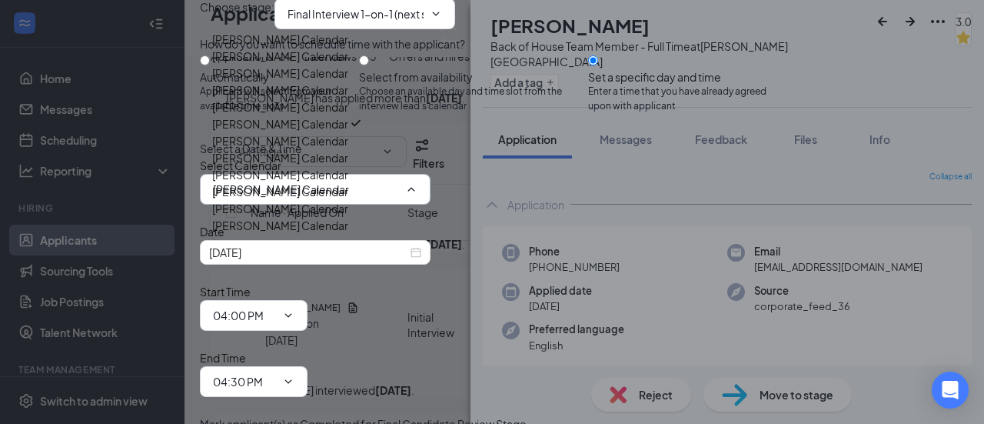
click at [344, 81] on div "[PERSON_NAME] Calendar" at bounding box center [280, 73] width 136 height 17
type input "[PERSON_NAME] Calendar"
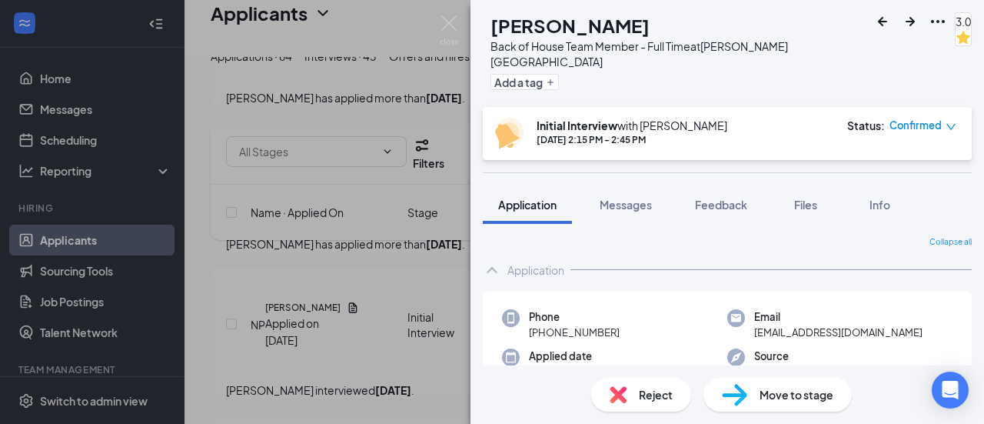
click at [395, 331] on div "NP [PERSON_NAME] Back of House Team Member - Full Time at [PERSON_NAME][GEOGRAP…" at bounding box center [492, 212] width 984 height 424
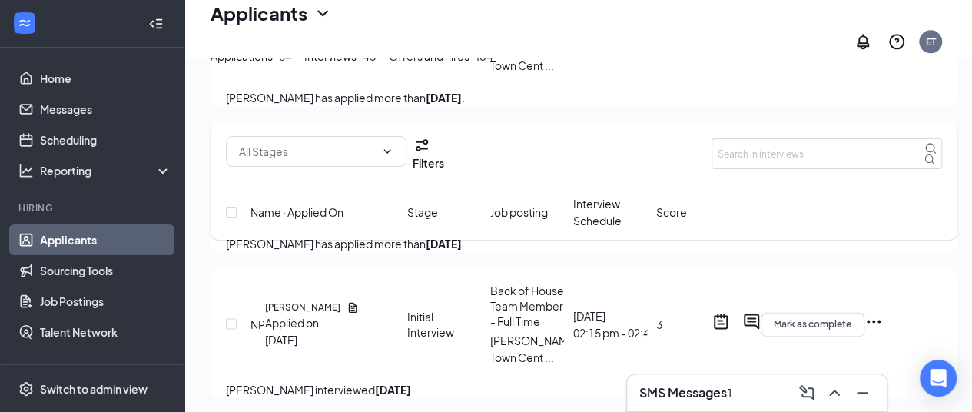
click at [85, 242] on link "Applicants" at bounding box center [105, 239] width 131 height 31
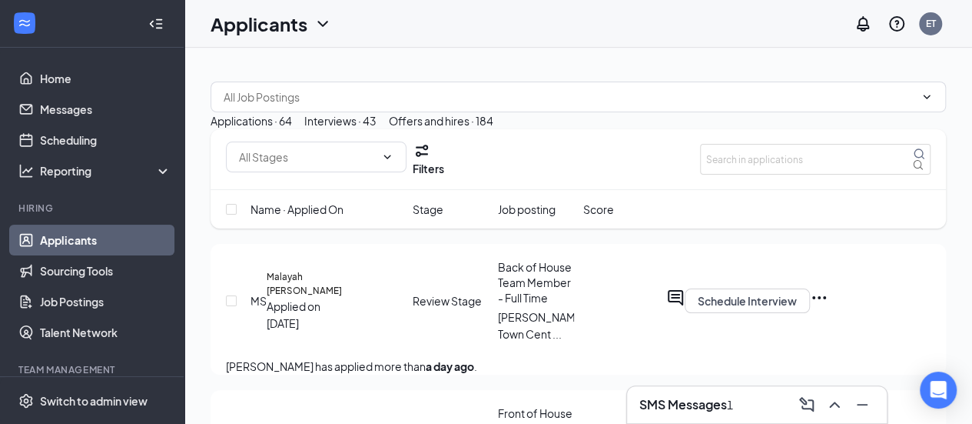
click at [377, 129] on div "Interviews · 43" at bounding box center [340, 120] width 72 height 17
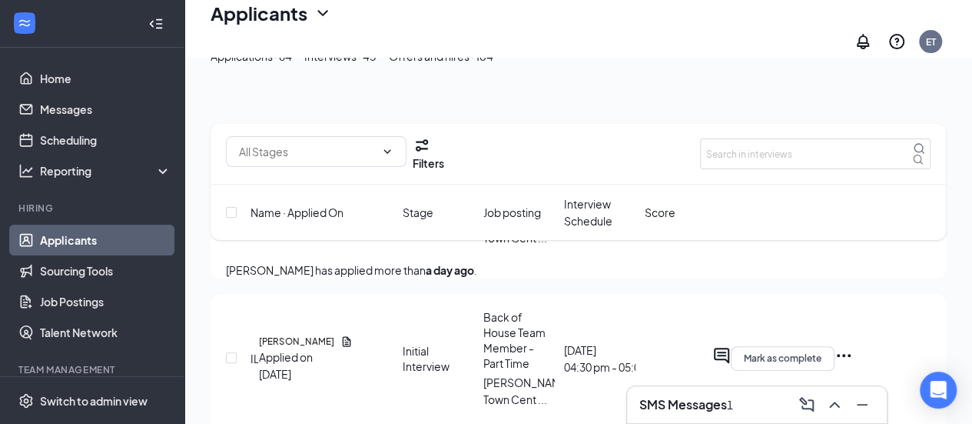
scroll to position [191, 0]
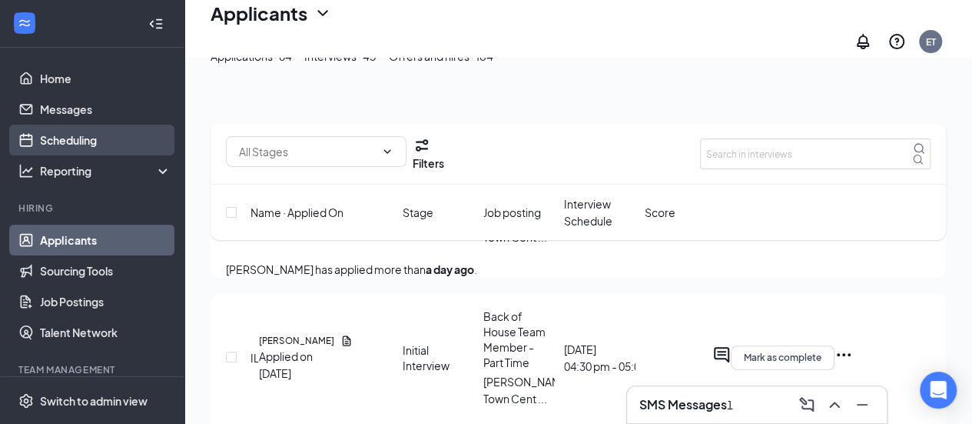
click at [95, 136] on link "Scheduling" at bounding box center [105, 140] width 131 height 31
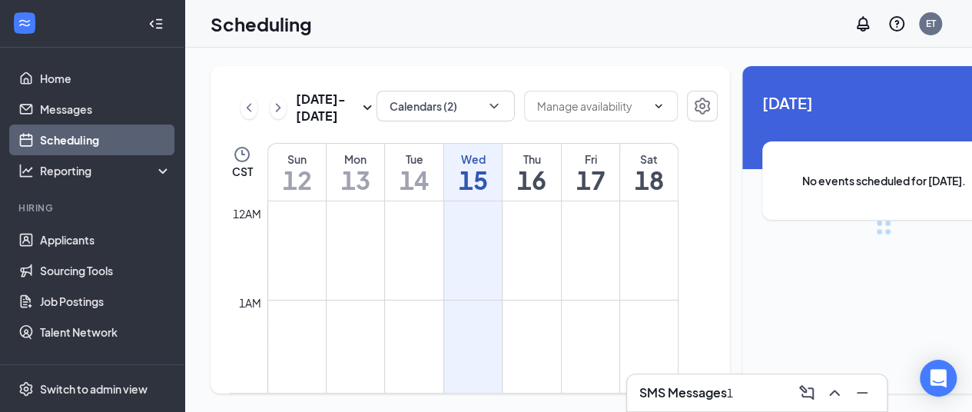
scroll to position [756, 0]
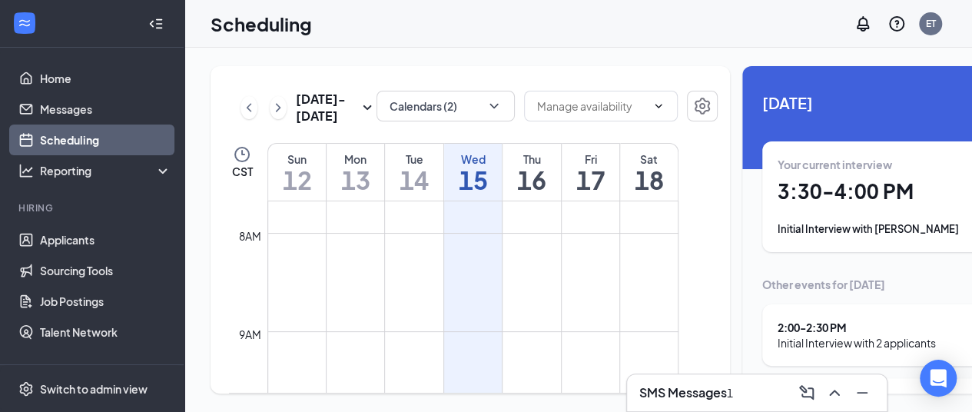
click at [778, 223] on div "Initial Interview with [PERSON_NAME]" at bounding box center [884, 228] width 212 height 15
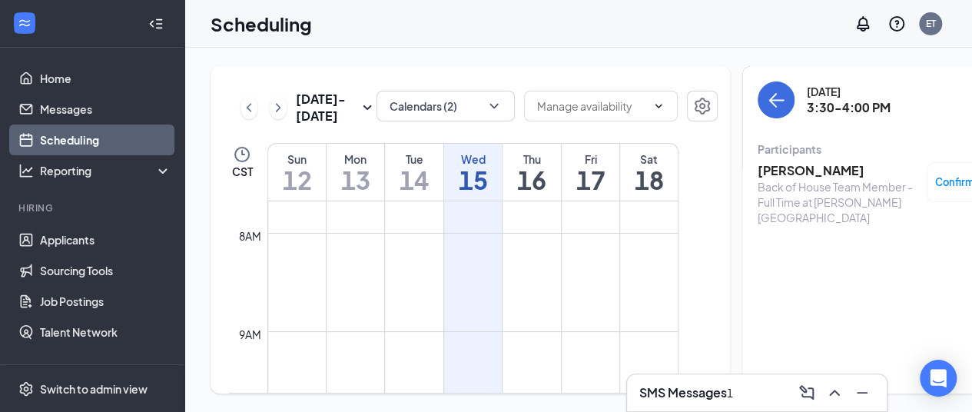
click at [935, 184] on span "Confirmed" at bounding box center [961, 181] width 52 height 15
click at [746, 241] on div "[DATE] 3:30-4:00 PM Participants [PERSON_NAME] Back of House Team Member - Full…" at bounding box center [884, 229] width 283 height 327
click at [767, 107] on icon "ArrowLeft" at bounding box center [776, 100] width 18 height 18
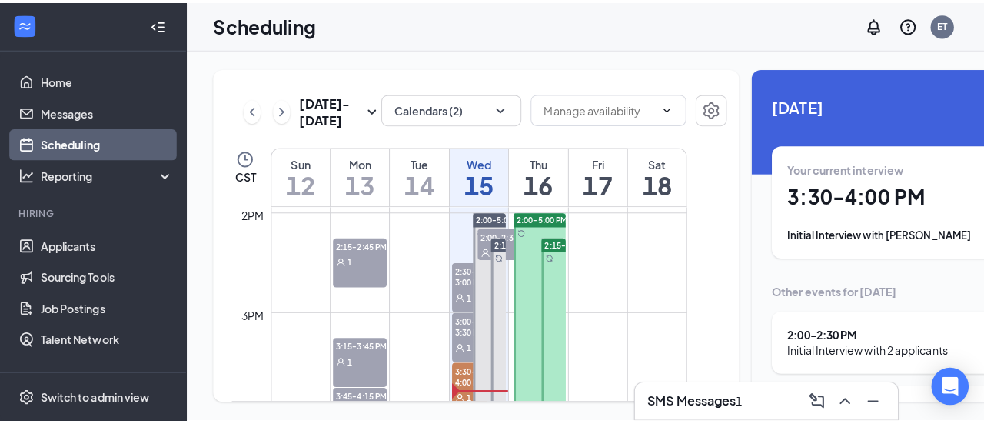
scroll to position [1408, 0]
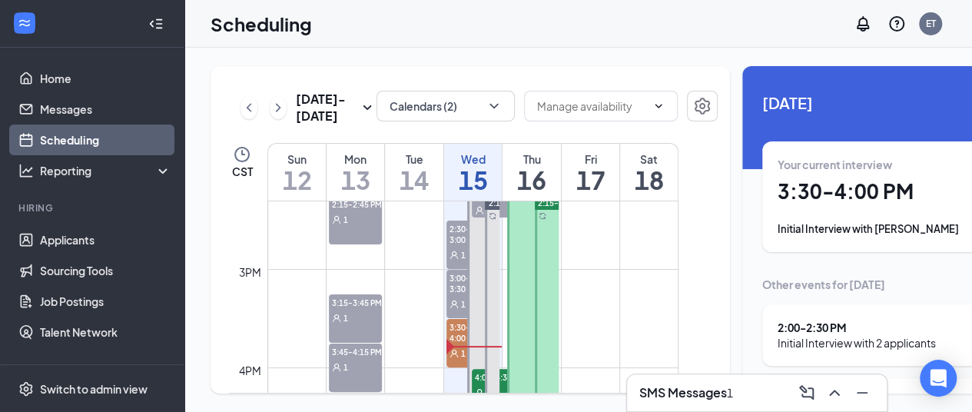
click at [856, 228] on div "Initial Interview with [PERSON_NAME]" at bounding box center [884, 228] width 212 height 15
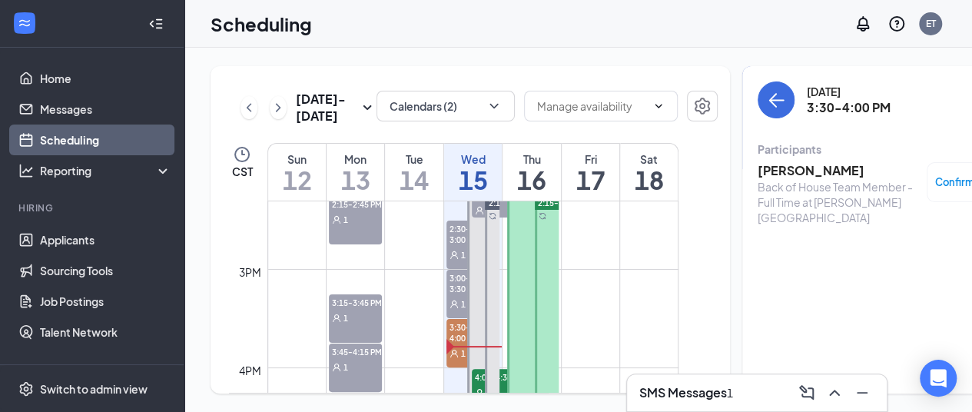
click at [772, 171] on h3 "[PERSON_NAME]" at bounding box center [838, 170] width 161 height 17
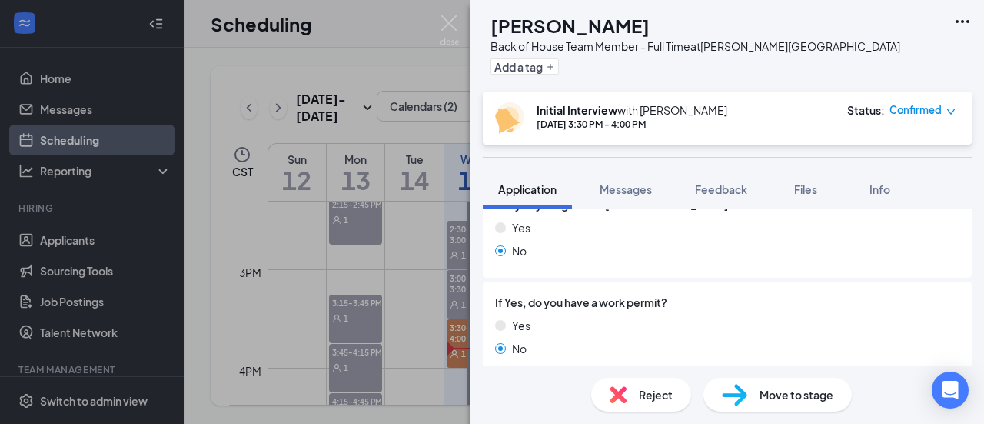
scroll to position [357, 0]
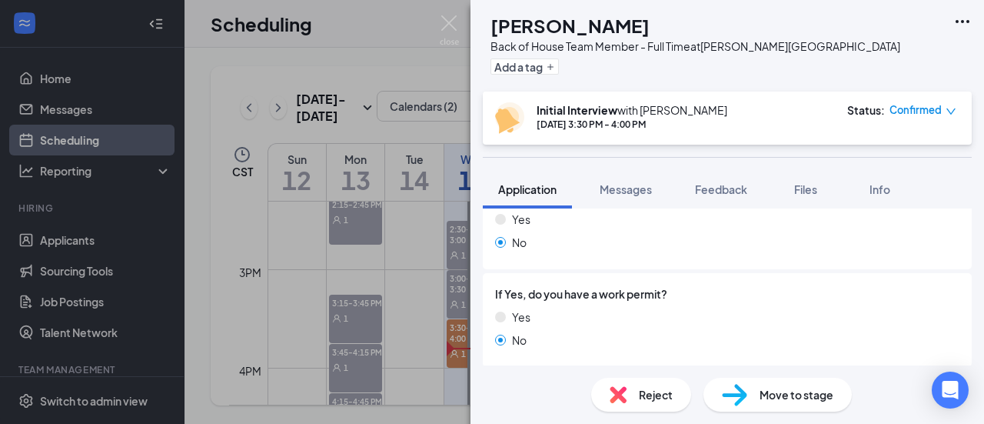
click at [620, 396] on img at bounding box center [618, 394] width 17 height 17
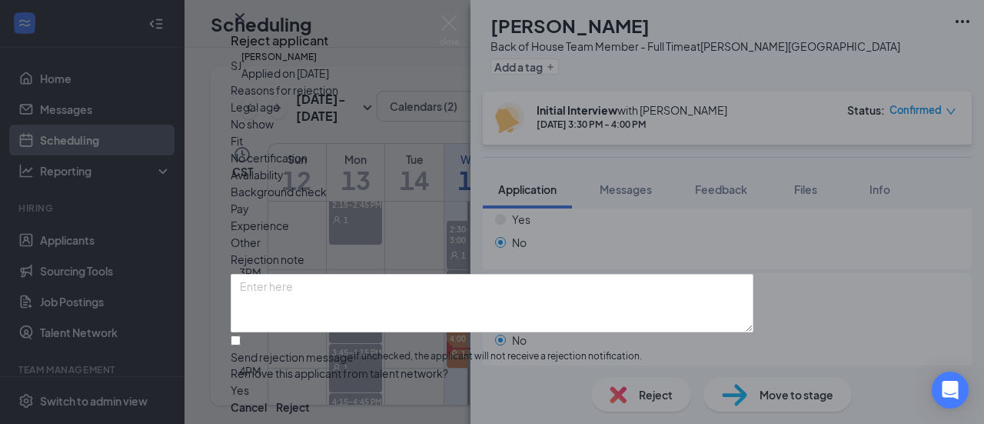
click at [261, 234] on span "Other" at bounding box center [246, 242] width 30 height 17
click at [241, 335] on input "Send rejection message If unchecked, the applicant will not receive a rejection…" at bounding box center [236, 340] width 10 height 10
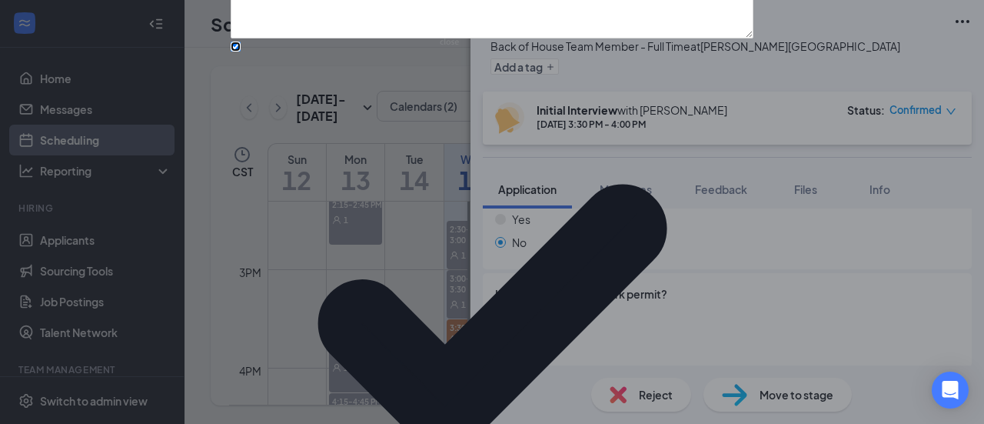
scroll to position [211, 0]
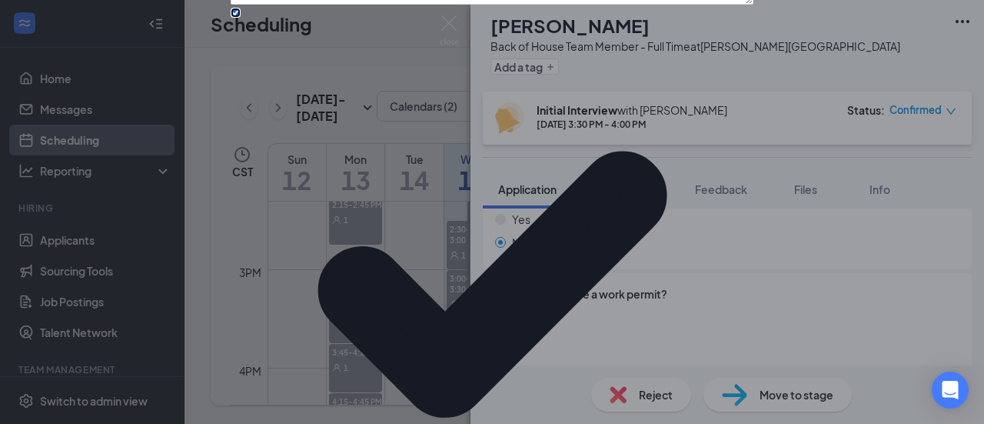
click at [241, 18] on input "Send rejection message If unchecked, the applicant will not receive a rejection…" at bounding box center [236, 13] width 10 height 10
checkbox input "false"
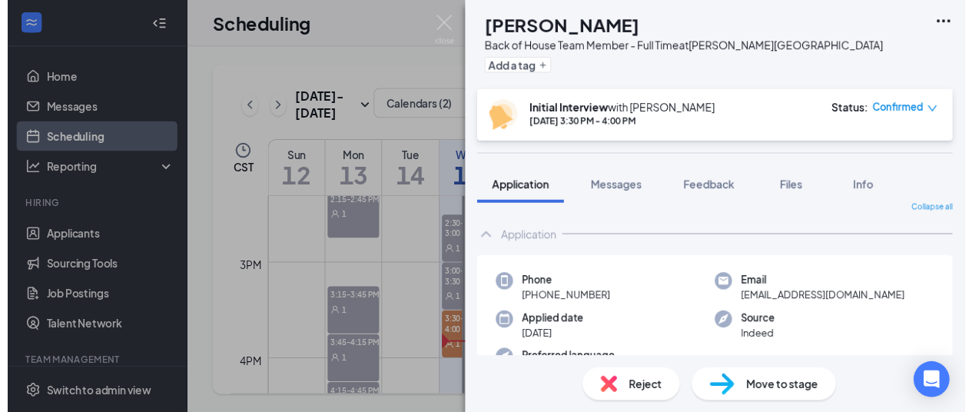
scroll to position [0, 0]
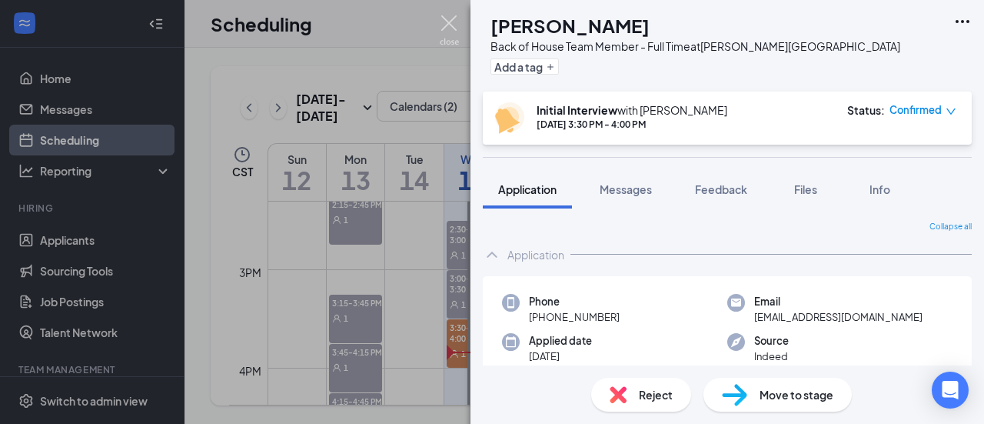
click at [448, 21] on img at bounding box center [449, 30] width 19 height 30
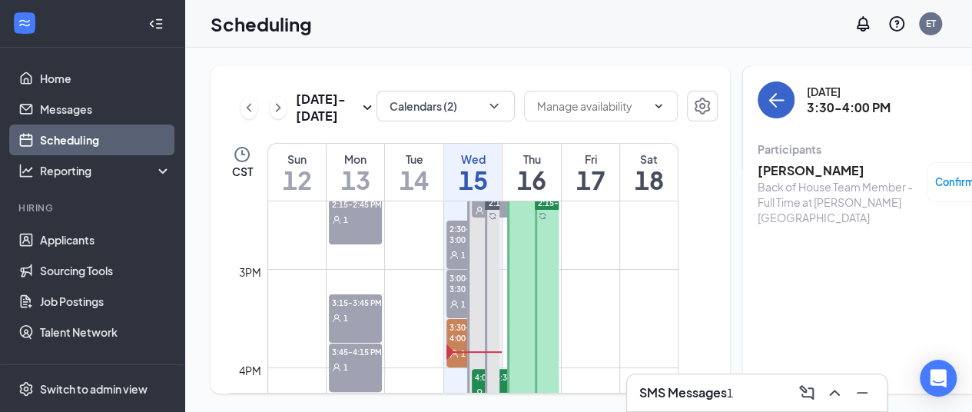
click at [767, 107] on icon "ArrowLeft" at bounding box center [776, 100] width 18 height 18
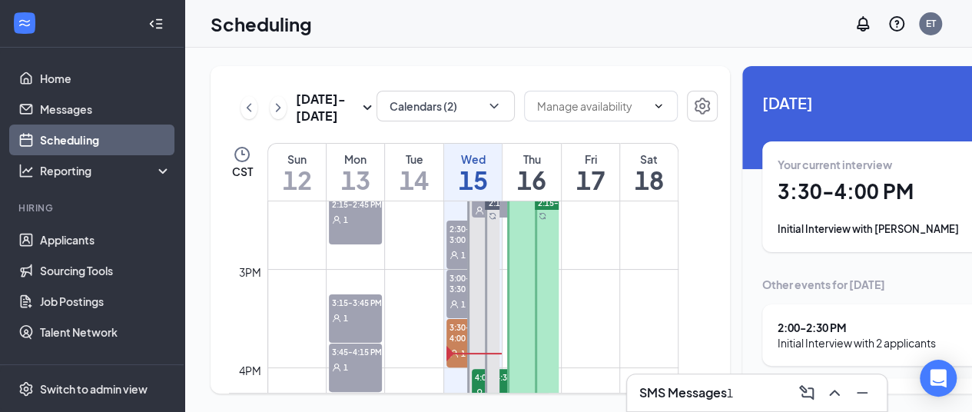
click at [457, 247] on span "2:30-3:00 PM" at bounding box center [464, 234] width 35 height 26
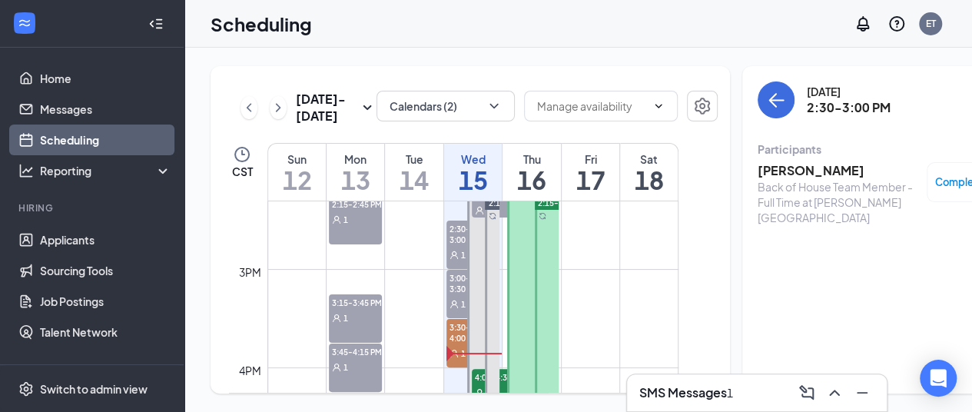
click at [451, 262] on div "1" at bounding box center [464, 254] width 35 height 15
click at [453, 247] on span "2:30-3:00 PM" at bounding box center [464, 234] width 35 height 26
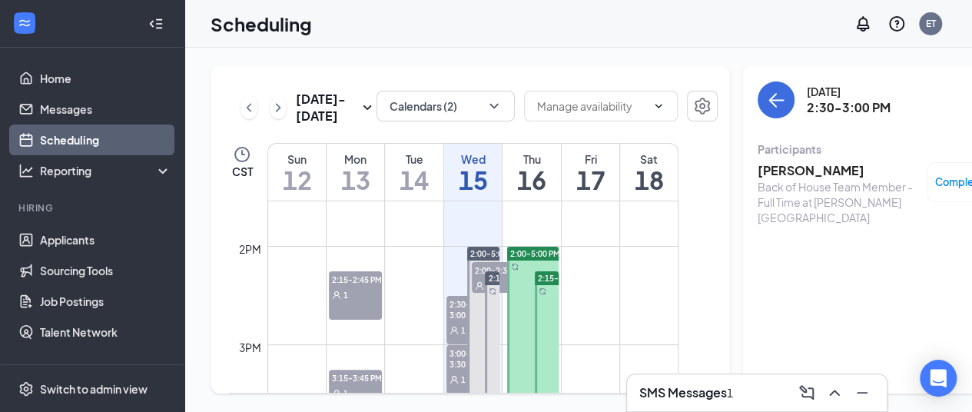
scroll to position [1355, 0]
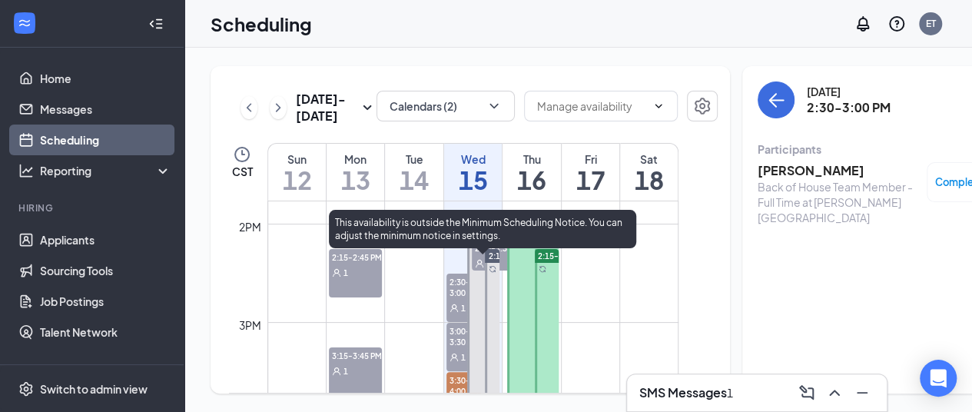
click at [483, 237] on span "2:00-5:00 PM" at bounding box center [495, 231] width 50 height 11
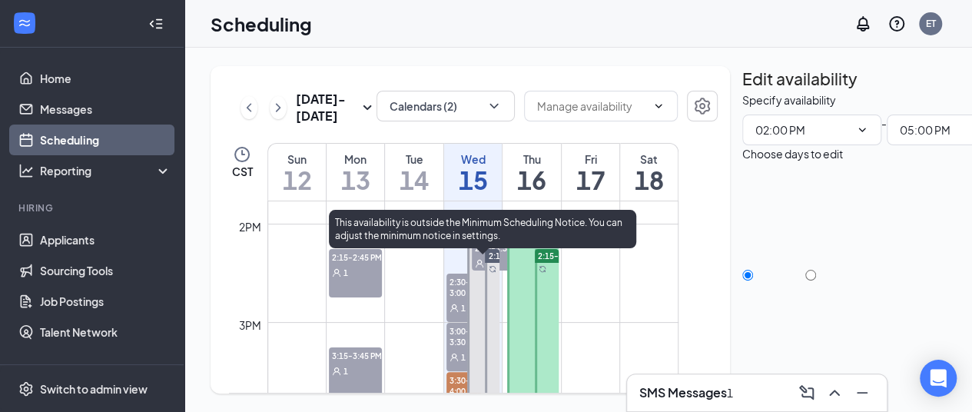
click at [481, 255] on span "2:00-2:30 PM" at bounding box center [510, 247] width 77 height 15
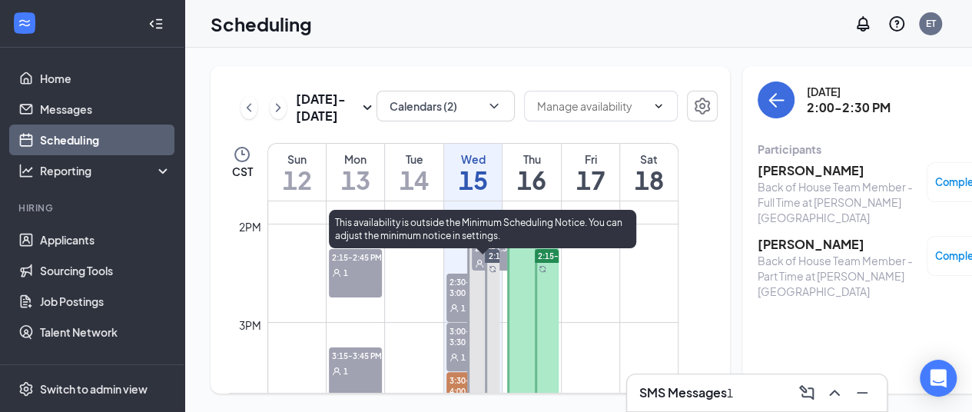
click at [476, 255] on span "2:00-2:30 PM" at bounding box center [510, 247] width 77 height 15
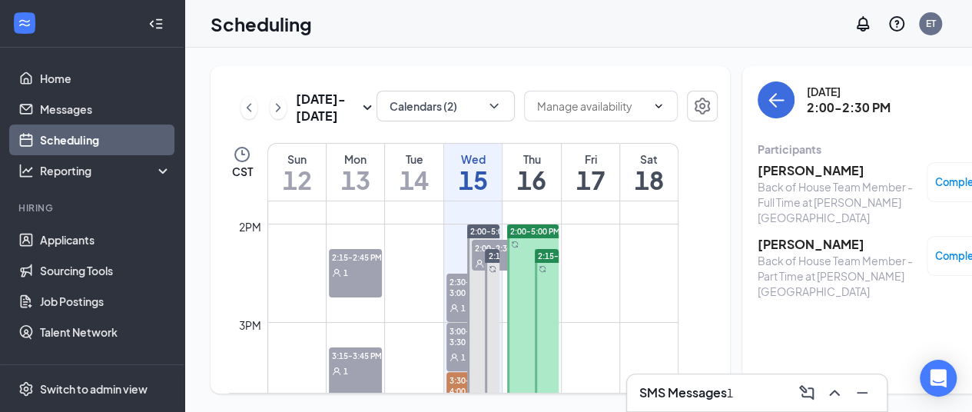
click at [458, 300] on span "2:30-3:00 PM" at bounding box center [464, 287] width 35 height 26
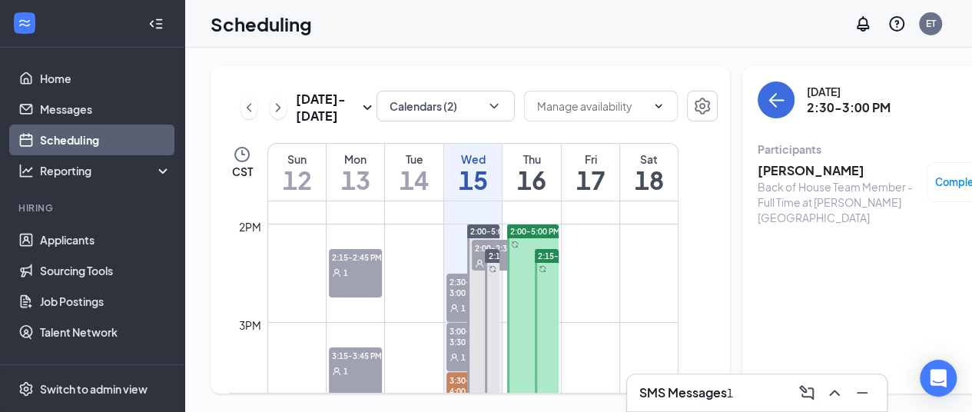
click at [454, 349] on span "3:00-3:30 PM" at bounding box center [464, 336] width 35 height 26
click at [777, 170] on h3 "[PERSON_NAME]" at bounding box center [838, 170] width 161 height 17
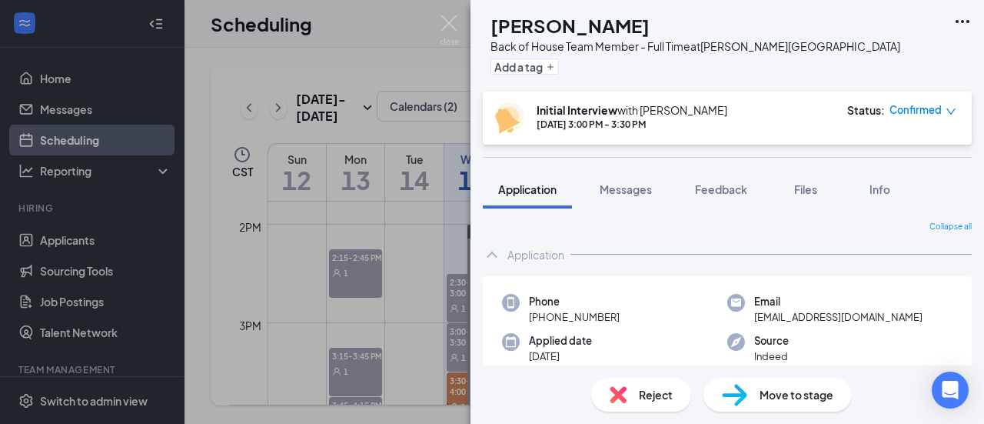
click at [646, 390] on span "Reject" at bounding box center [656, 394] width 34 height 17
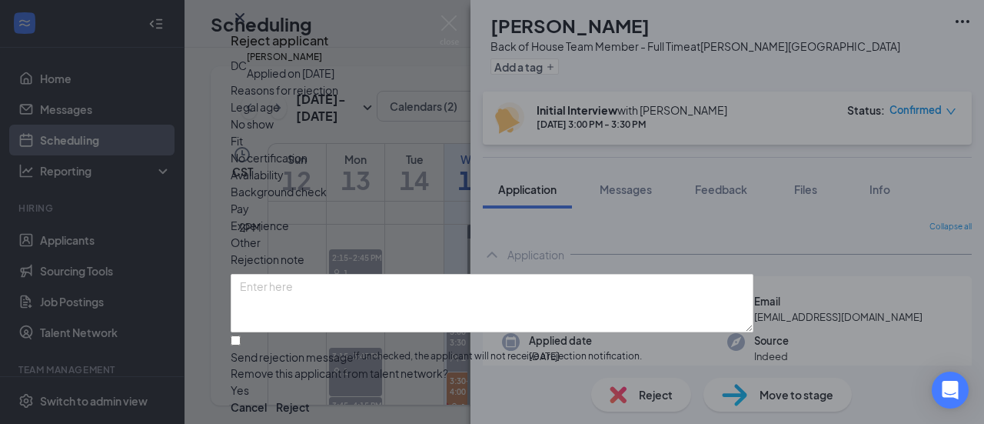
click at [274, 132] on span "No show" at bounding box center [252, 123] width 43 height 17
click at [310, 398] on button "Reject" at bounding box center [293, 406] width 34 height 17
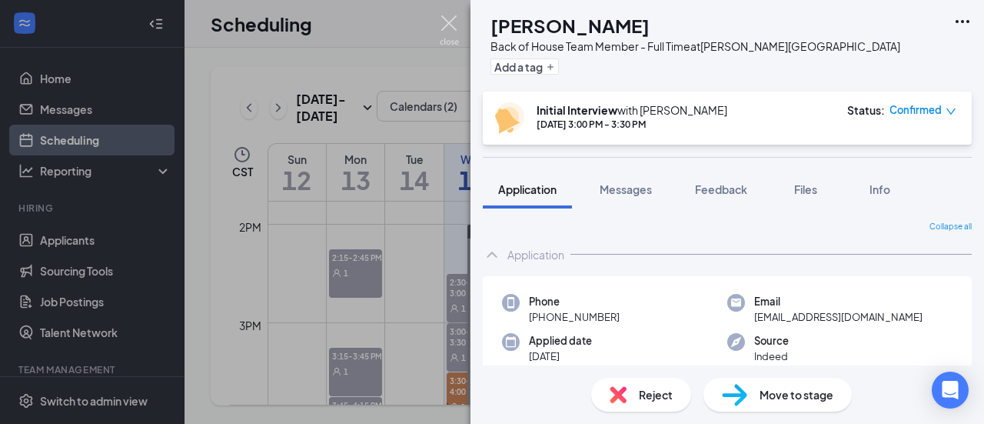
click at [455, 28] on img at bounding box center [449, 30] width 19 height 30
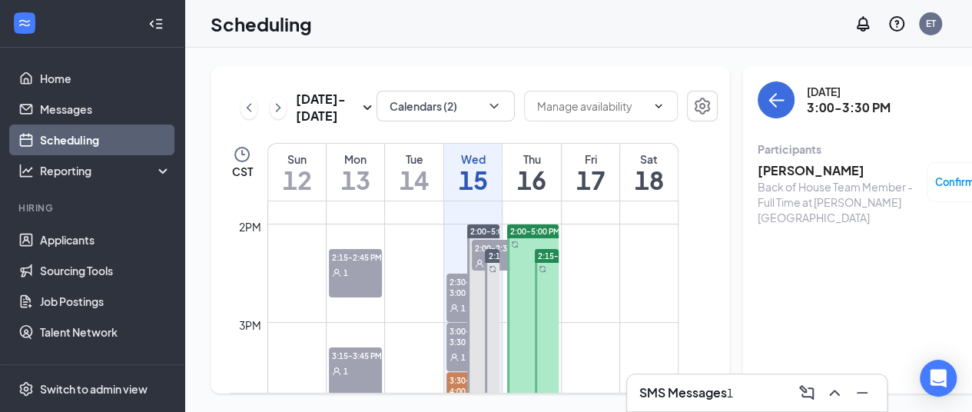
click at [452, 349] on span "3:00-3:30 PM" at bounding box center [464, 336] width 35 height 26
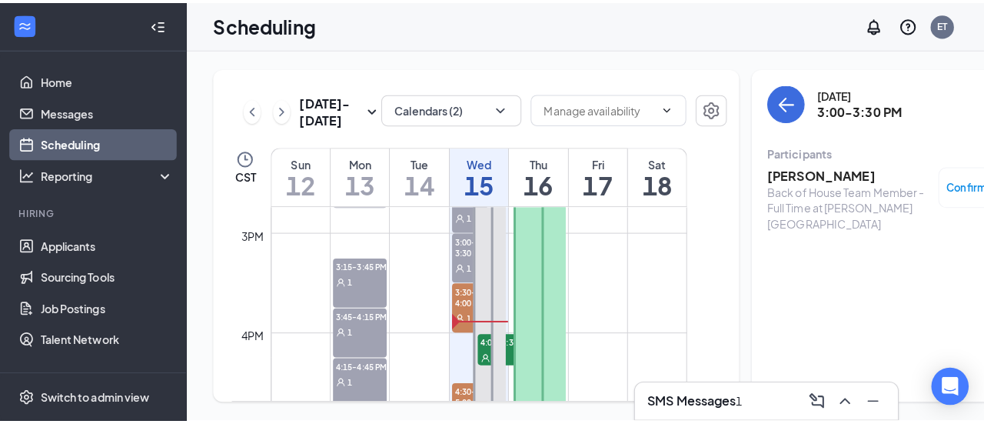
scroll to position [1451, 0]
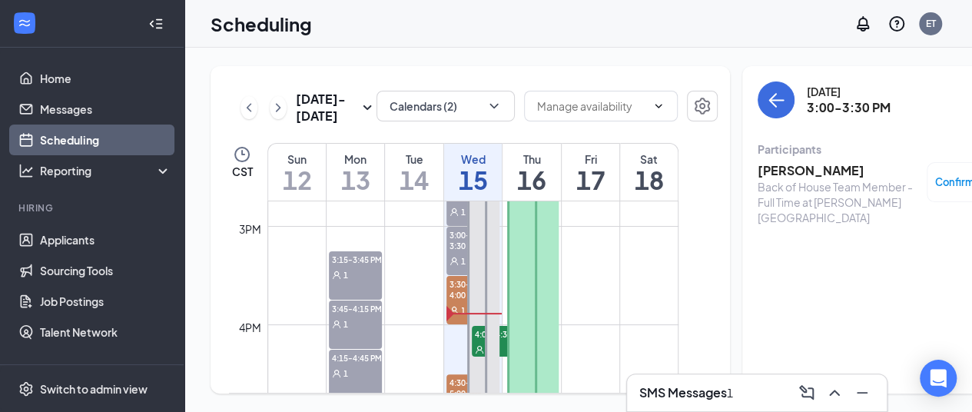
click at [454, 302] on span "3:30-4:00 PM" at bounding box center [464, 289] width 35 height 26
click at [448, 302] on span "3:30-4:00 PM" at bounding box center [464, 289] width 35 height 26
click at [758, 174] on h3 "[PERSON_NAME]" at bounding box center [838, 170] width 161 height 17
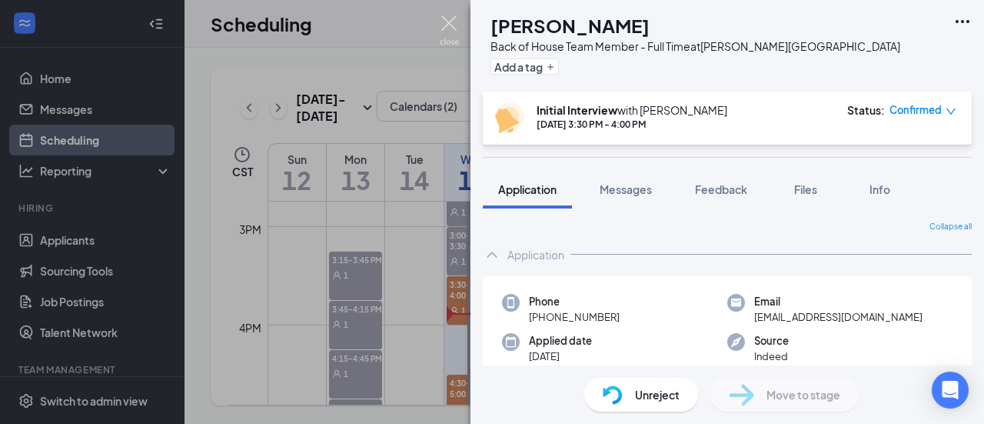
click at [446, 22] on img at bounding box center [449, 30] width 19 height 30
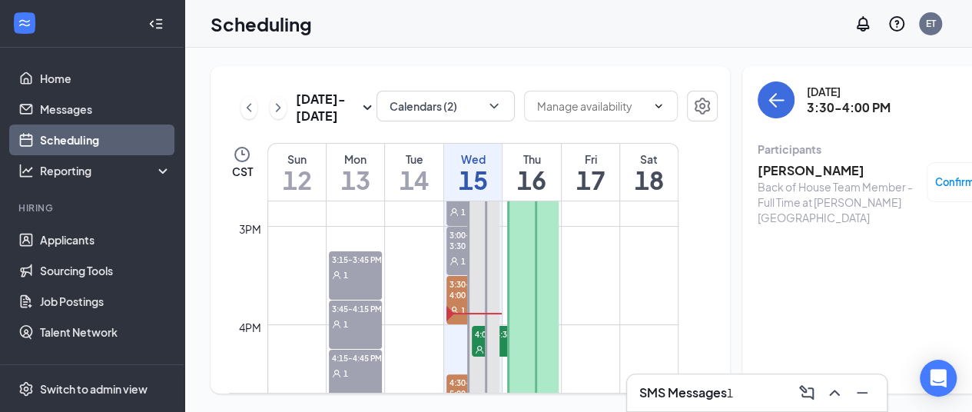
click at [455, 268] on div "1" at bounding box center [464, 260] width 35 height 15
click at [776, 168] on h3 "[PERSON_NAME]" at bounding box center [838, 170] width 161 height 17
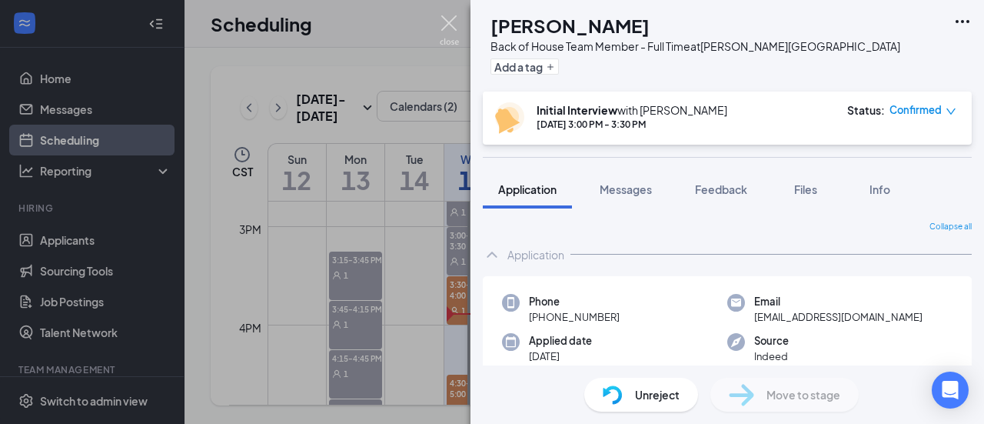
click at [449, 24] on img at bounding box center [449, 30] width 19 height 30
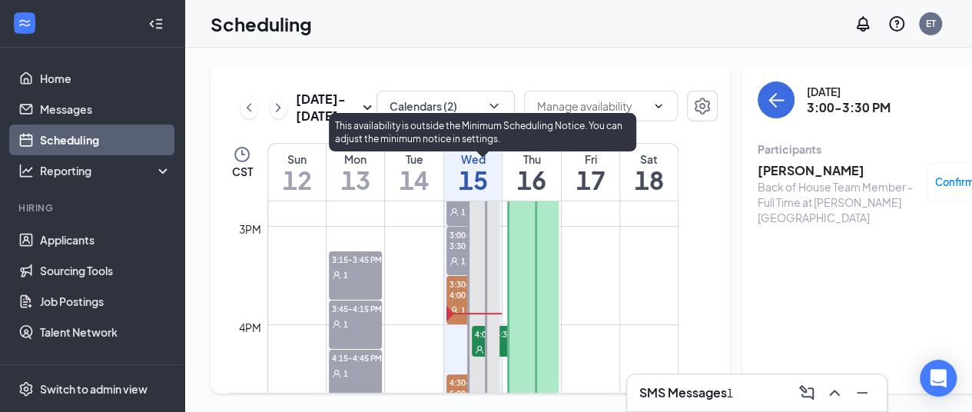
click at [481, 357] on div "1" at bounding box center [510, 348] width 77 height 15
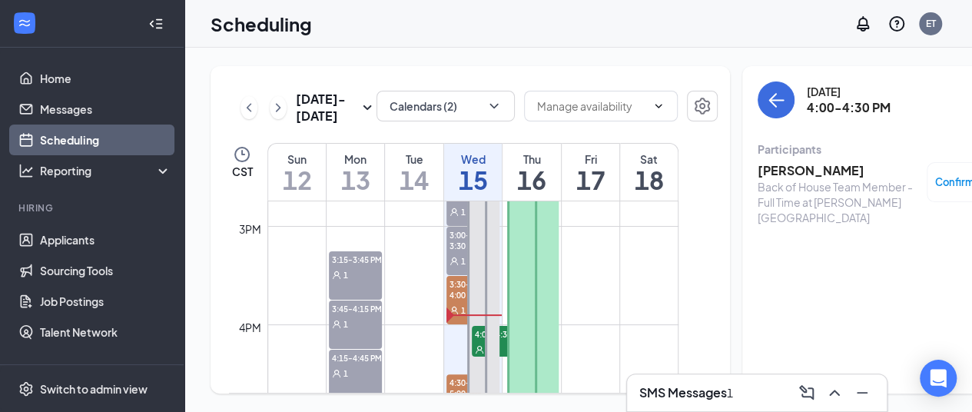
click at [782, 166] on h3 "[PERSON_NAME]" at bounding box center [838, 170] width 161 height 17
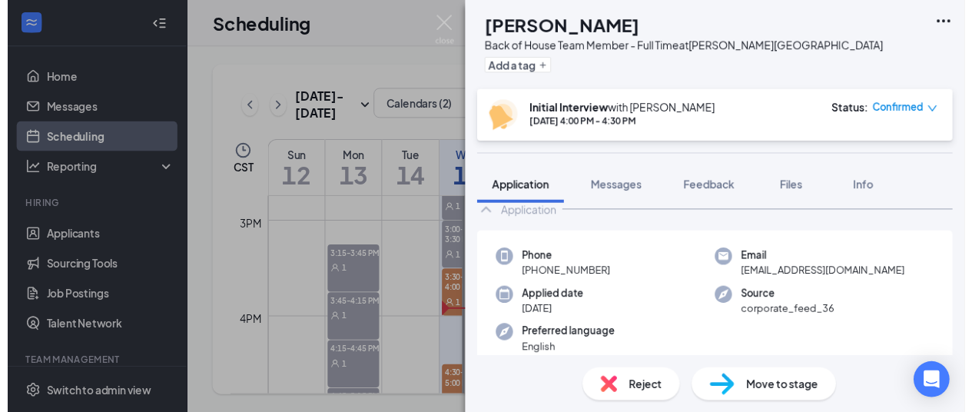
scroll to position [94, 0]
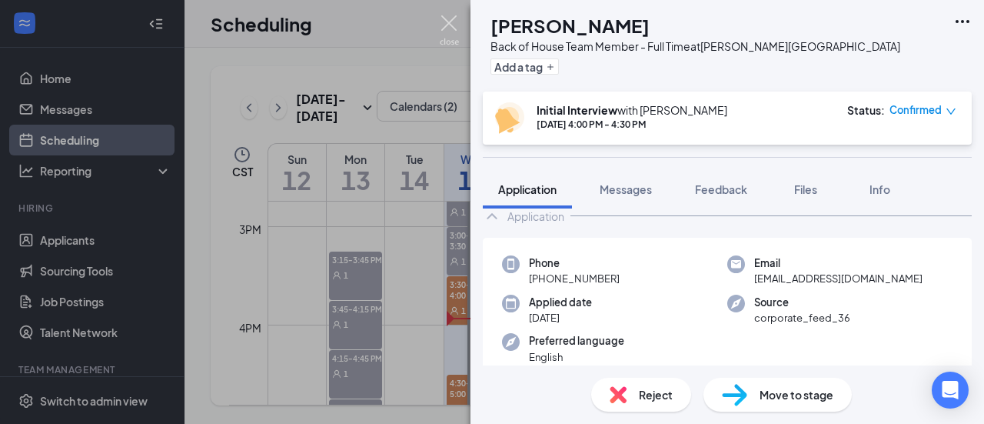
click at [449, 24] on img at bounding box center [449, 30] width 19 height 30
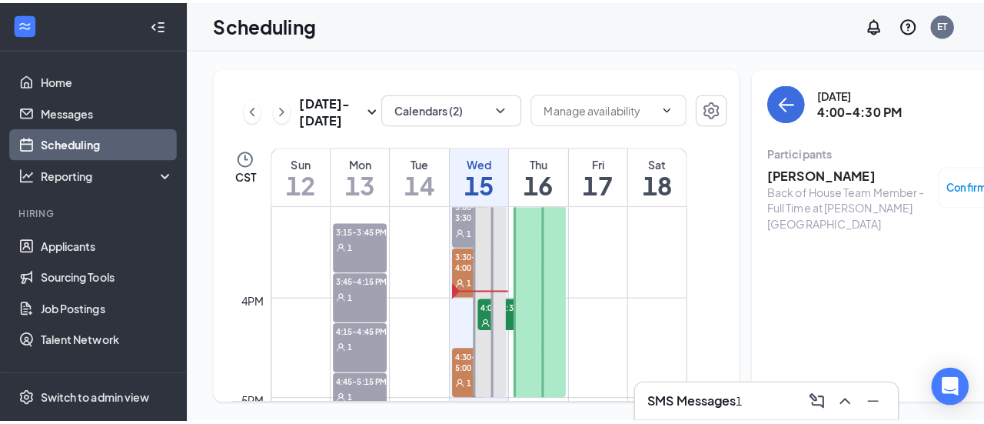
scroll to position [1510, 0]
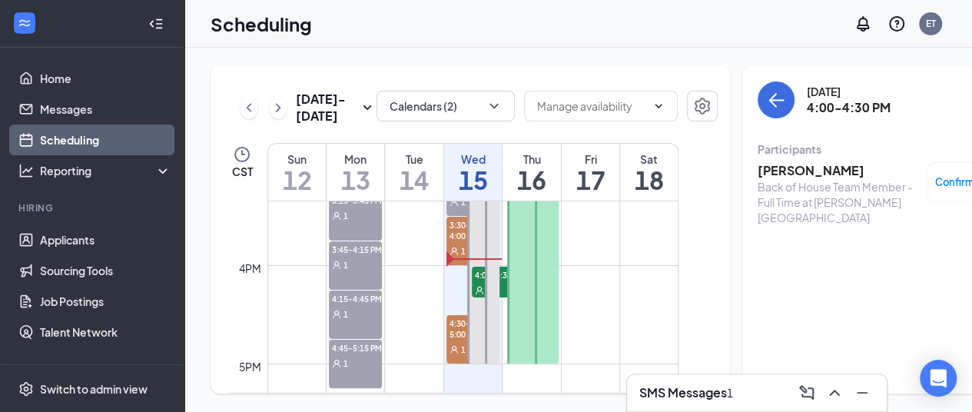
click at [458, 341] on span "4:30-5:00 PM" at bounding box center [464, 328] width 35 height 26
click at [776, 172] on h3 "[PERSON_NAME]" at bounding box center [838, 170] width 161 height 17
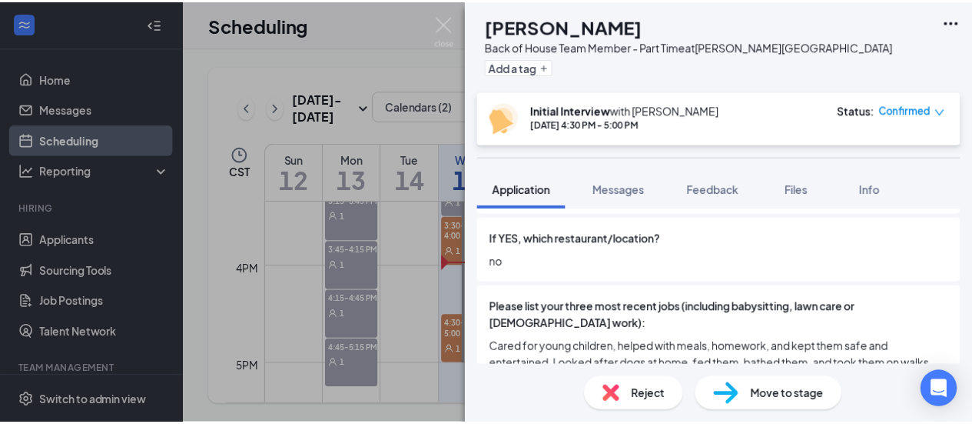
scroll to position [660, 0]
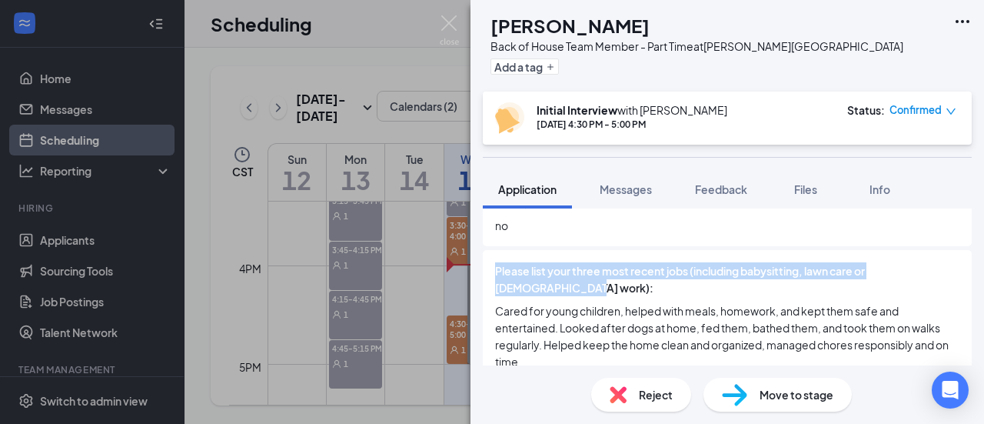
drag, startPoint x: 621, startPoint y: 210, endPoint x: 550, endPoint y: 274, distance: 95.8
click at [550, 274] on span "Please list your three most recent jobs (including babysitting, lawn care or [D…" at bounding box center [727, 279] width 464 height 34
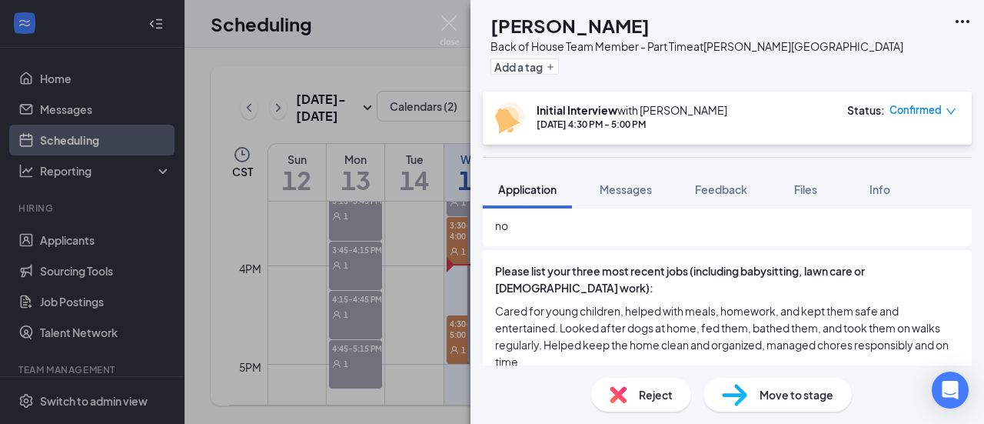
click at [666, 381] on div "Reject" at bounding box center [641, 394] width 100 height 34
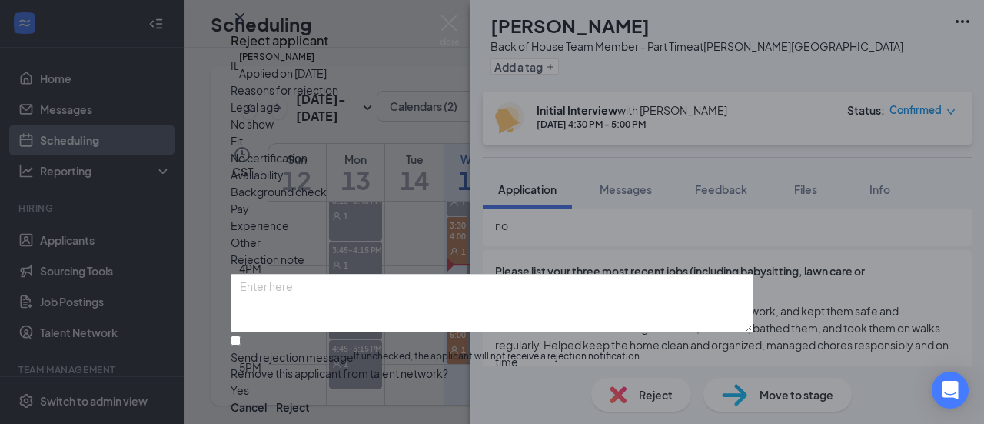
click at [274, 132] on span "No show" at bounding box center [252, 123] width 43 height 17
click at [310, 398] on button "Reject" at bounding box center [293, 406] width 34 height 17
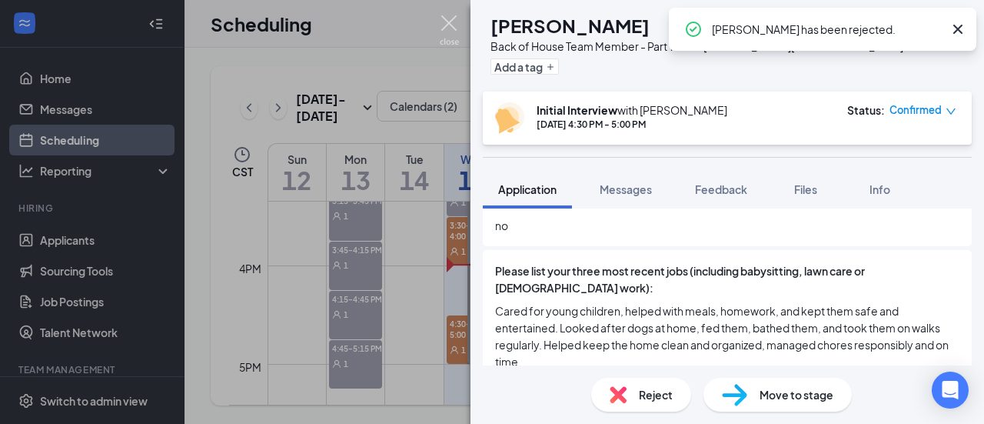
click at [454, 19] on img at bounding box center [449, 30] width 19 height 30
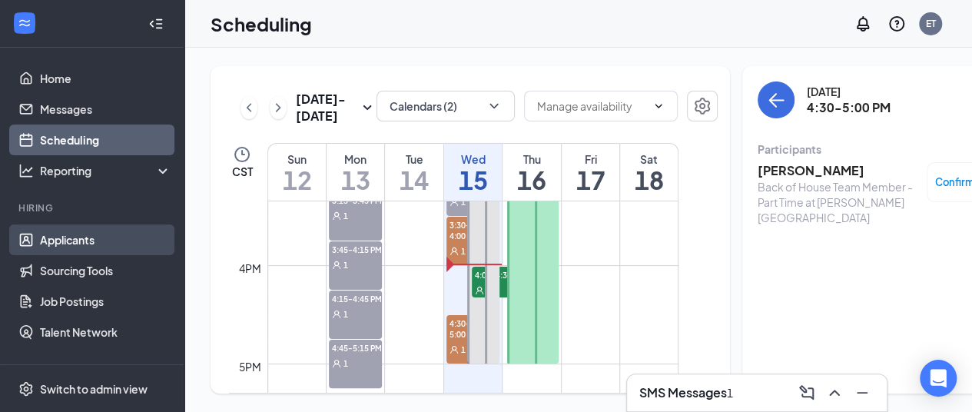
click at [78, 242] on link "Applicants" at bounding box center [105, 239] width 131 height 31
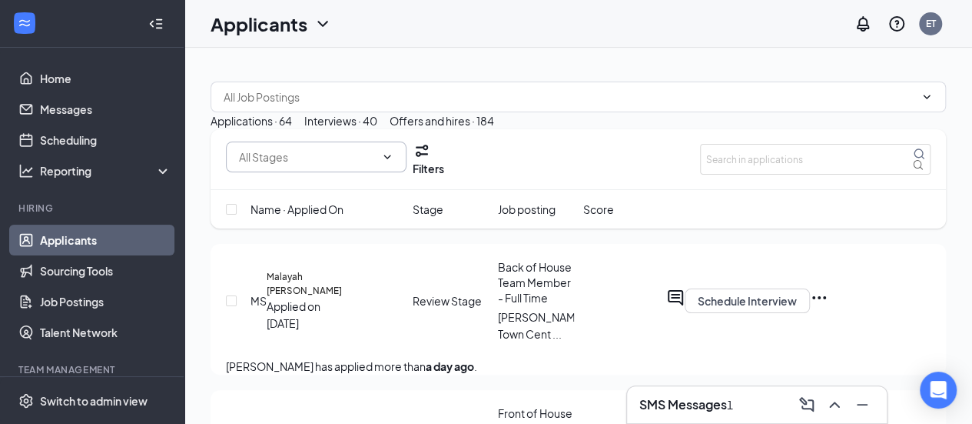
click at [392, 163] on icon "ChevronDown" at bounding box center [387, 157] width 12 height 12
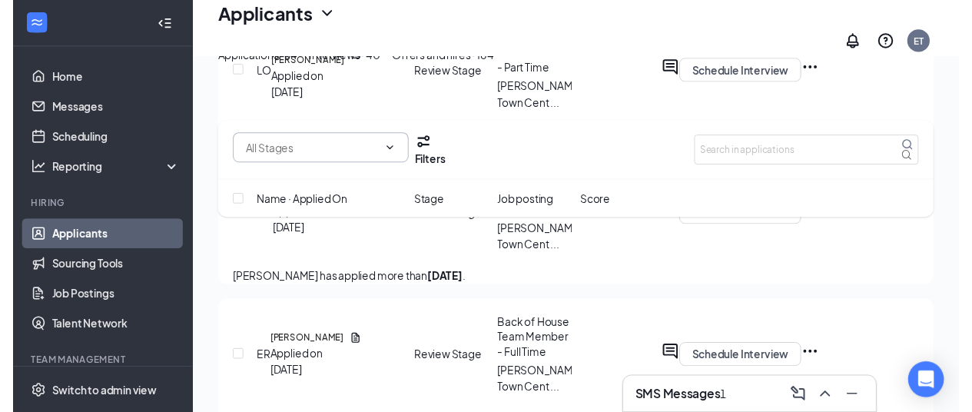
scroll to position [731, 0]
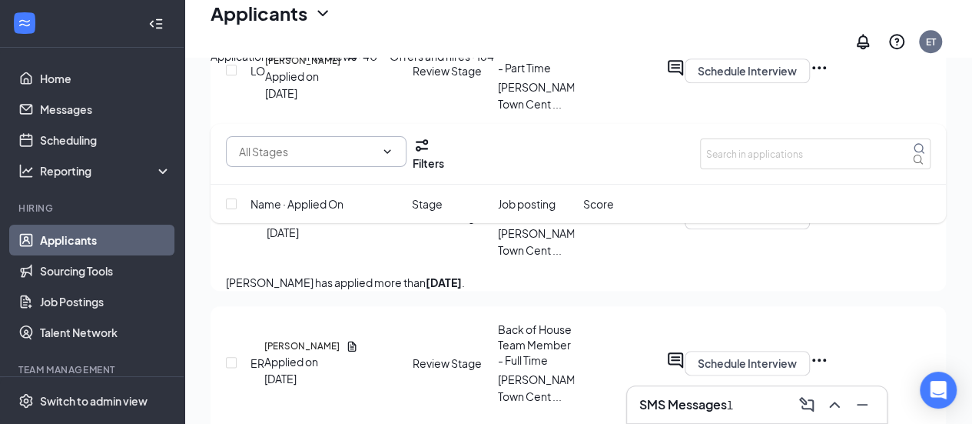
click at [829, 223] on icon "Ellipses" at bounding box center [819, 213] width 18 height 18
click at [313, 207] on h5 "[PERSON_NAME]" at bounding box center [304, 200] width 75 height 14
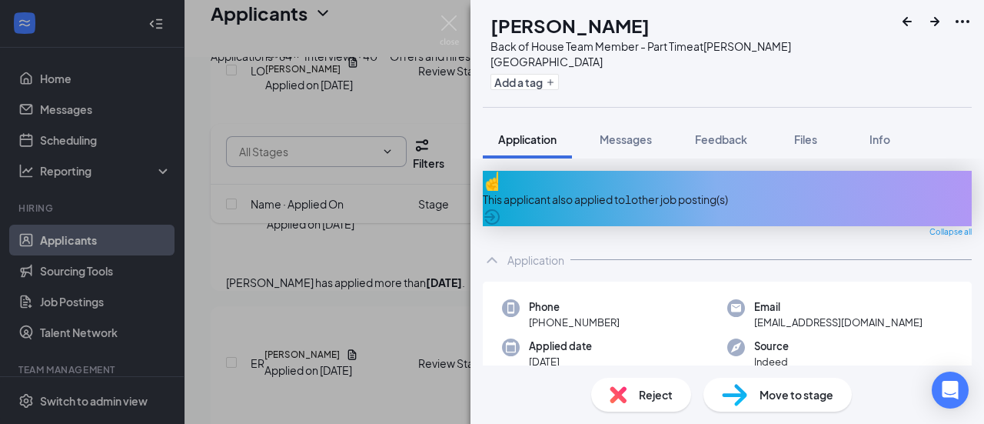
click at [648, 390] on span "Reject" at bounding box center [656, 394] width 34 height 17
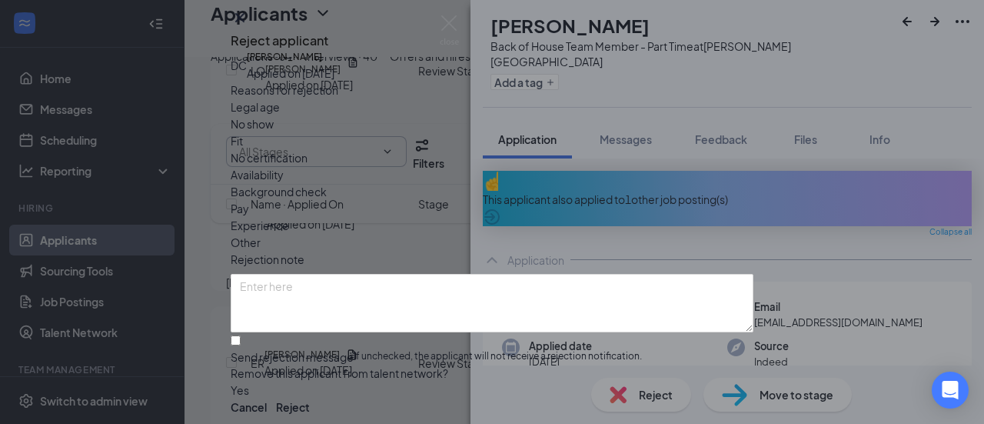
click at [274, 132] on span "No show" at bounding box center [252, 123] width 43 height 17
click at [310, 398] on button "Reject" at bounding box center [293, 406] width 34 height 17
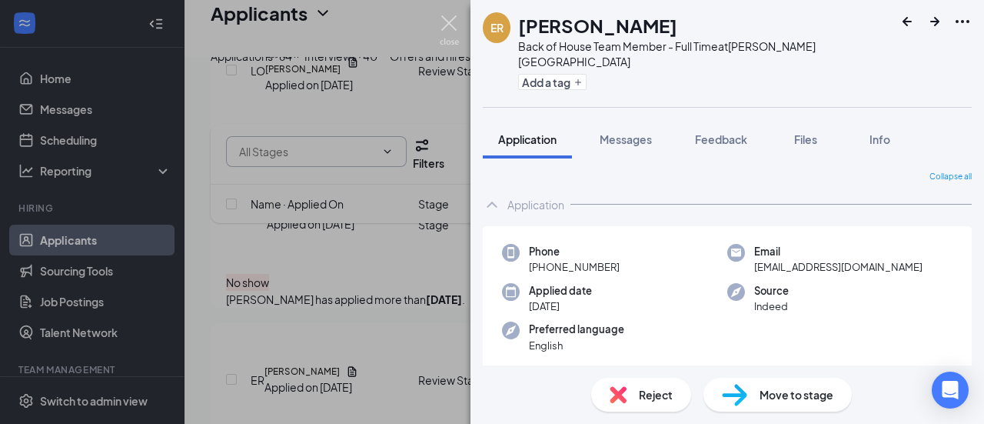
click at [447, 22] on img at bounding box center [449, 30] width 19 height 30
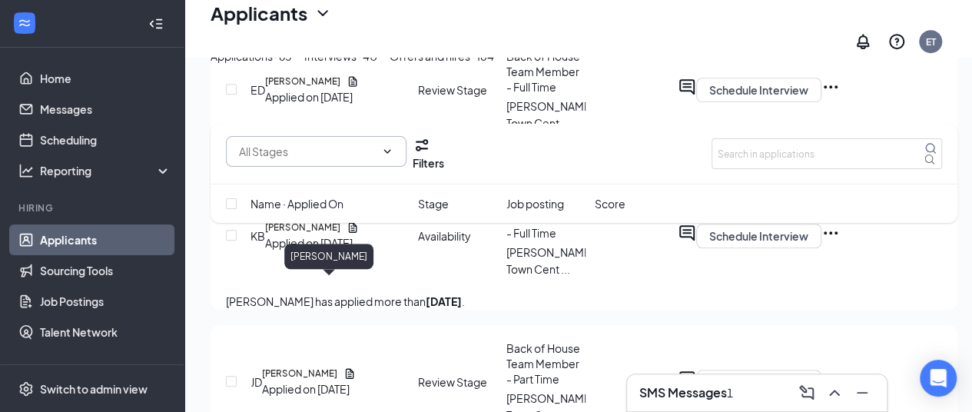
scroll to position [3374, 12]
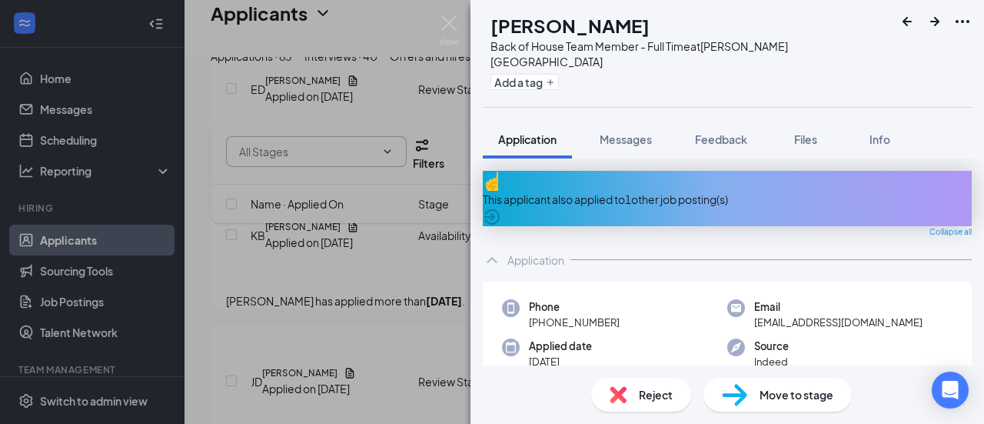
click at [647, 390] on span "Reject" at bounding box center [656, 394] width 34 height 17
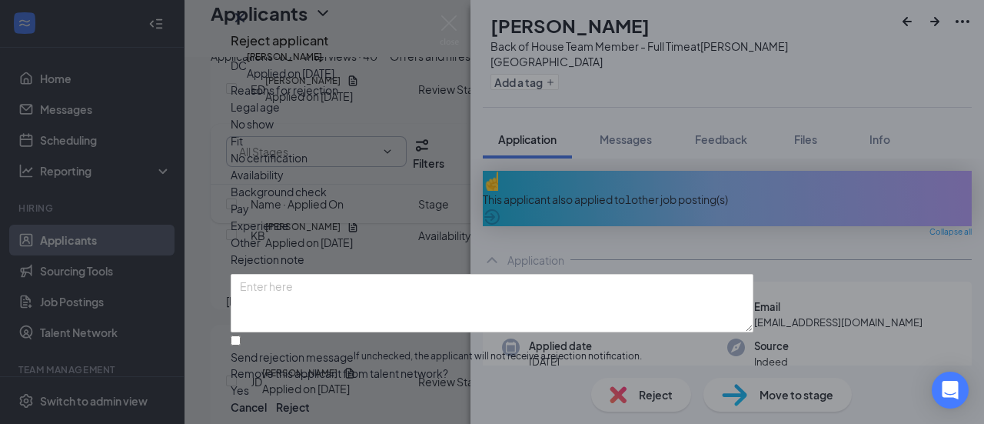
click at [274, 132] on span "No show" at bounding box center [252, 123] width 43 height 17
click at [310, 398] on button "Reject" at bounding box center [293, 406] width 34 height 17
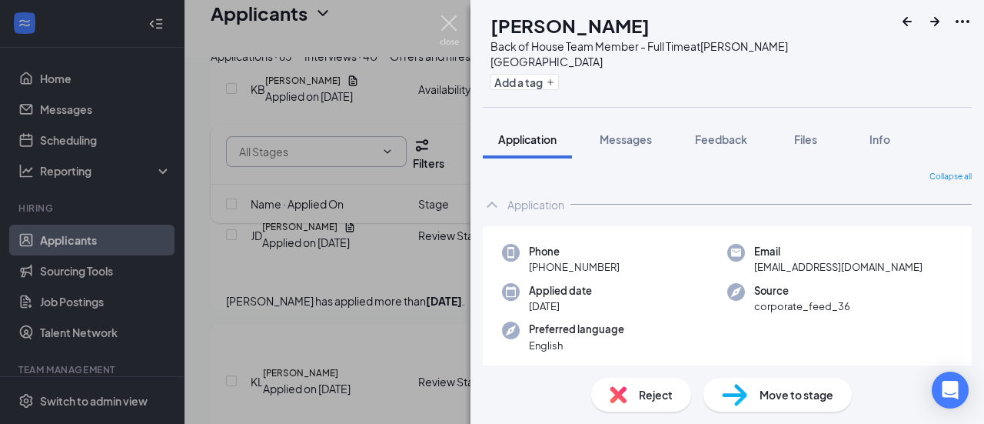
click at [444, 23] on img at bounding box center [449, 30] width 19 height 30
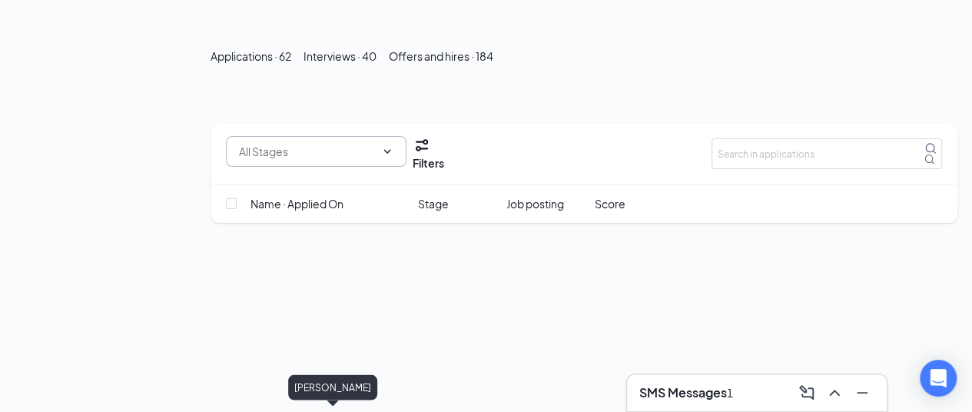
scroll to position [10143, 0]
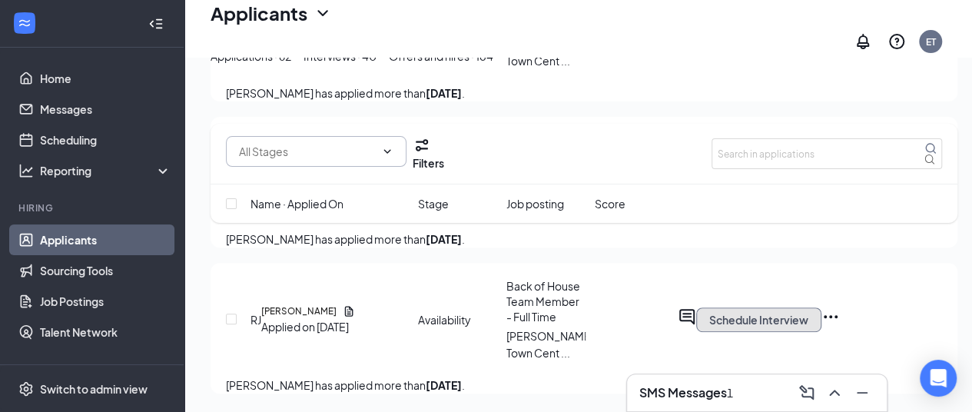
click at [822, 307] on button "Schedule Interview" at bounding box center [758, 319] width 125 height 25
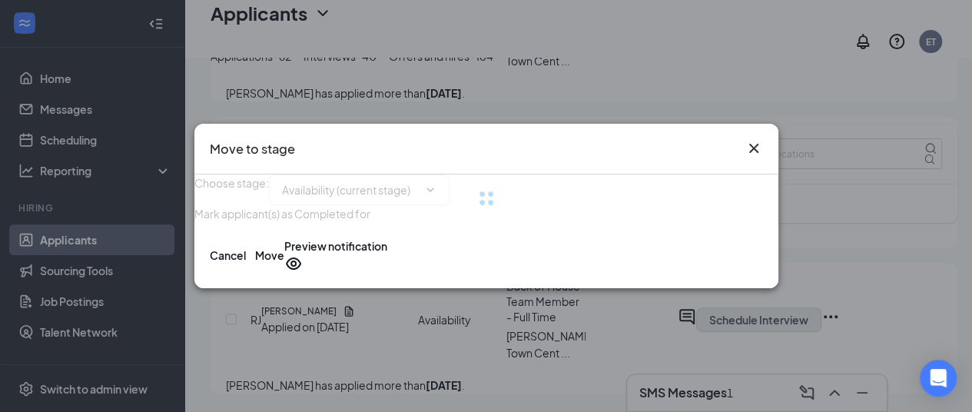
type input "Review Stage (next stage)"
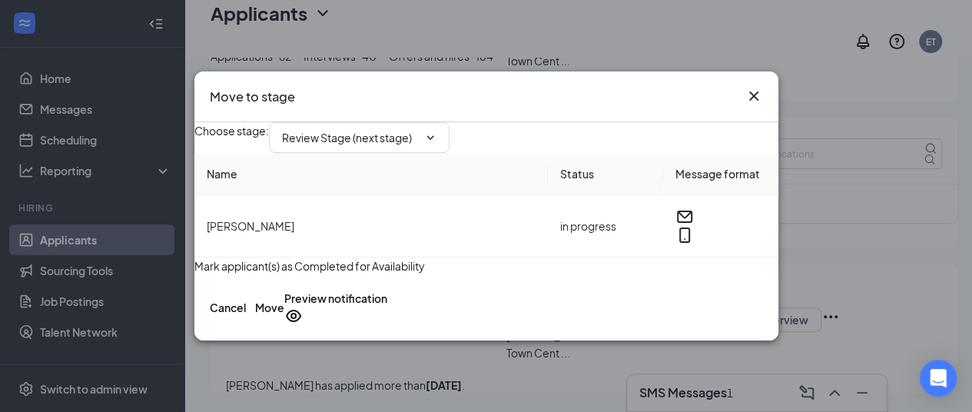
click at [752, 87] on icon "Cross" at bounding box center [754, 96] width 18 height 18
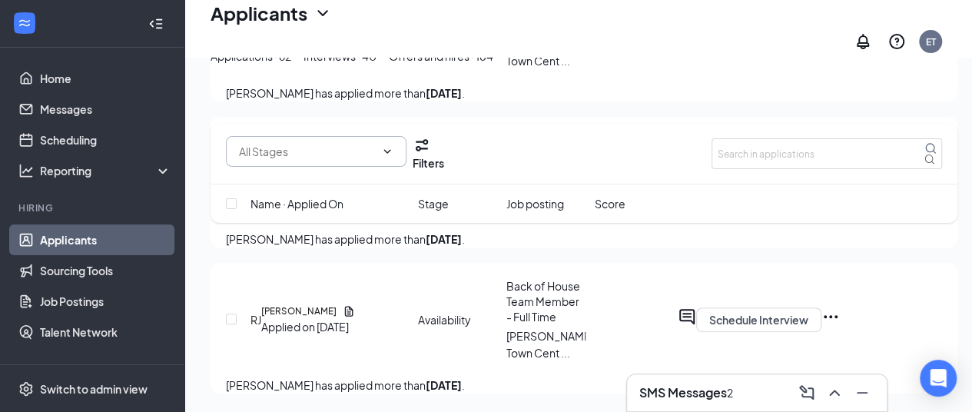
click at [683, 391] on h3 "SMS Messages" at bounding box center [684, 392] width 88 height 17
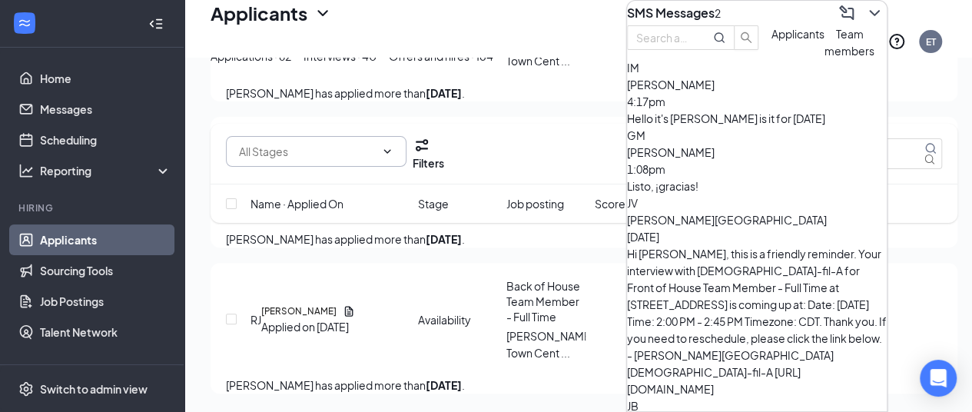
click at [770, 127] on div "Hello it's [PERSON_NAME] is it for [DATE]" at bounding box center [757, 118] width 260 height 17
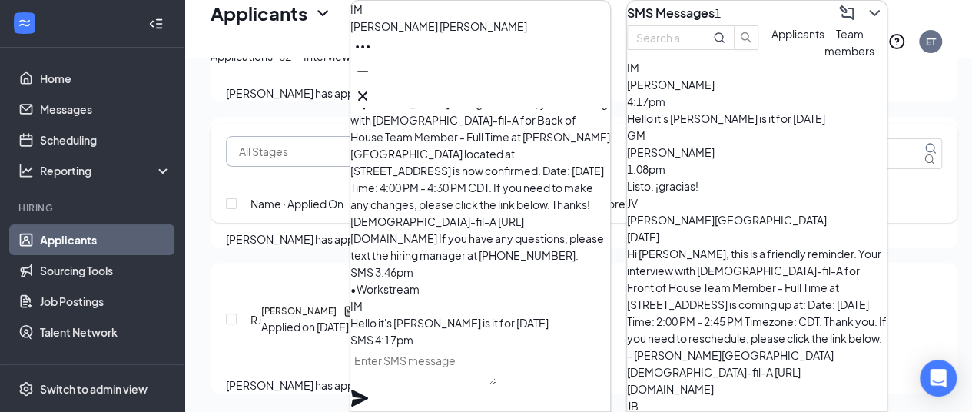
click at [450, 33] on span "[PERSON_NAME]" at bounding box center [439, 26] width 177 height 14
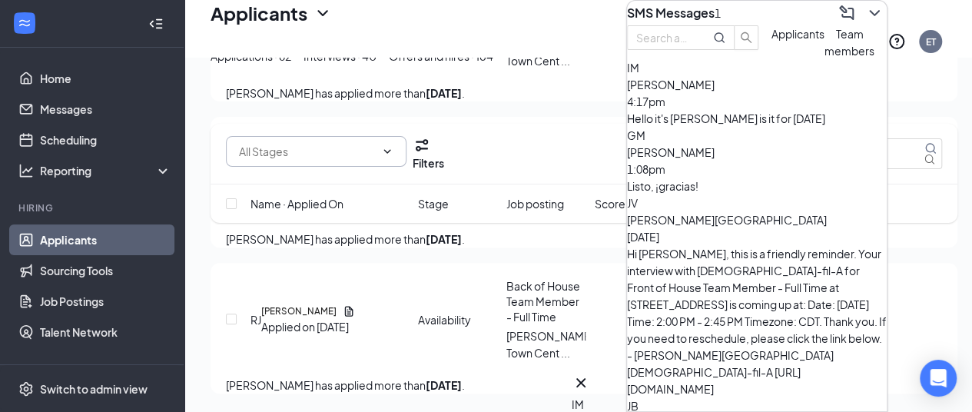
click at [377, 65] on div "Interviews · 40" at bounding box center [340, 56] width 73 height 17
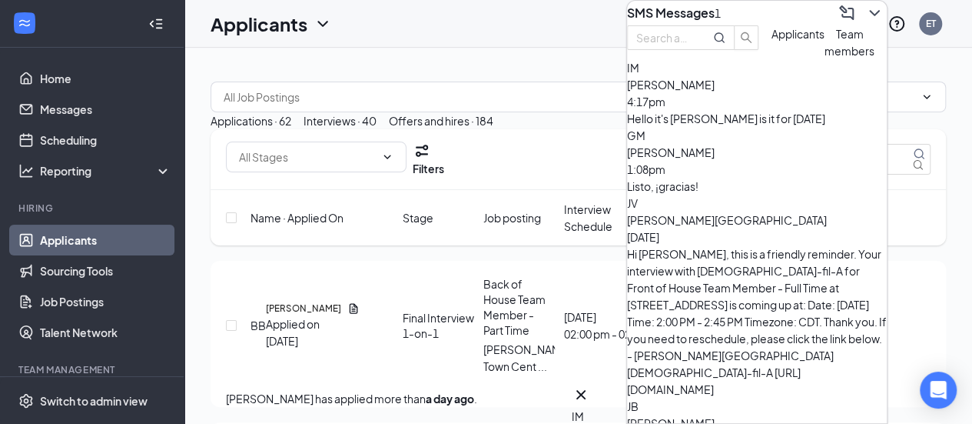
click at [866, 22] on icon "ChevronDown" at bounding box center [875, 13] width 18 height 18
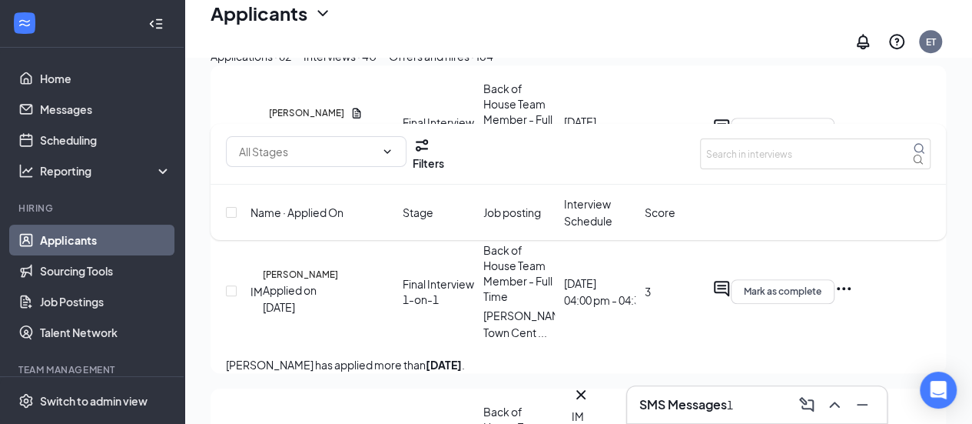
scroll to position [580, 0]
click at [851, 289] on icon "Ellipses" at bounding box center [844, 287] width 14 height 3
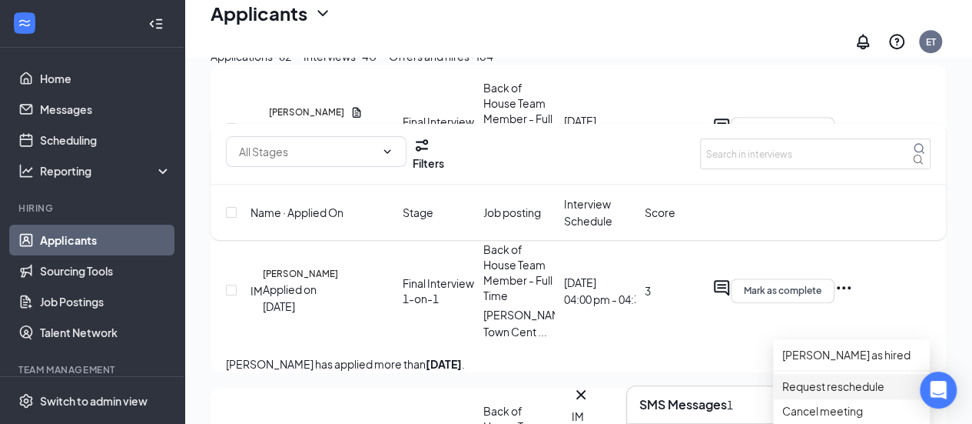
click at [856, 384] on p "Request reschedule" at bounding box center [851, 385] width 138 height 17
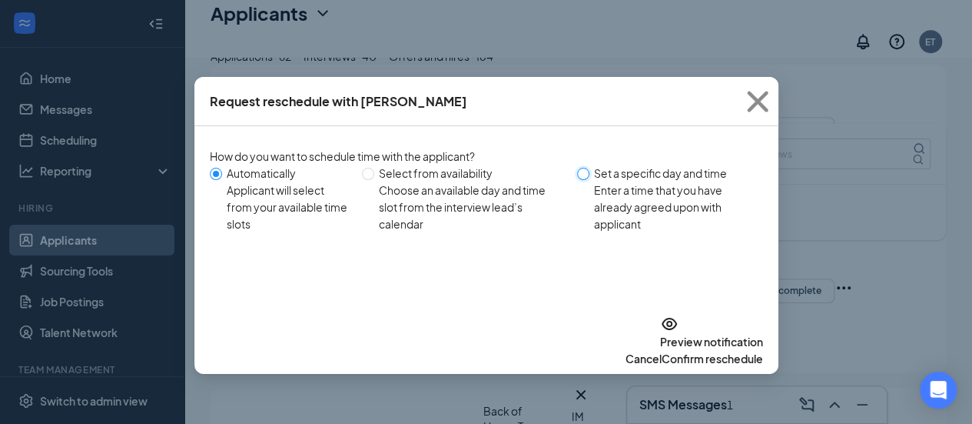
click at [590, 168] on input "Set a specific day and time Enter a time that you have already agreed upon with…" at bounding box center [583, 174] width 12 height 12
radio input "true"
radio input "false"
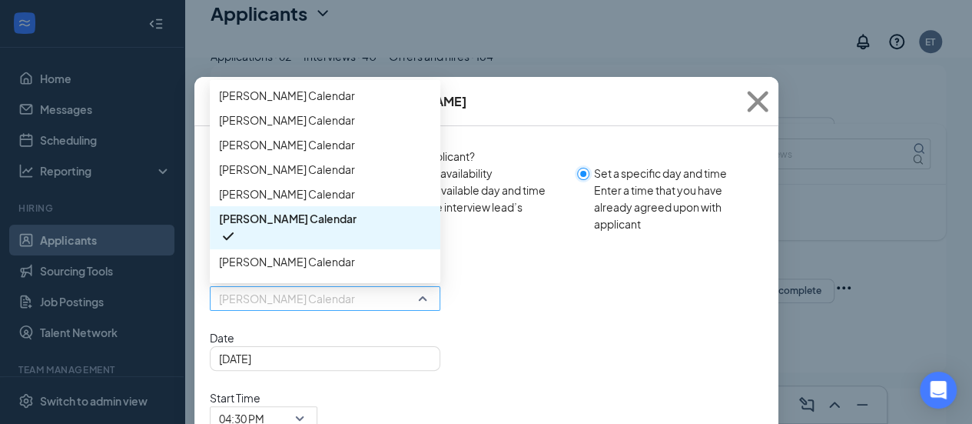
click at [404, 325] on span "[PERSON_NAME] Calendar" at bounding box center [318, 308] width 198 height 42
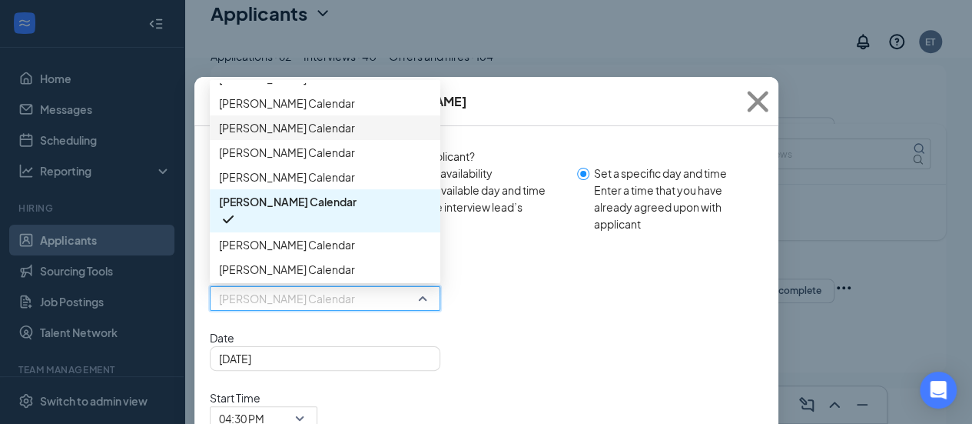
click at [315, 136] on span "[PERSON_NAME] Calendar" at bounding box center [287, 127] width 136 height 17
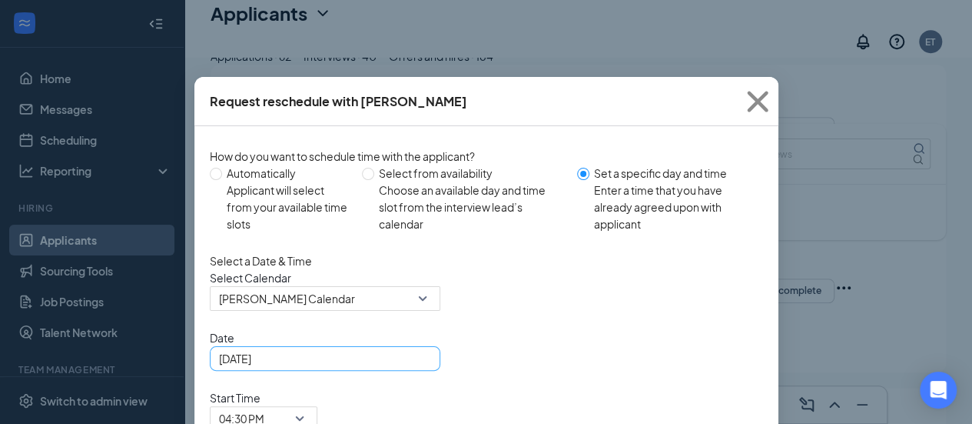
click at [411, 367] on div "[DATE]" at bounding box center [325, 358] width 212 height 17
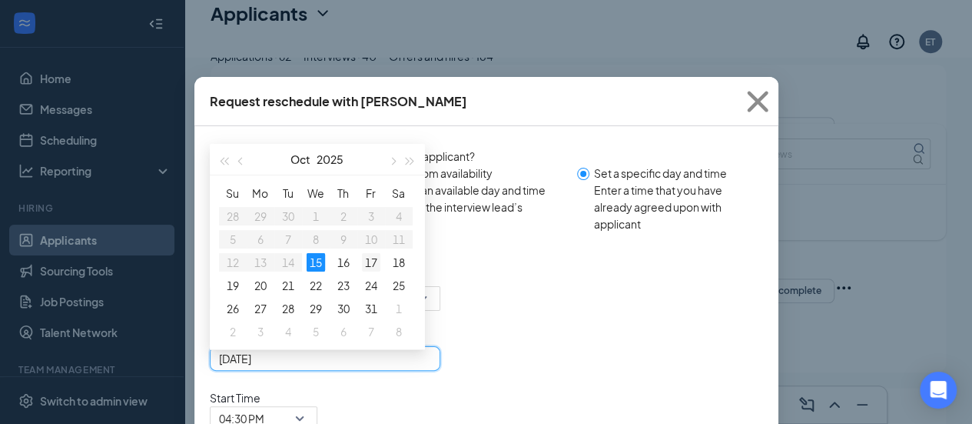
type input "[DATE]"
click at [374, 271] on div "17" at bounding box center [371, 262] width 18 height 18
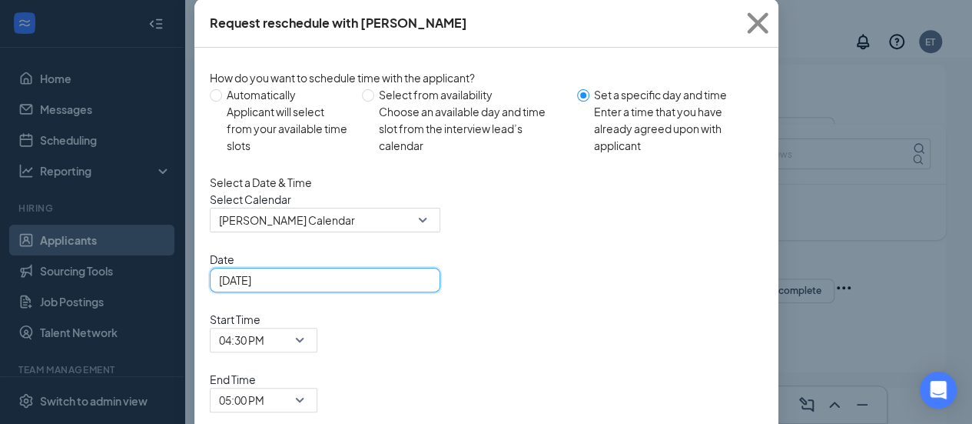
scroll to position [101, 0]
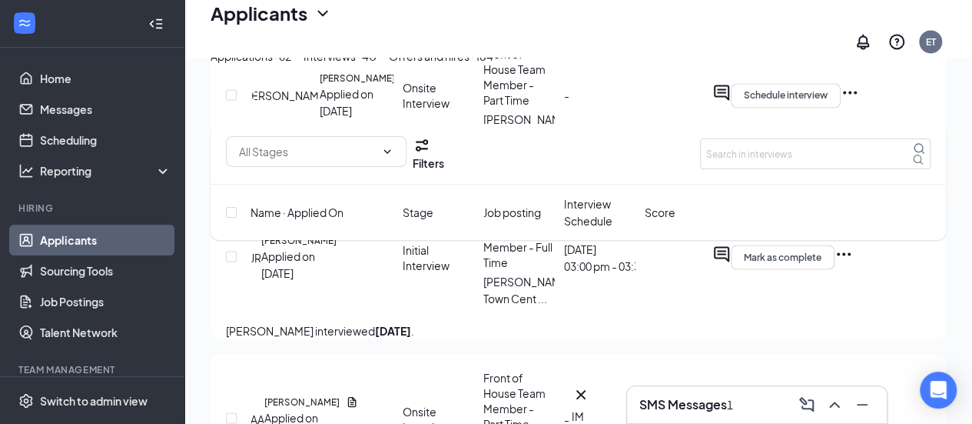
scroll to position [1257, 0]
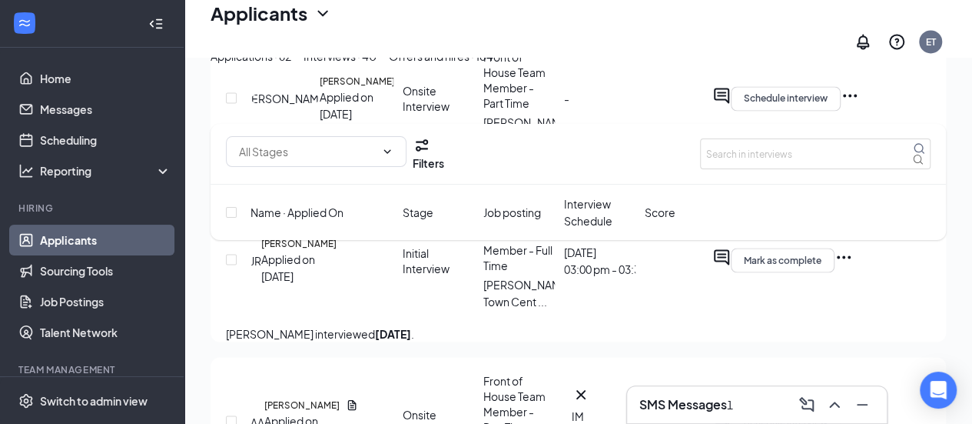
click at [853, 266] on icon "Ellipses" at bounding box center [844, 257] width 18 height 18
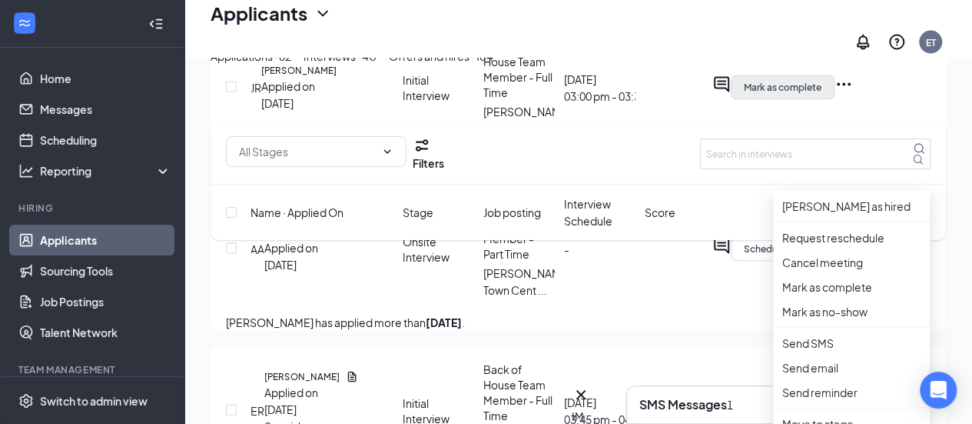
scroll to position [1434, 0]
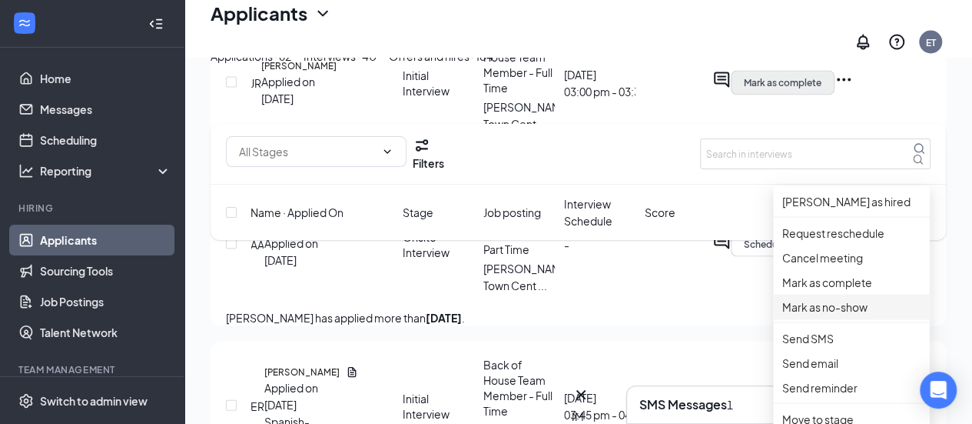
click at [852, 314] on p "Mark as no-show" at bounding box center [851, 305] width 138 height 17
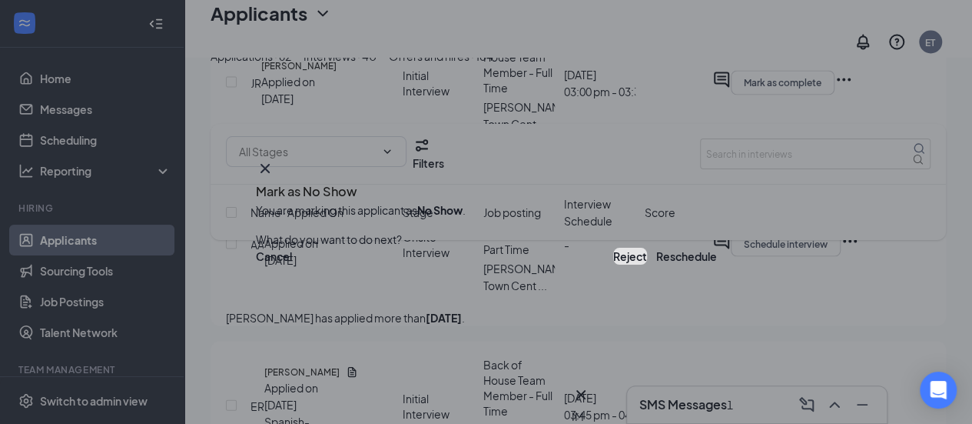
click at [613, 254] on button "Reject" at bounding box center [630, 256] width 34 height 17
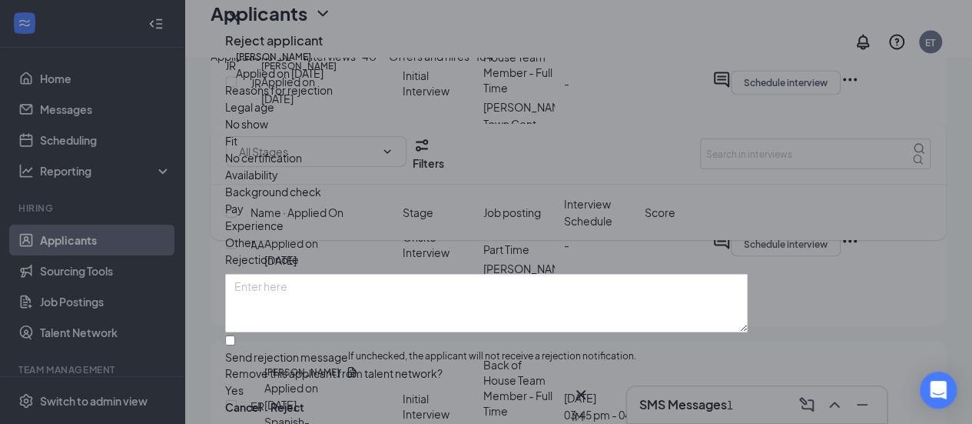
click at [268, 132] on span "No show" at bounding box center [246, 123] width 43 height 17
click at [304, 398] on button "Reject" at bounding box center [288, 406] width 34 height 17
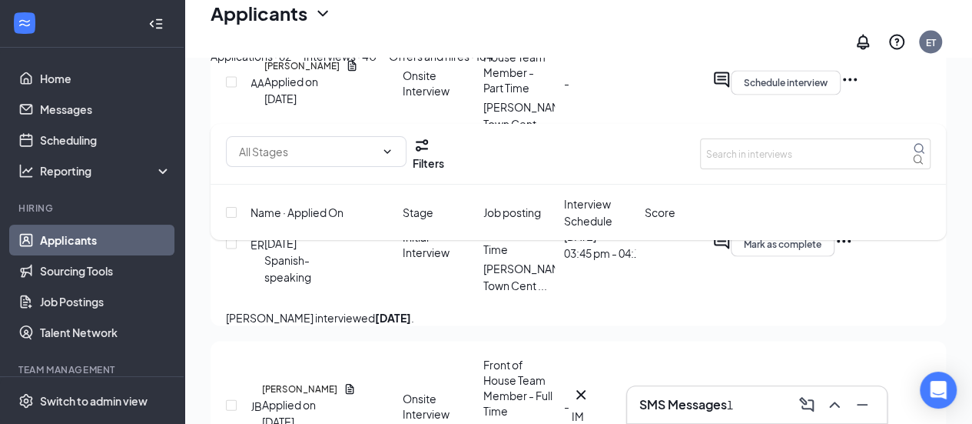
click at [853, 250] on icon "Ellipses" at bounding box center [844, 240] width 18 height 18
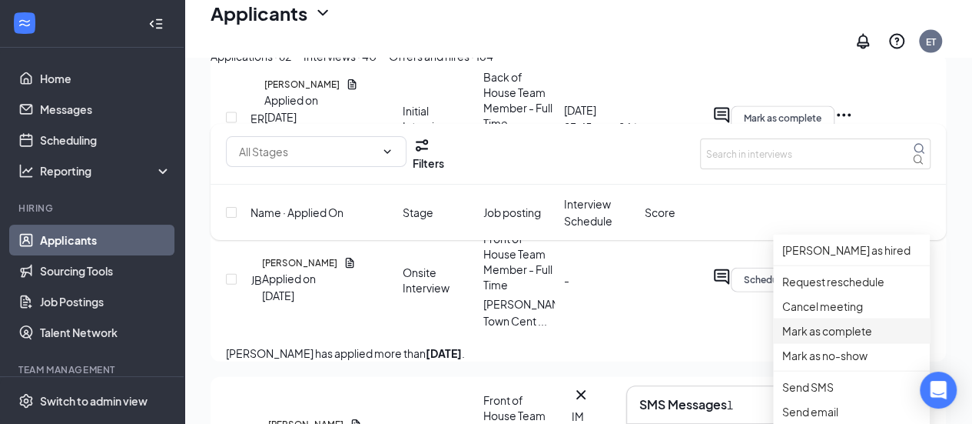
scroll to position [1560, 0]
click at [837, 363] on p "Mark as no-show" at bounding box center [851, 354] width 138 height 17
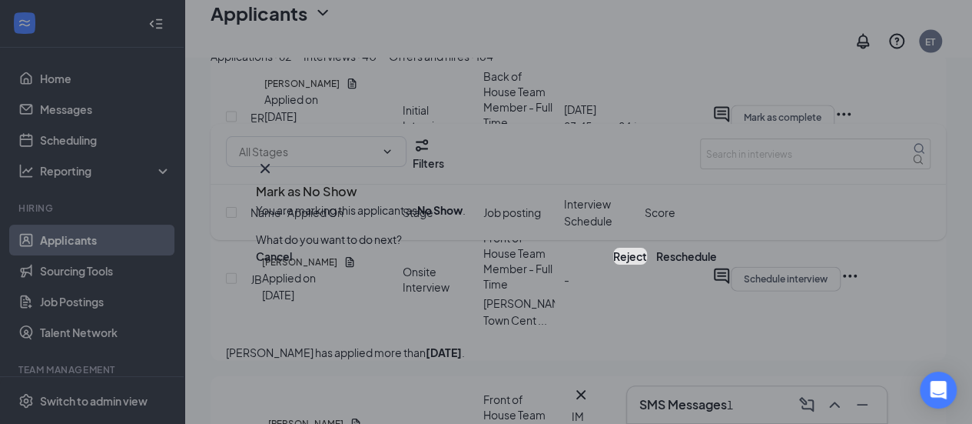
click at [613, 258] on button "Reject" at bounding box center [630, 256] width 34 height 17
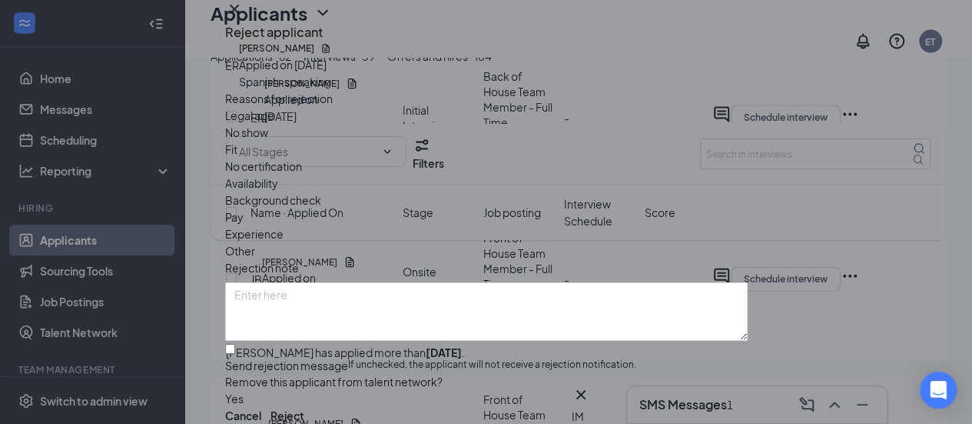
click at [268, 141] on span "No show" at bounding box center [246, 132] width 43 height 17
click at [304, 407] on button "Reject" at bounding box center [288, 415] width 34 height 17
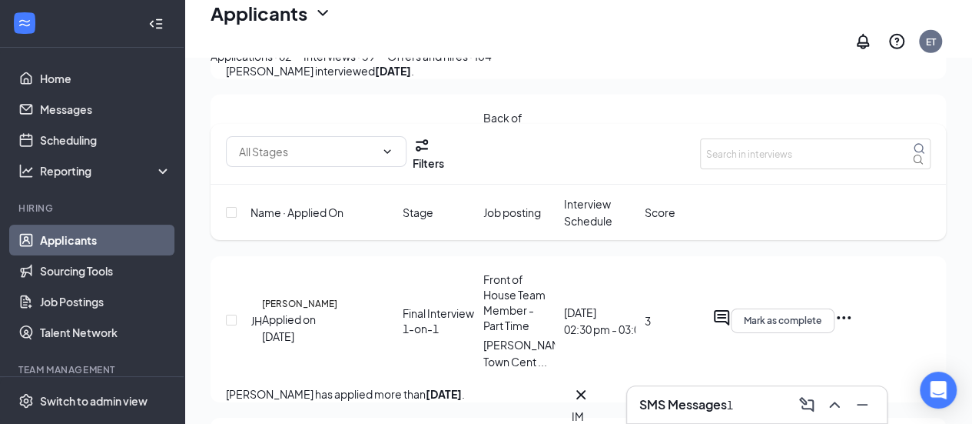
scroll to position [2327, 0]
click at [853, 164] on icon "Ellipses" at bounding box center [844, 155] width 18 height 18
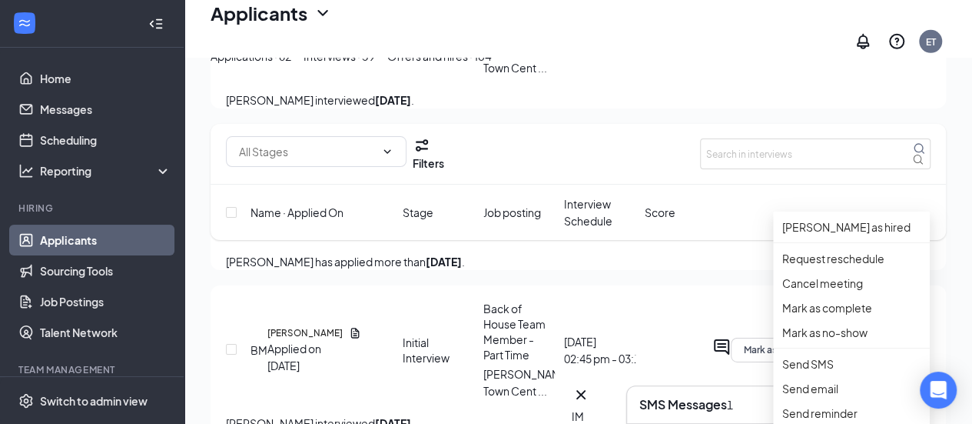
scroll to position [2464, 0]
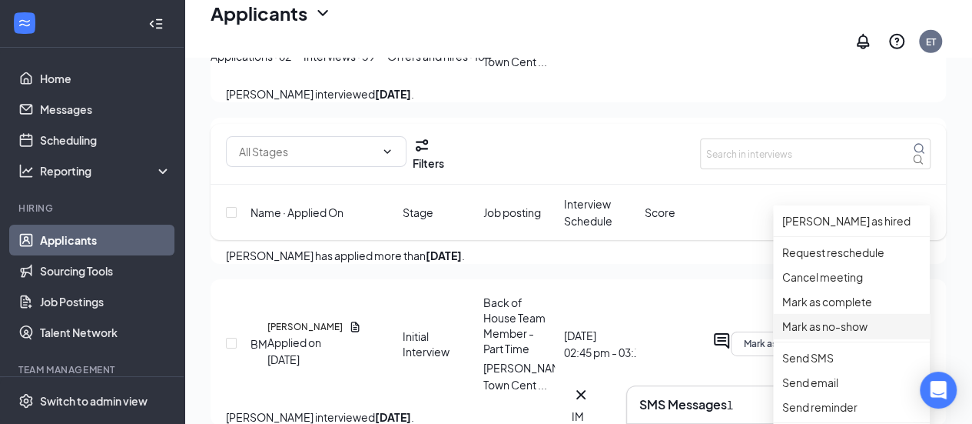
click at [832, 334] on p "Mark as no-show" at bounding box center [851, 325] width 138 height 17
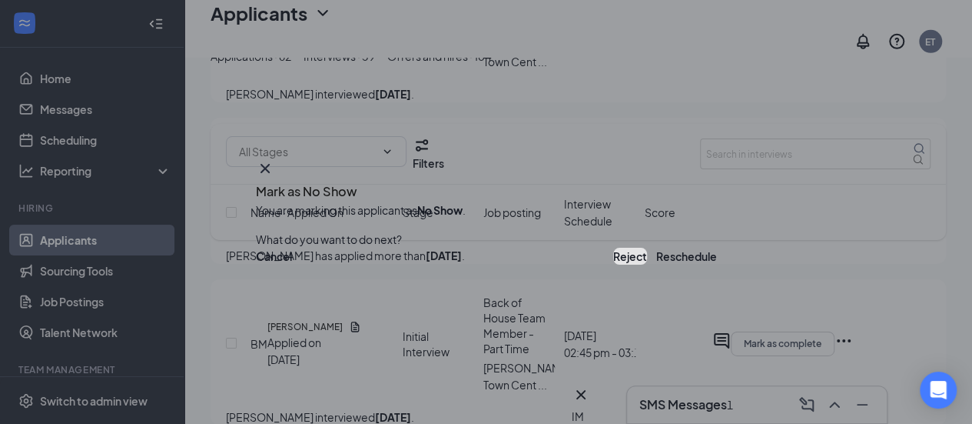
click at [613, 259] on button "Reject" at bounding box center [630, 256] width 34 height 17
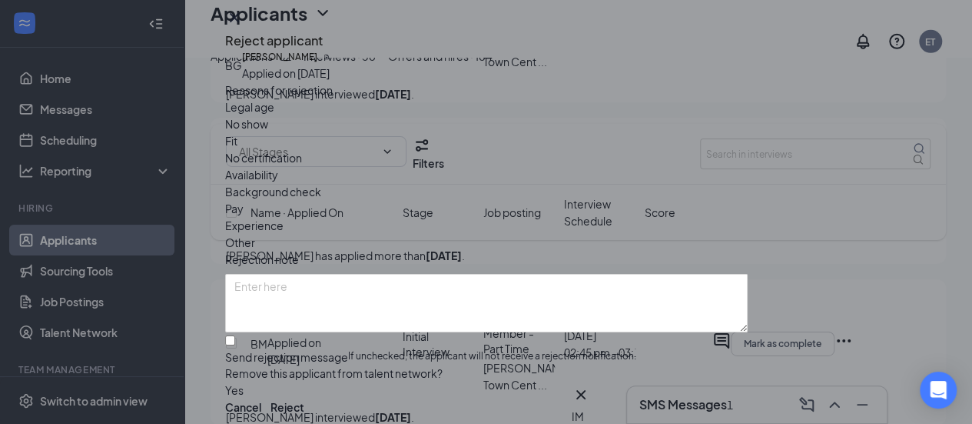
click at [268, 132] on span "No show" at bounding box center [246, 123] width 43 height 17
click at [304, 398] on button "Reject" at bounding box center [288, 406] width 34 height 17
